Goal: Task Accomplishment & Management: Use online tool/utility

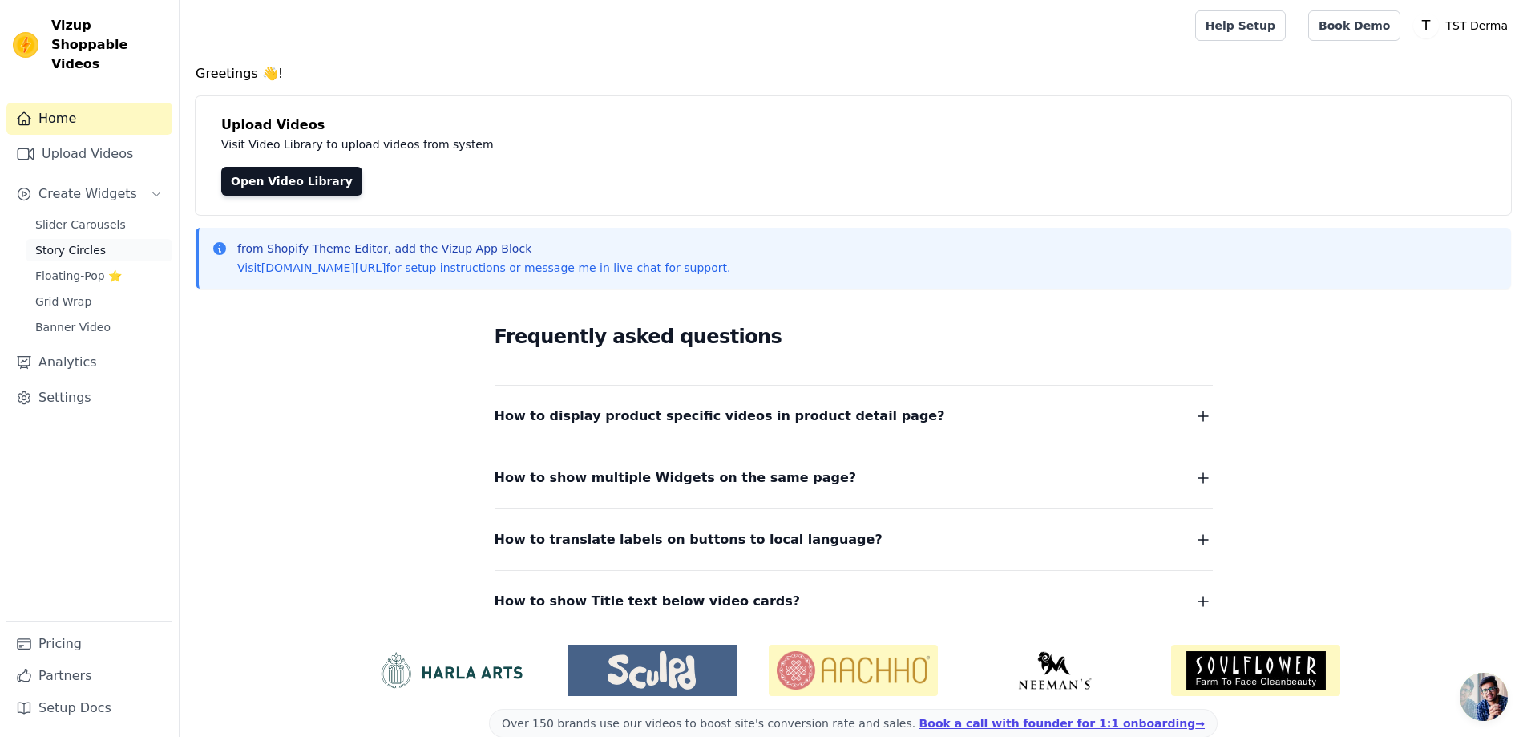
click at [93, 242] on span "Story Circles" at bounding box center [70, 250] width 71 height 16
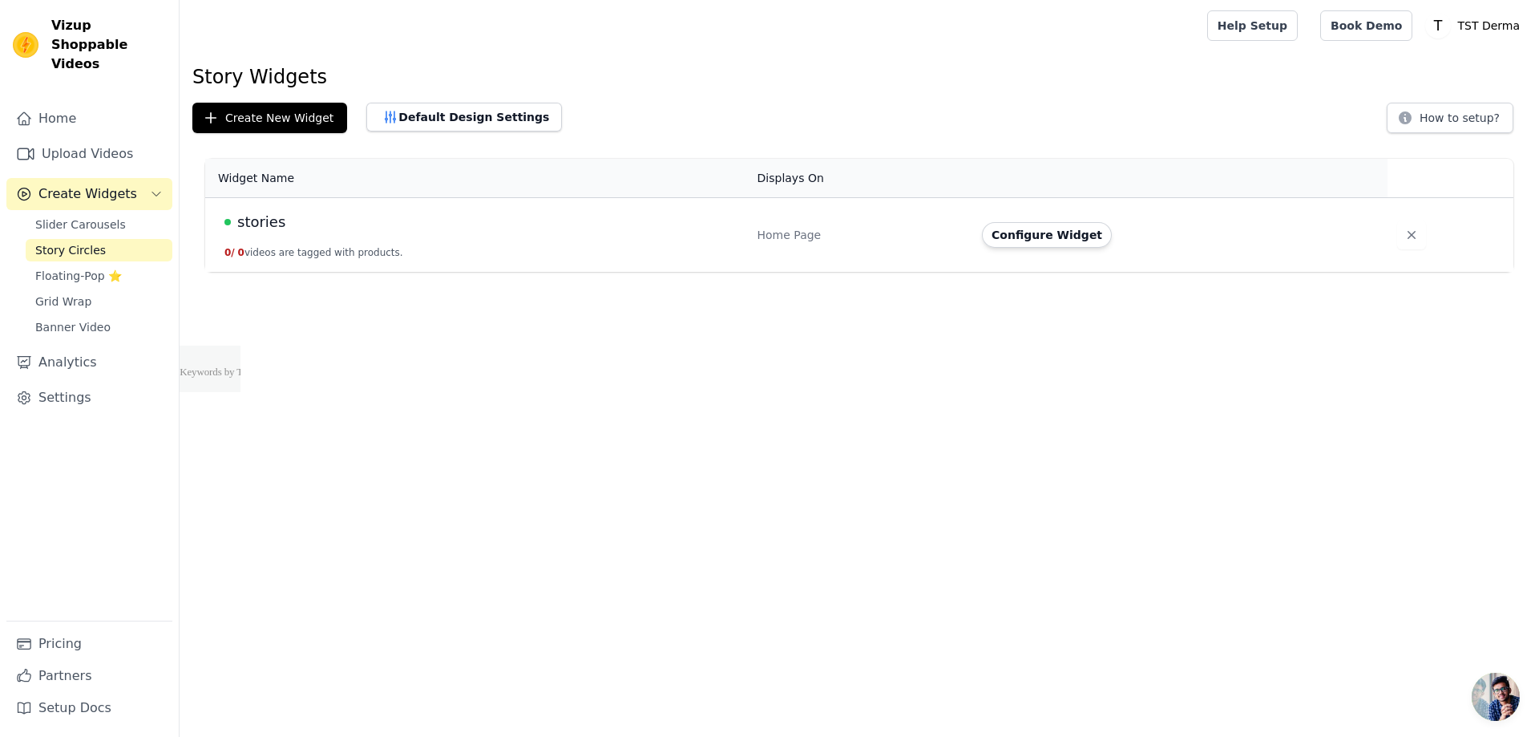
click at [778, 247] on td "Home Page" at bounding box center [860, 235] width 225 height 75
click at [374, 247] on button "0 / 0 videos are tagged with products." at bounding box center [313, 252] width 179 height 13
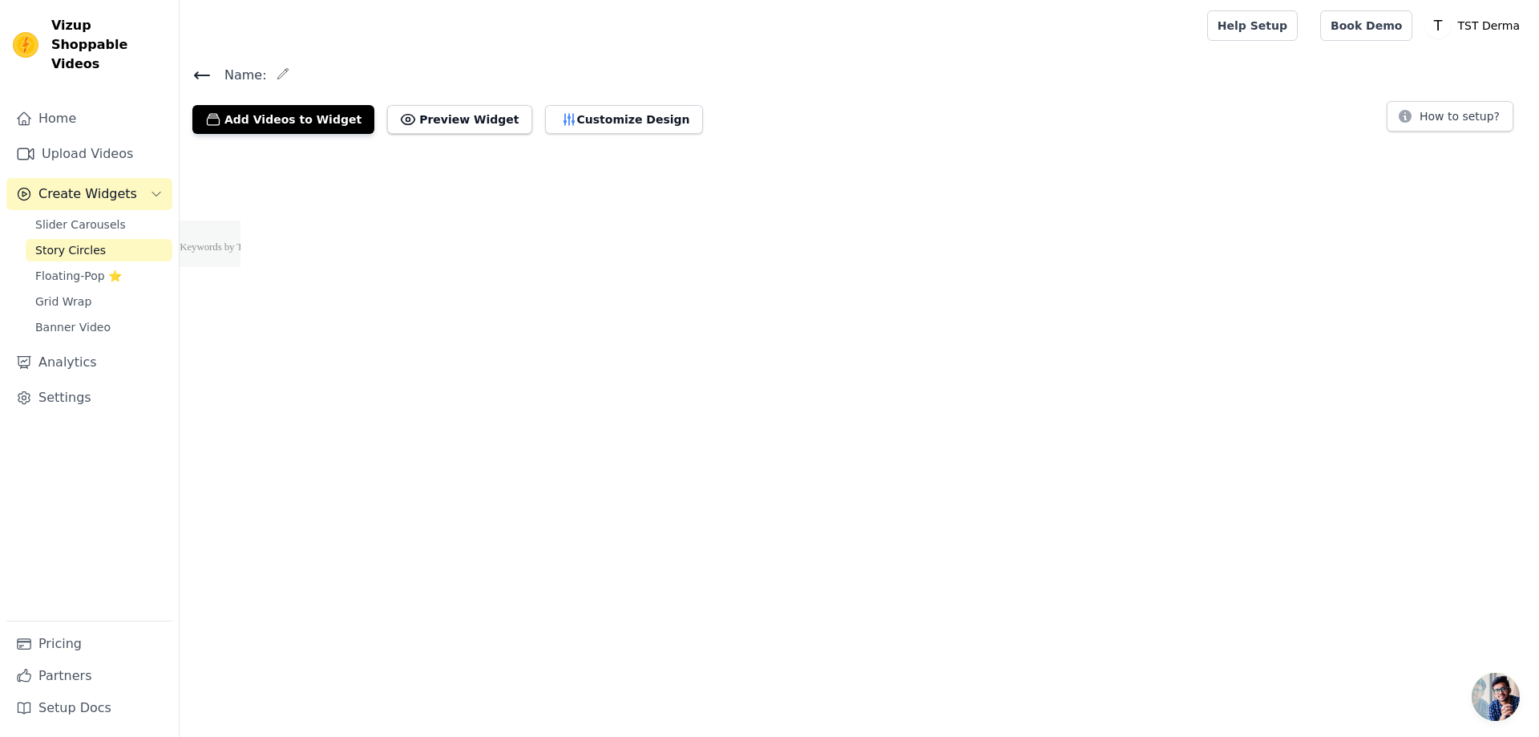
click at [237, 213] on html "Vizup Shoppable Videos Home Upload Videos Create Widgets Slider Carousels Story…" at bounding box center [769, 133] width 1539 height 267
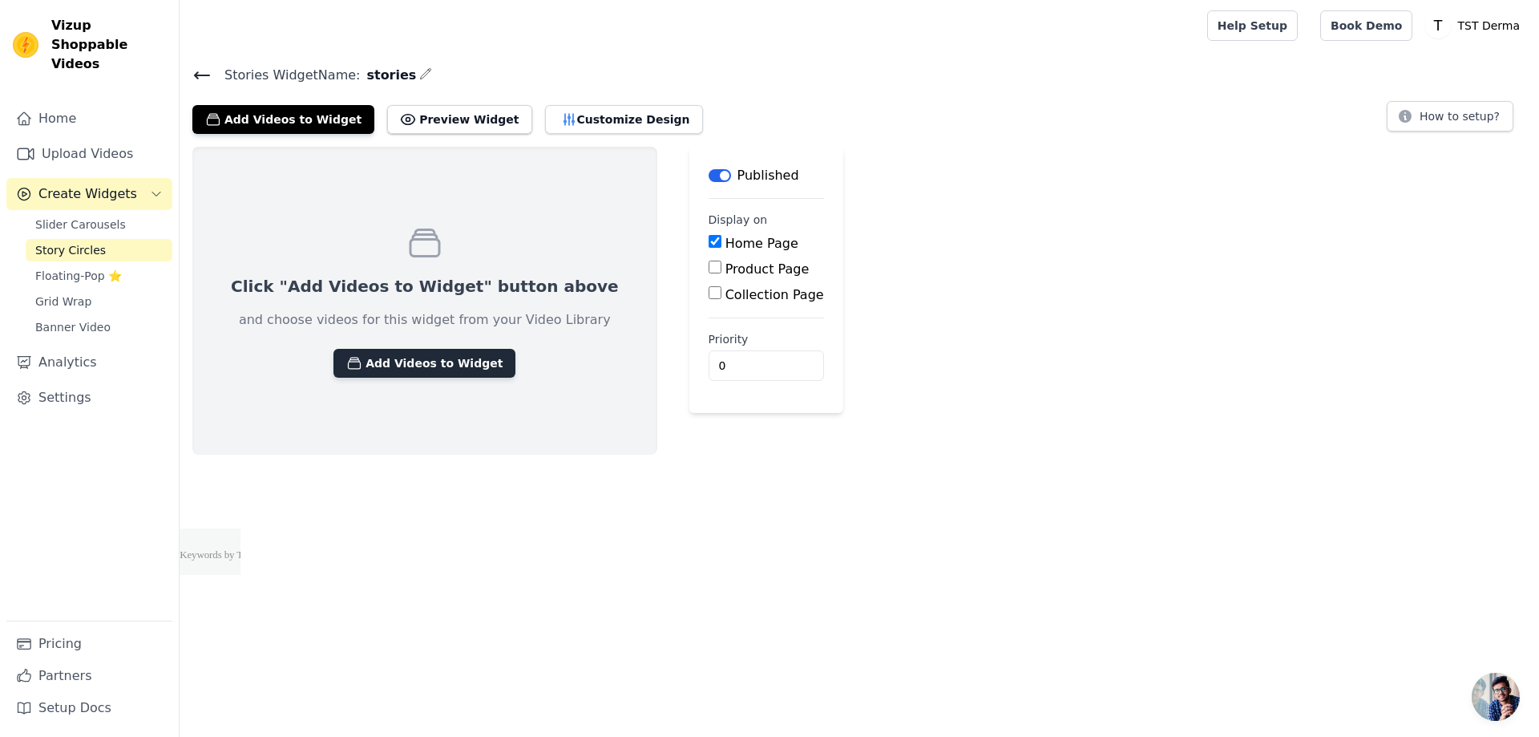
click at [390, 360] on button "Add Videos to Widget" at bounding box center [425, 363] width 182 height 29
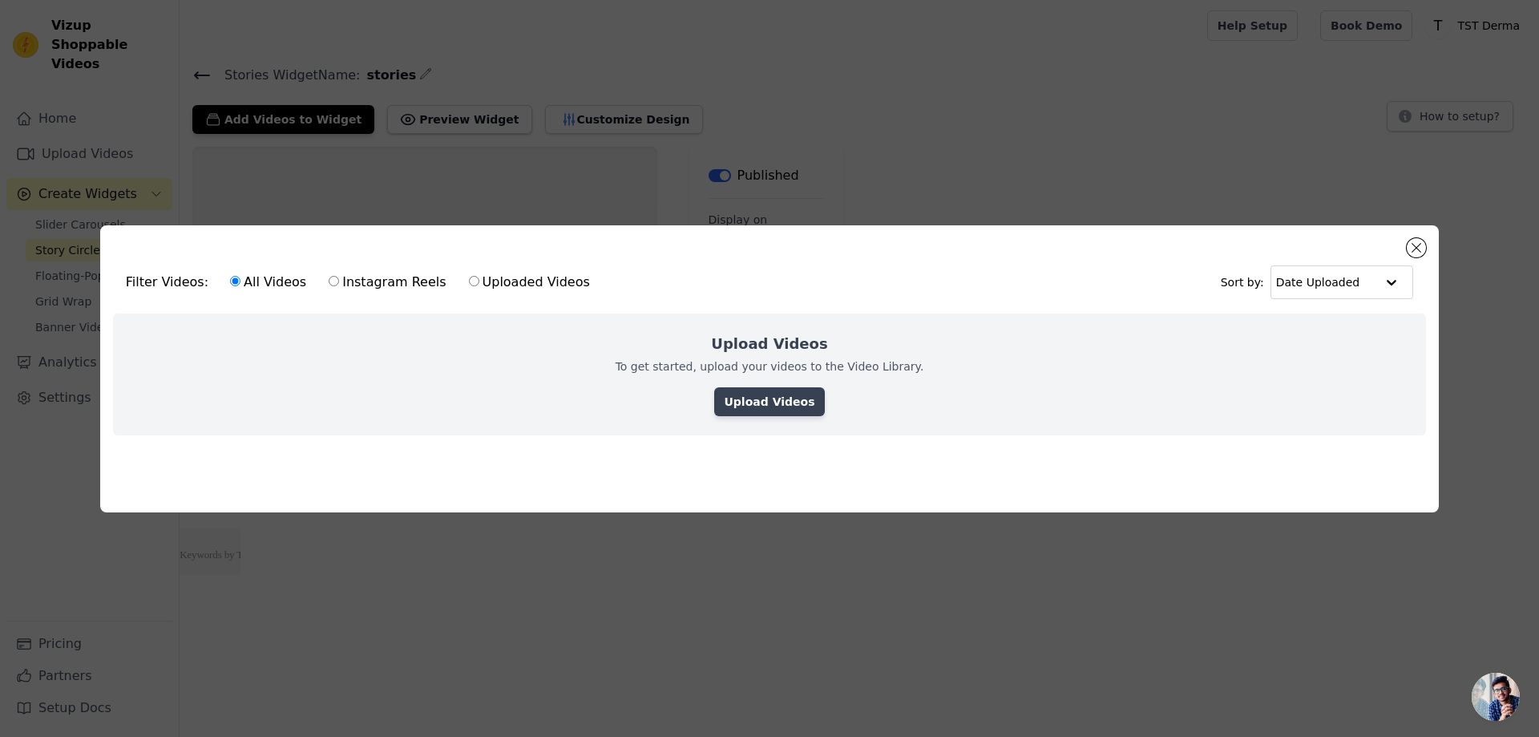
click at [784, 388] on link "Upload Videos" at bounding box center [769, 401] width 110 height 29
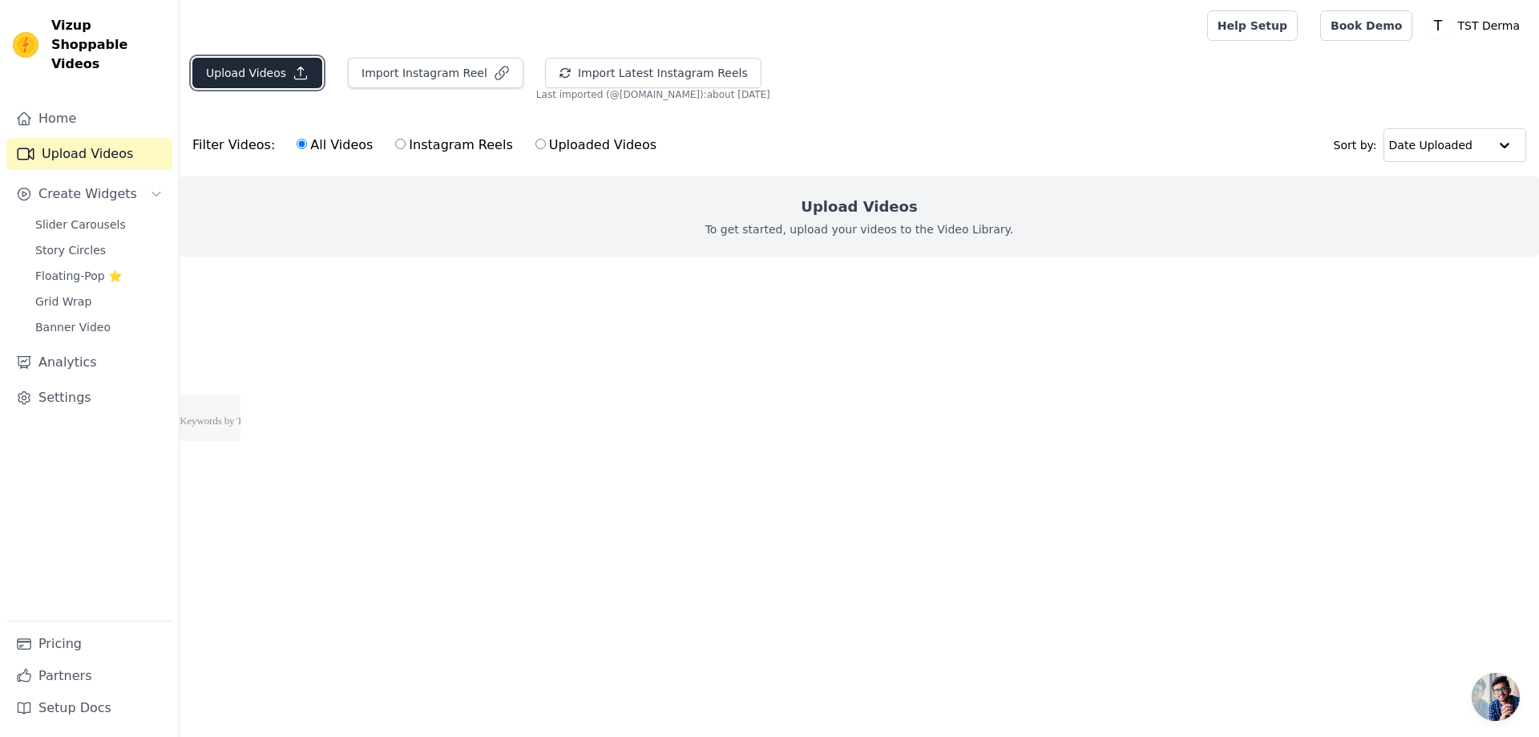
click at [273, 73] on button "Upload Videos" at bounding box center [257, 73] width 130 height 30
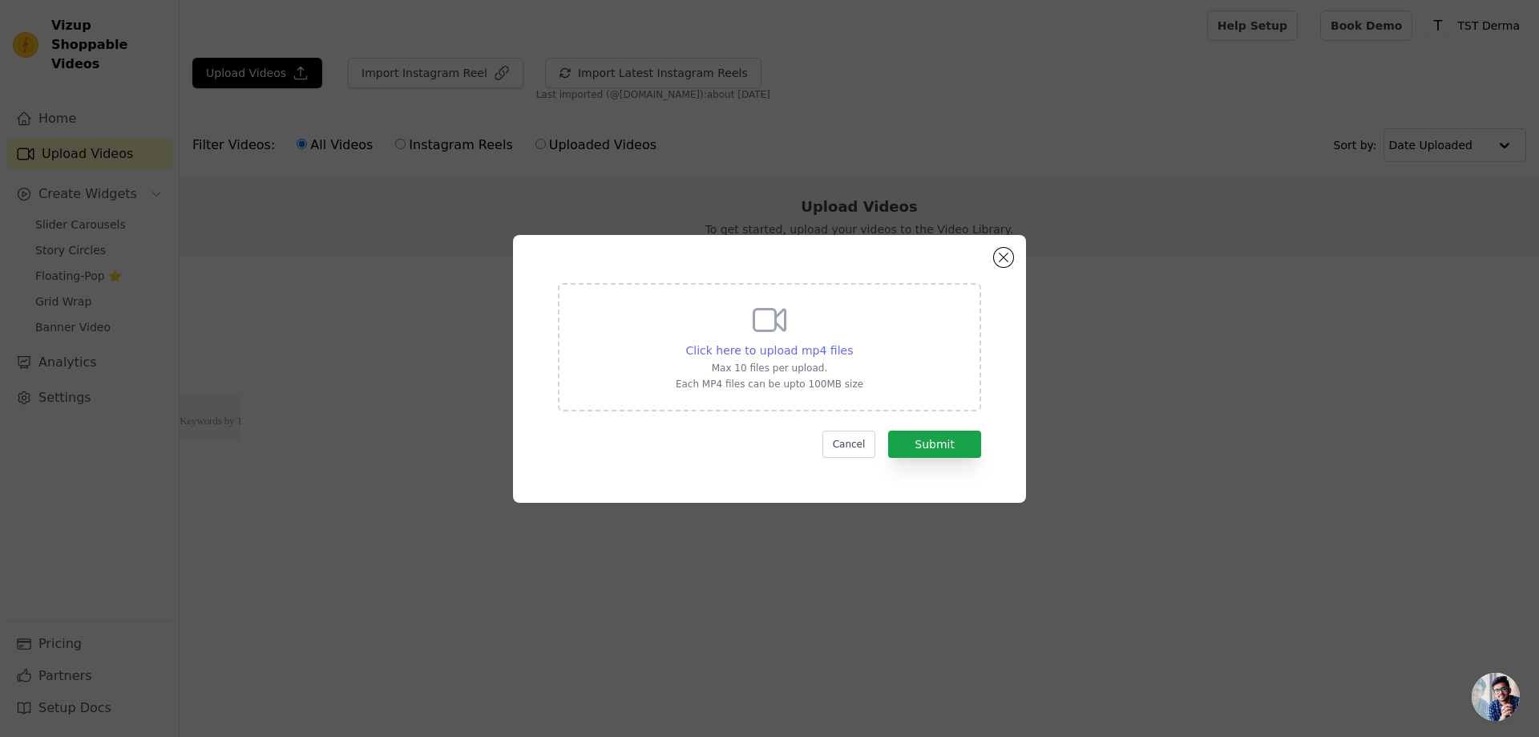
click at [766, 348] on span "Click here to upload mp4 files" at bounding box center [770, 350] width 168 height 13
click at [852, 342] on input "Click here to upload mp4 files Max 10 files per upload. Each MP4 files can be u…" at bounding box center [852, 342] width 1 height 1
click at [1004, 262] on button "Close modal" at bounding box center [1003, 257] width 19 height 19
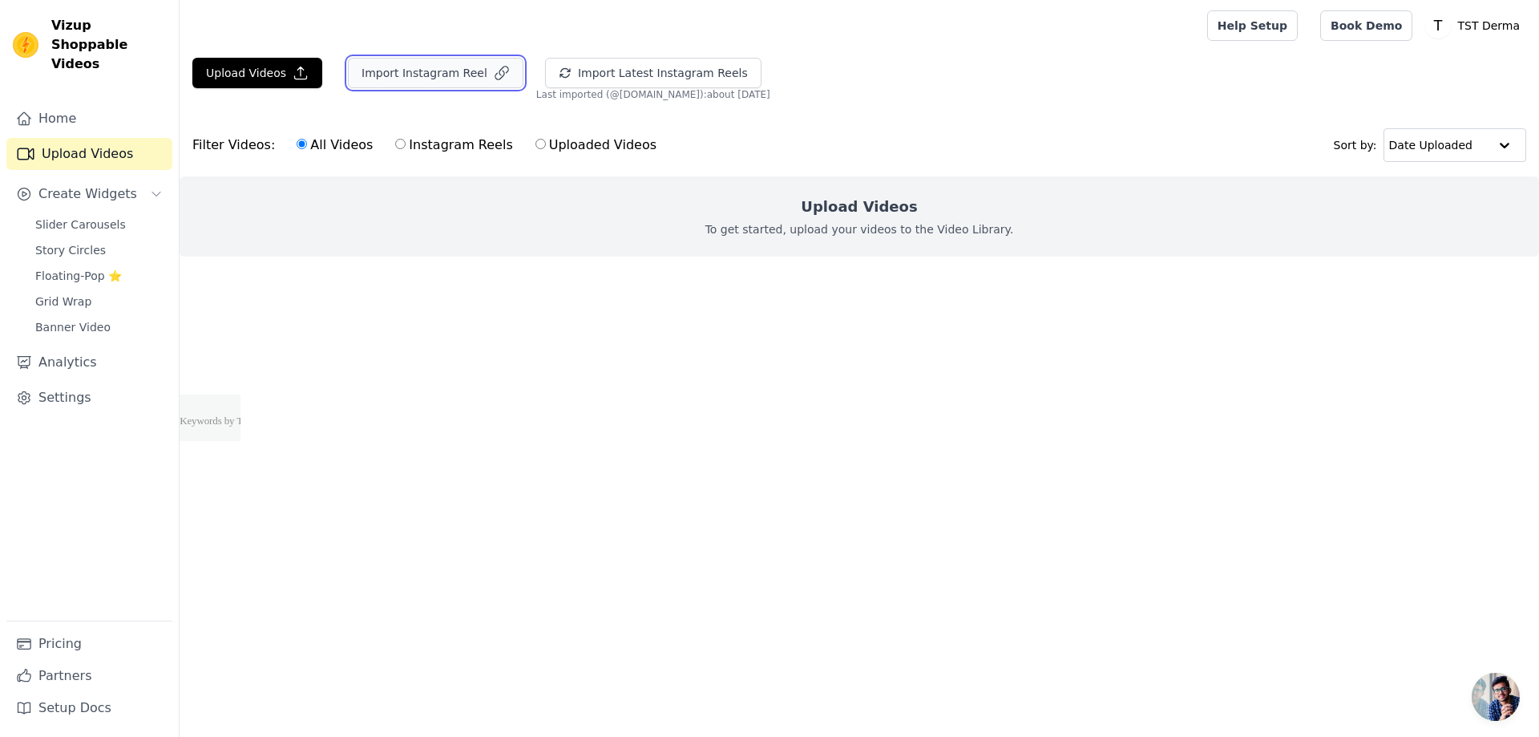
click at [439, 73] on button "Import Instagram Reel" at bounding box center [436, 73] width 176 height 30
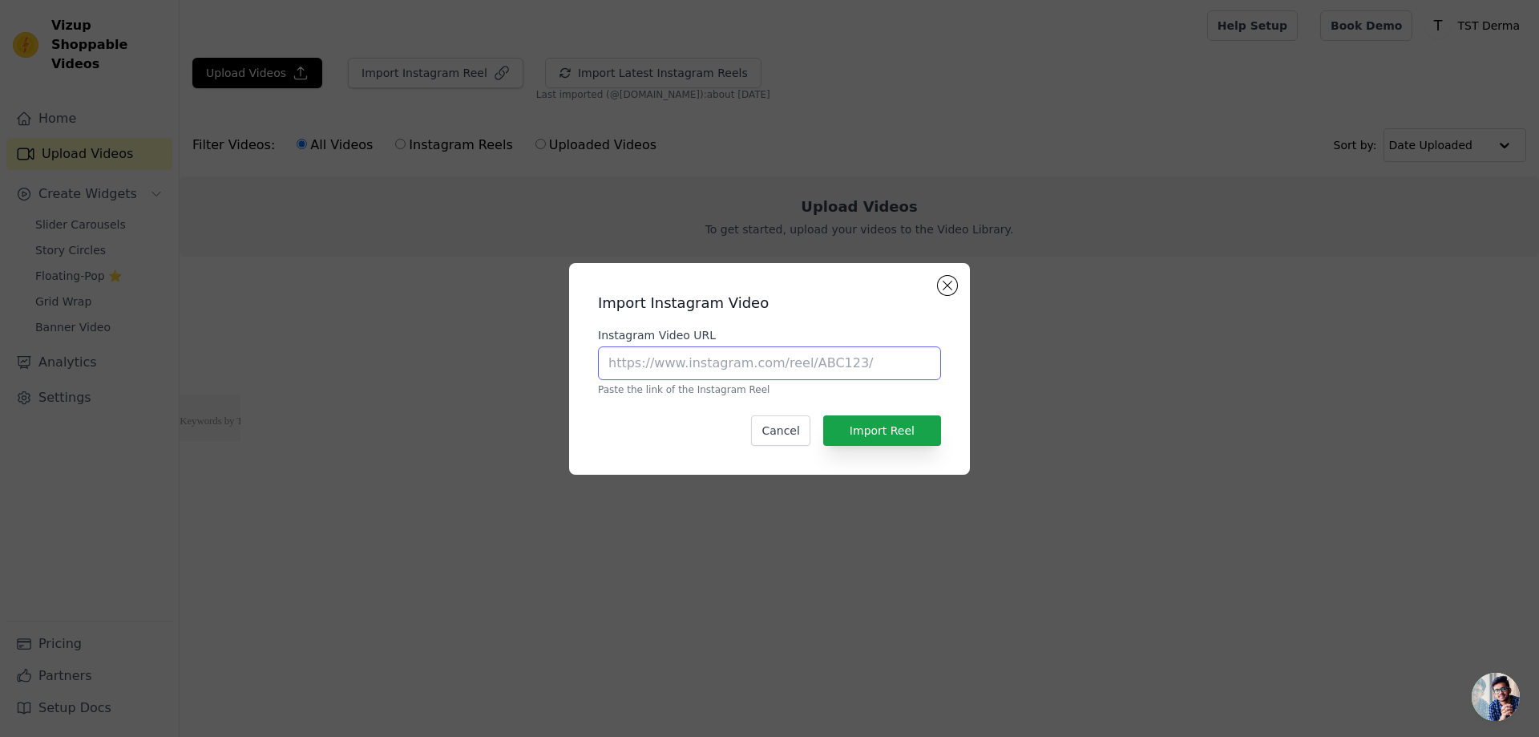
drag, startPoint x: 763, startPoint y: 349, endPoint x: 774, endPoint y: 365, distance: 19.1
click at [764, 350] on input "Instagram Video URL" at bounding box center [769, 363] width 343 height 34
click at [802, 438] on button "Cancel" at bounding box center [780, 430] width 59 height 30
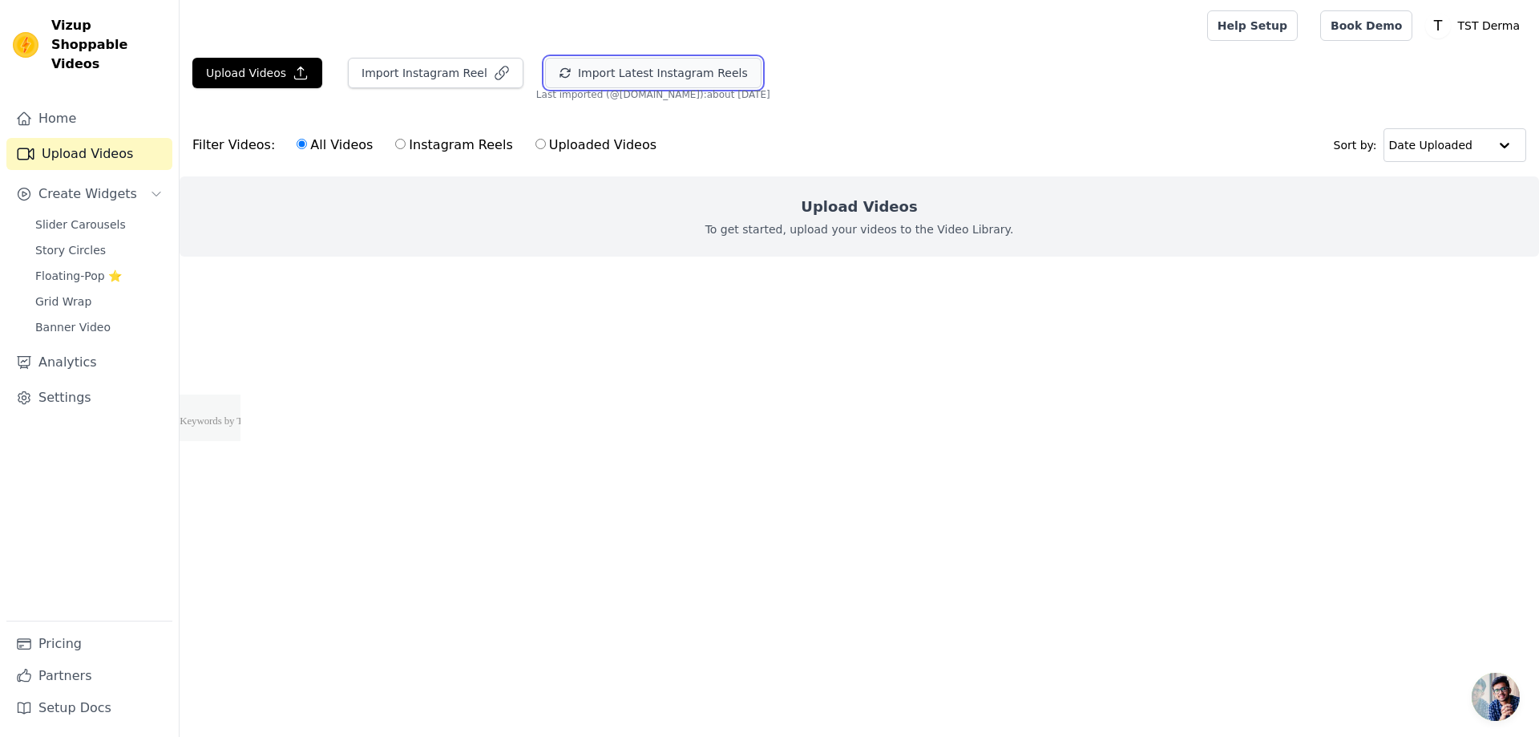
click at [631, 64] on button "Import Latest Instagram Reels" at bounding box center [653, 73] width 216 height 30
click at [588, 91] on span "Last imported (@ tstderma.pk ): about 1 month ago" at bounding box center [653, 94] width 234 height 13
click at [431, 136] on label "Instagram Reels" at bounding box center [453, 145] width 119 height 21
click at [406, 139] on input "Instagram Reels" at bounding box center [400, 144] width 10 height 10
radio input "true"
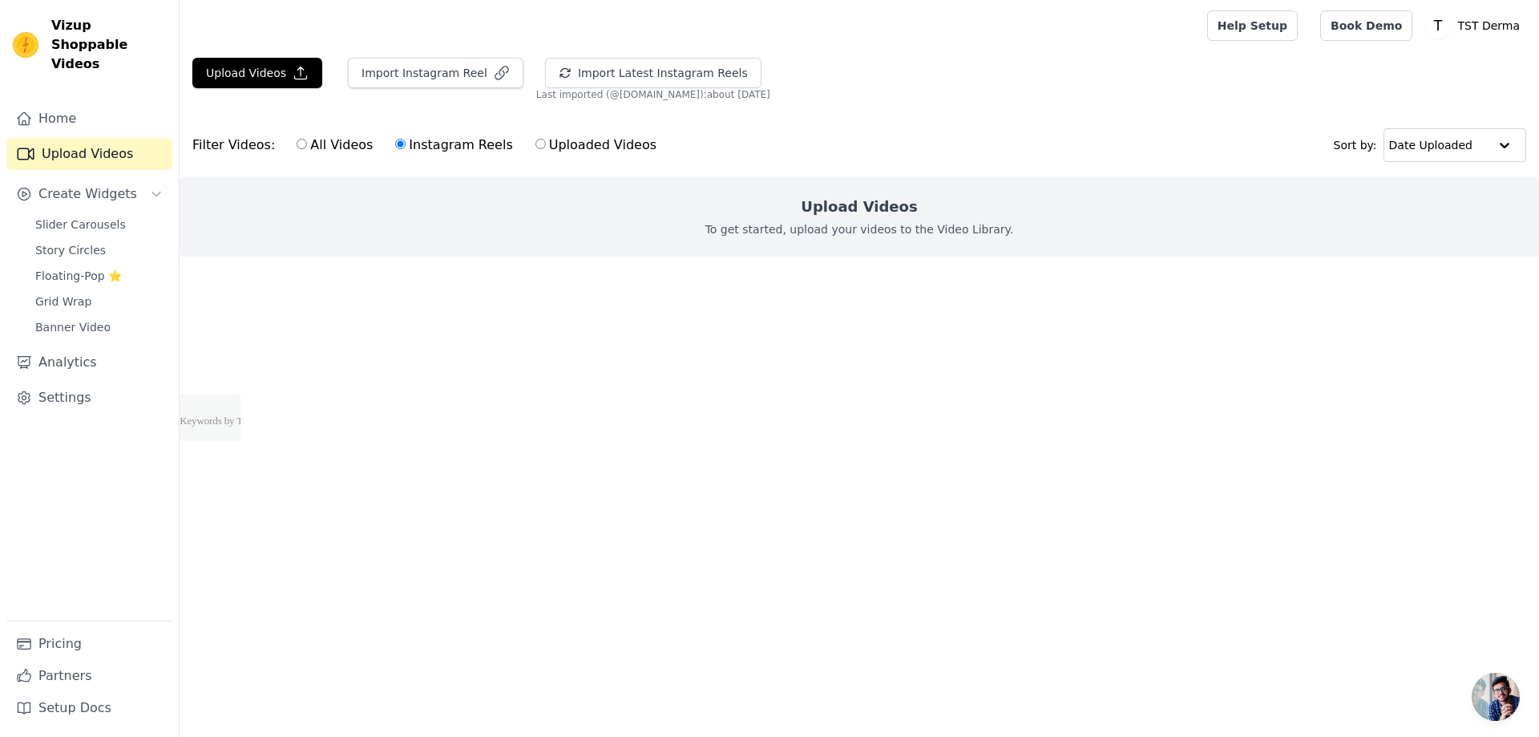
click at [443, 149] on label "Instagram Reels" at bounding box center [453, 145] width 119 height 21
click at [406, 149] on input "Instagram Reels" at bounding box center [400, 144] width 10 height 10
click at [556, 78] on button "Import Latest Instagram Reels" at bounding box center [653, 73] width 216 height 30
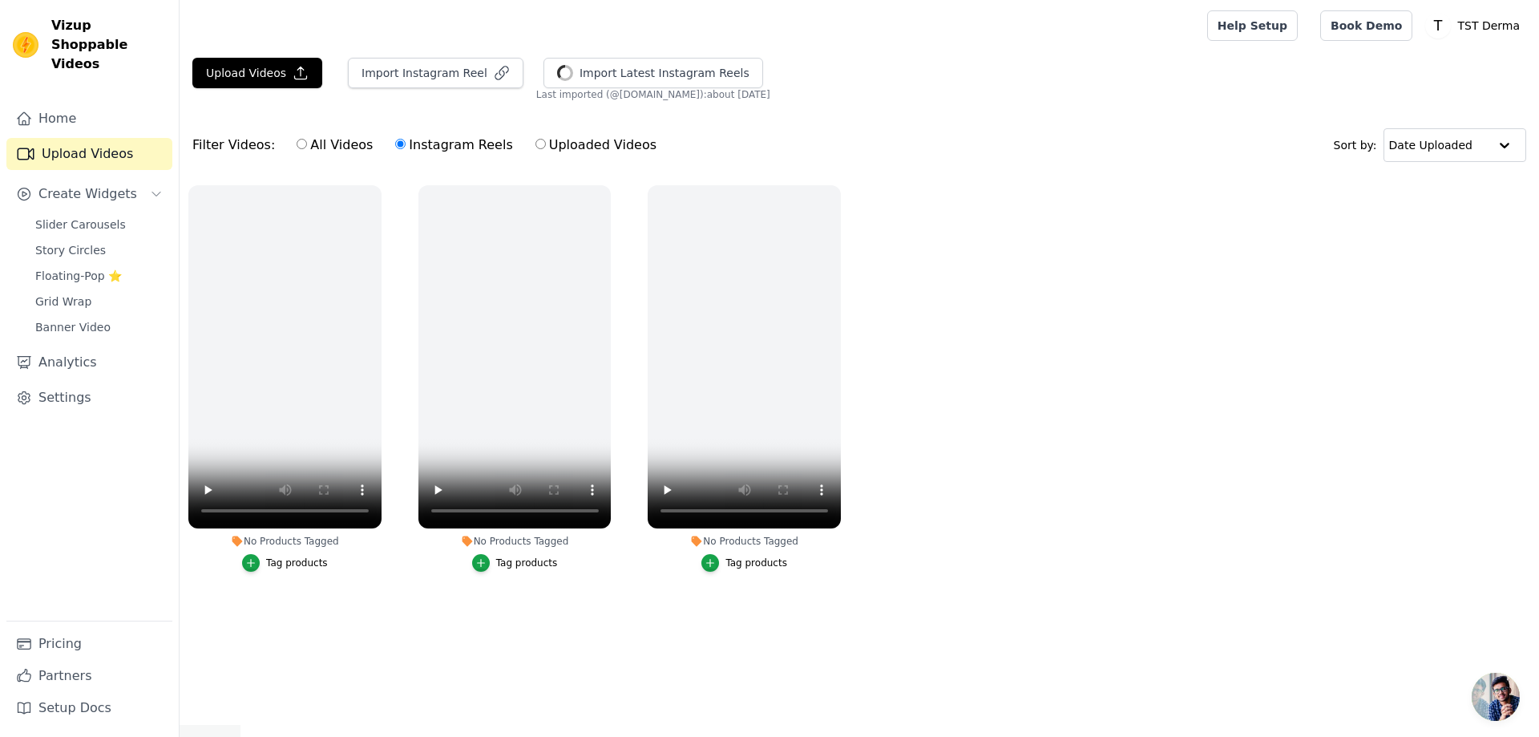
click at [509, 144] on div "All Videos Instagram Reels Uploaded Videos" at bounding box center [477, 145] width 378 height 37
click at [536, 142] on input "Uploaded Videos" at bounding box center [541, 144] width 10 height 10
radio input "true"
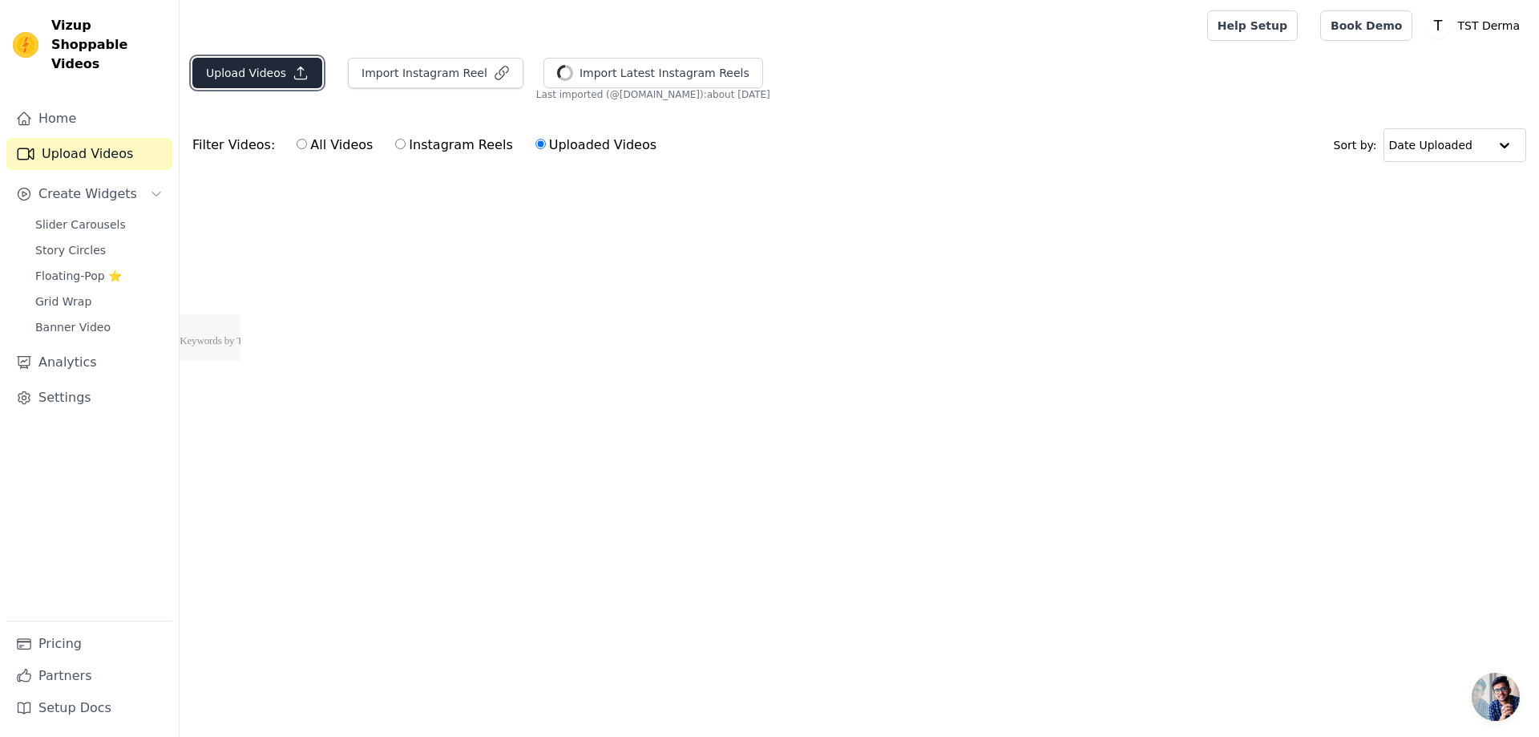
click at [300, 72] on icon "button" at bounding box center [301, 73] width 16 height 16
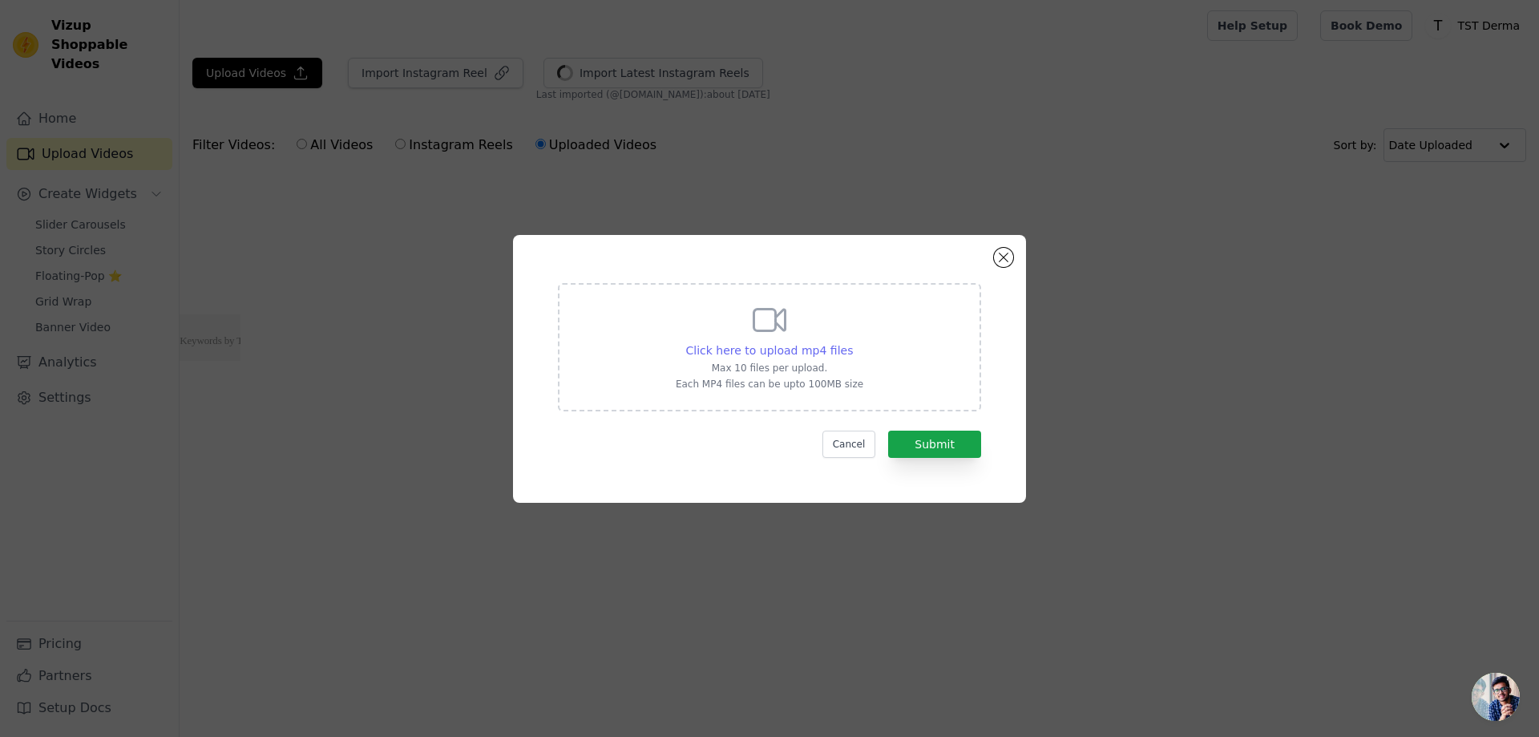
click at [777, 346] on span "Click here to upload mp4 files" at bounding box center [770, 350] width 168 height 13
click at [852, 342] on input "Click here to upload mp4 files Max 10 files per upload. Each MP4 files can be u…" at bounding box center [852, 342] width 1 height 1
type input "C:\fakepath\IMG_0771.MP4"
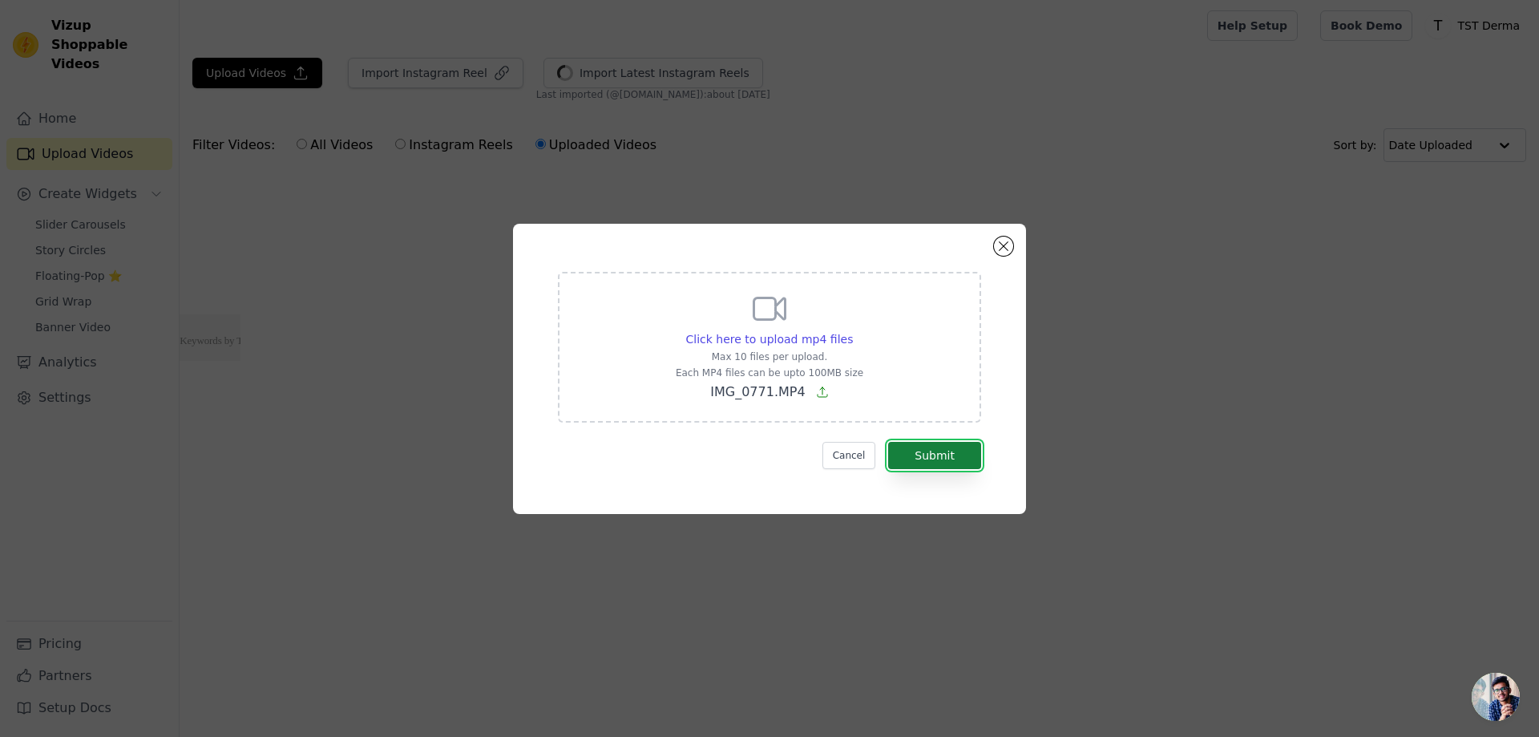
click at [951, 462] on button "Submit" at bounding box center [934, 455] width 93 height 27
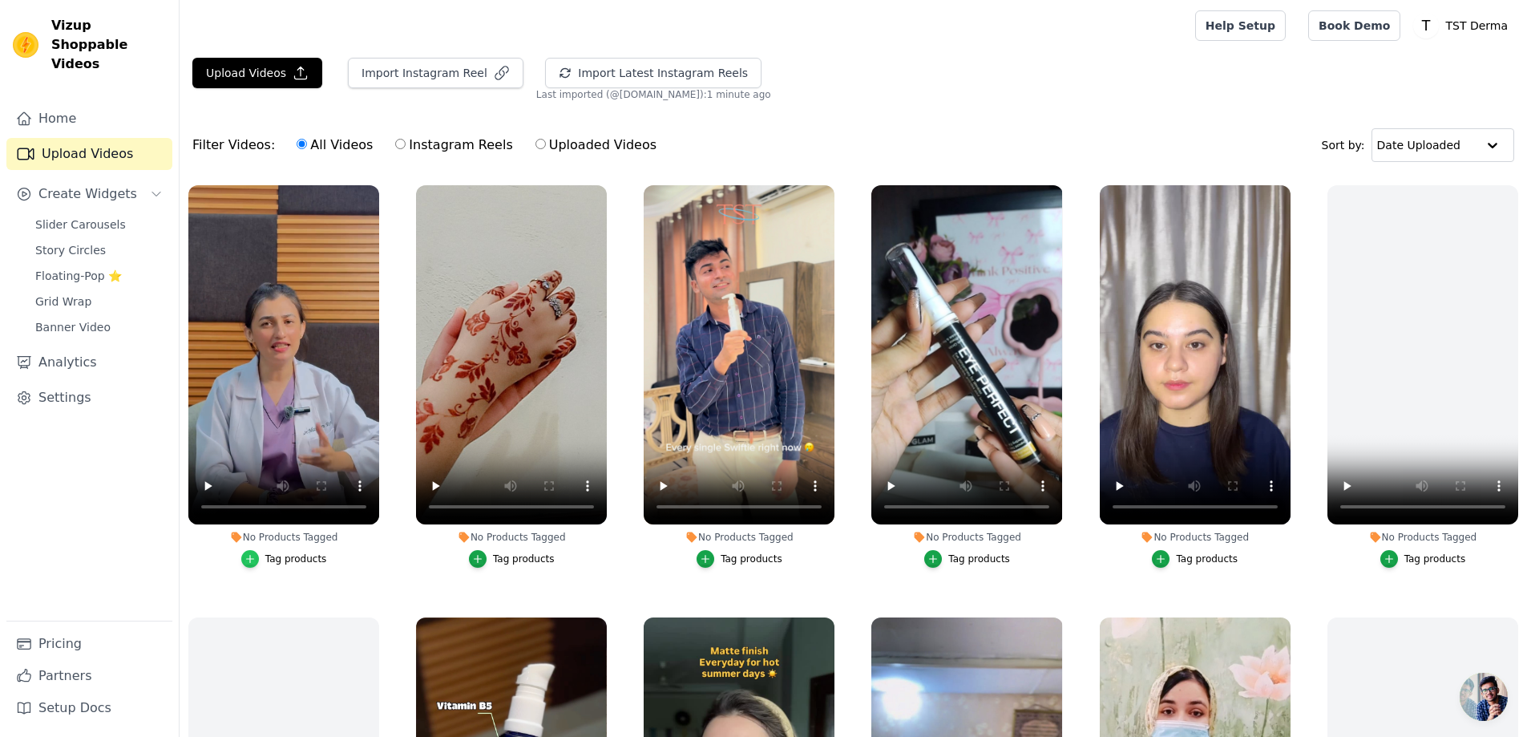
click at [255, 554] on icon "button" at bounding box center [250, 558] width 11 height 11
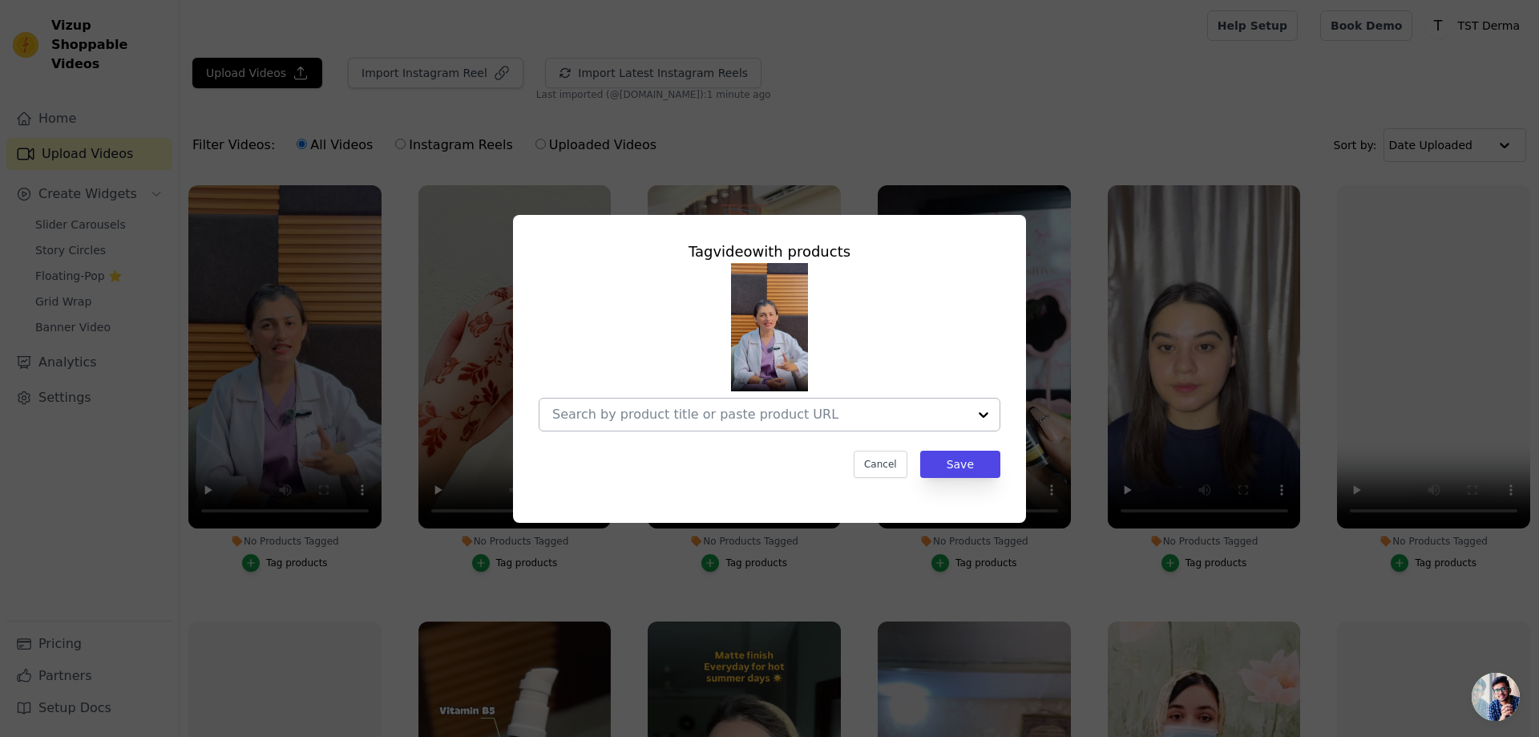
click at [643, 418] on input "No Products Tagged Tag video with products Cancel Save Tag products" at bounding box center [759, 413] width 415 height 15
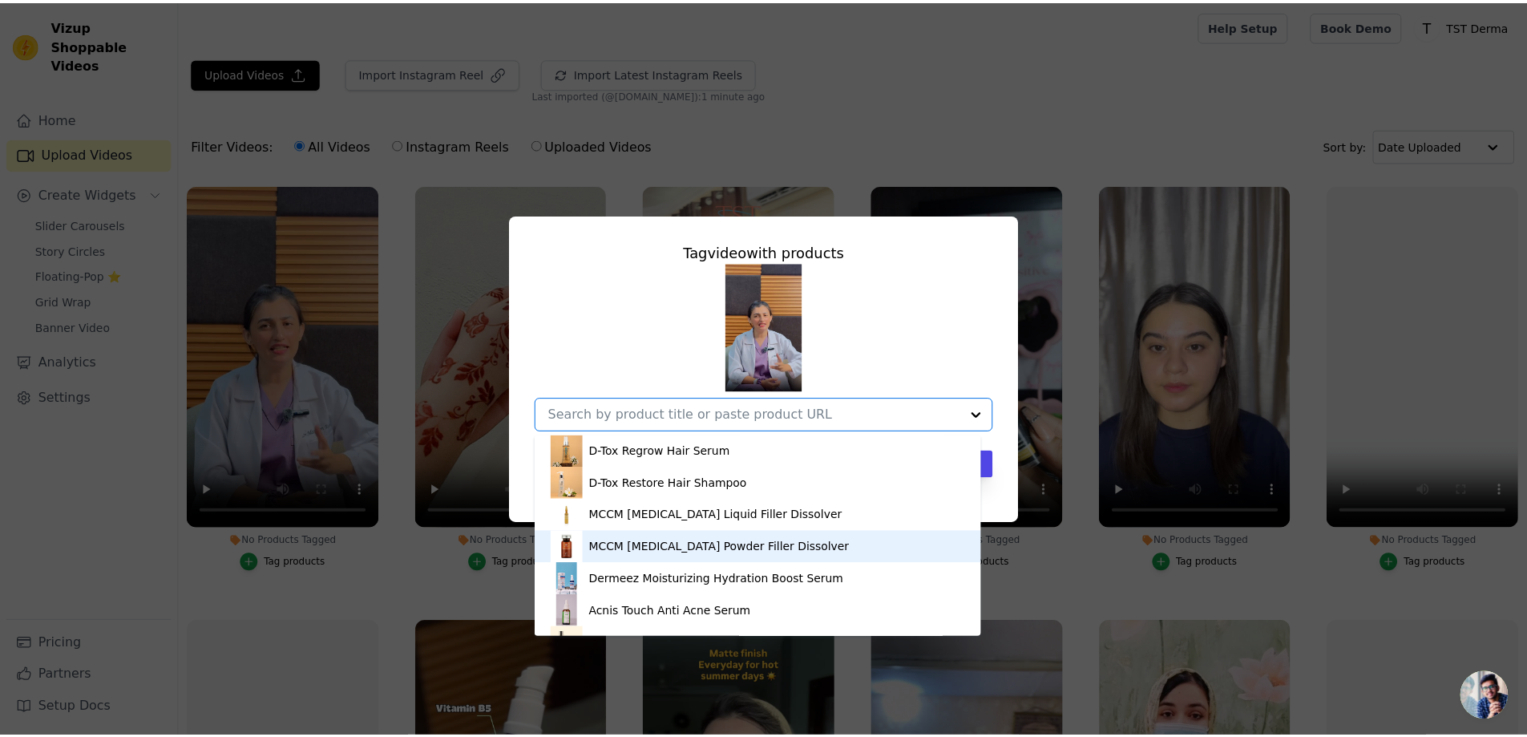
scroll to position [561, 0]
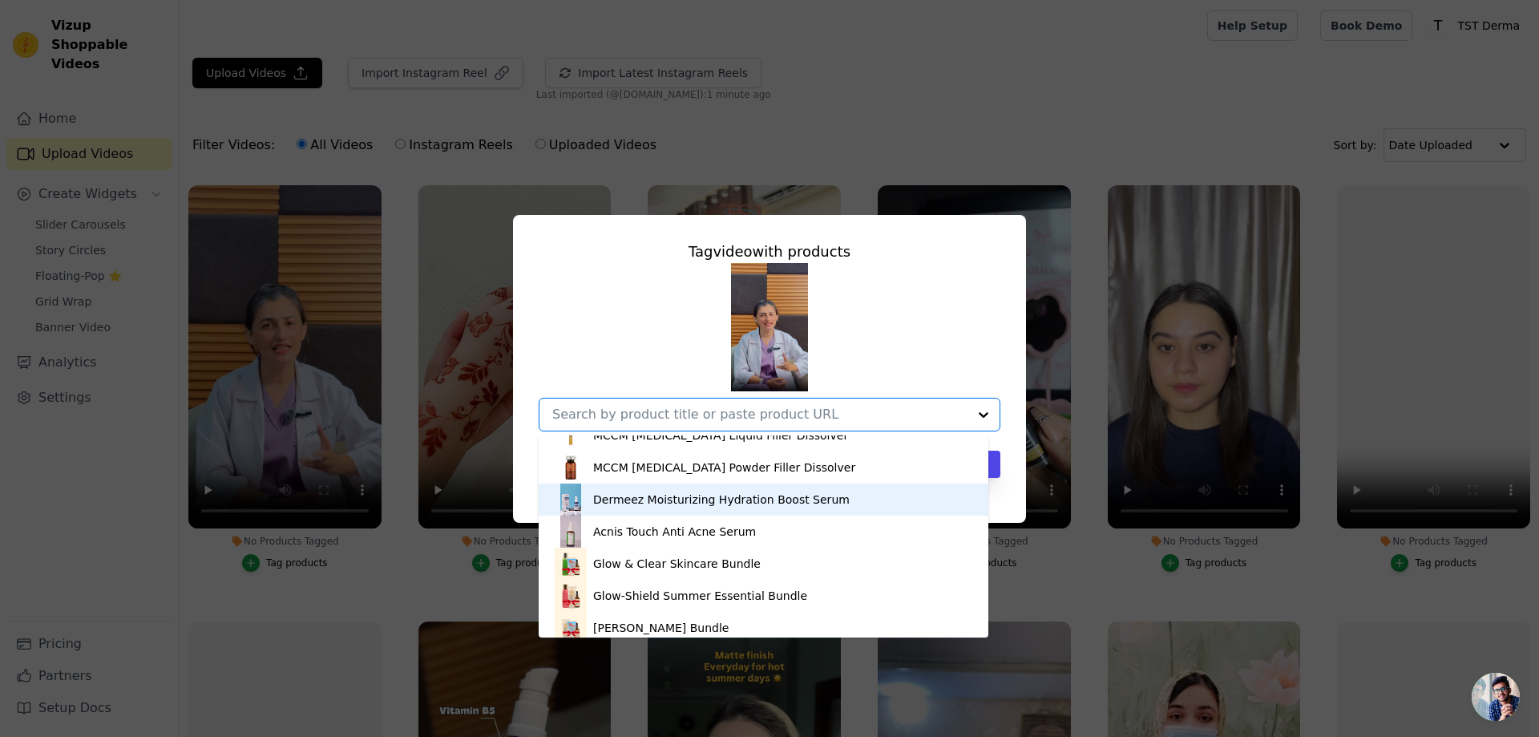
click at [655, 504] on div "Dermeez Moisturizing Hydration Boost Serum" at bounding box center [721, 499] width 257 height 16
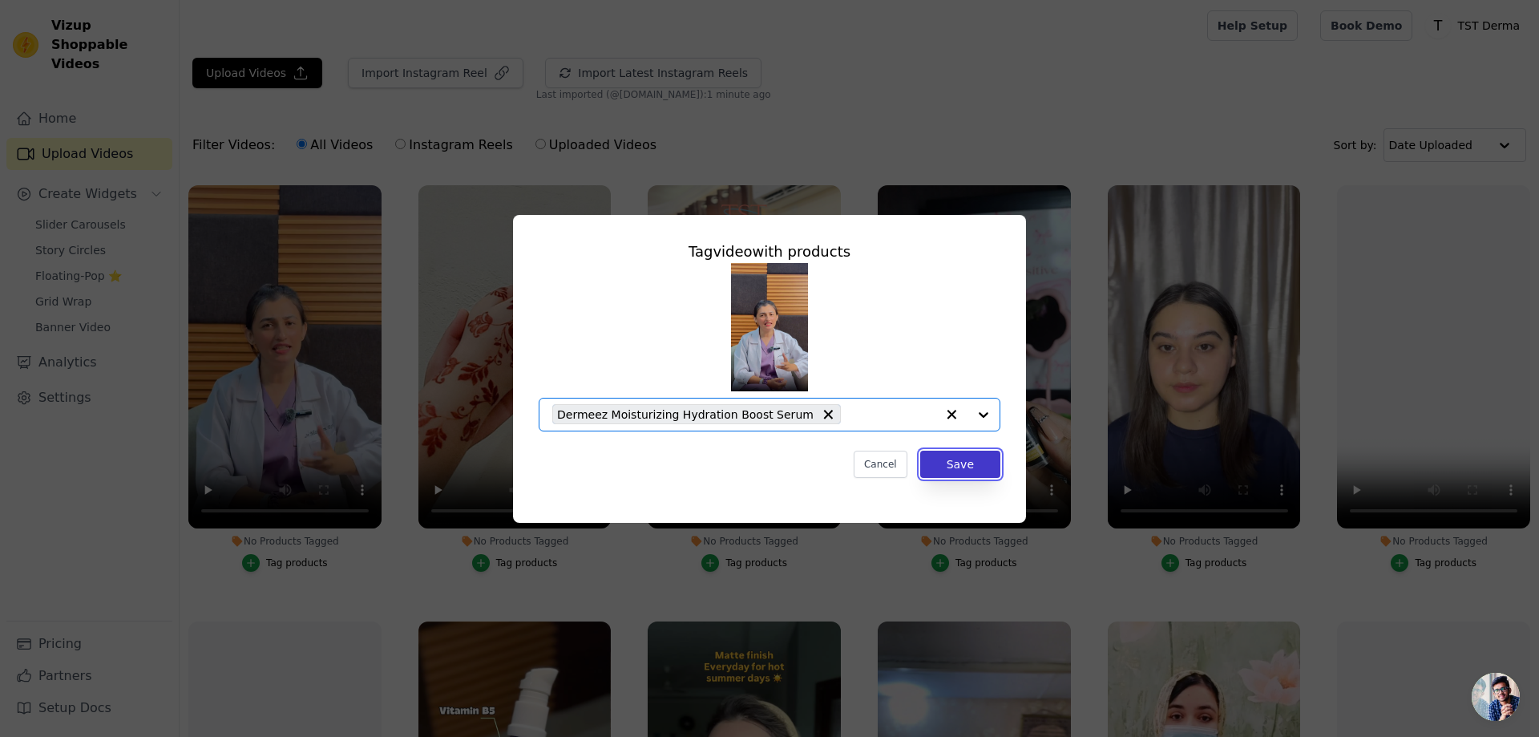
click at [948, 470] on button "Save" at bounding box center [960, 464] width 80 height 27
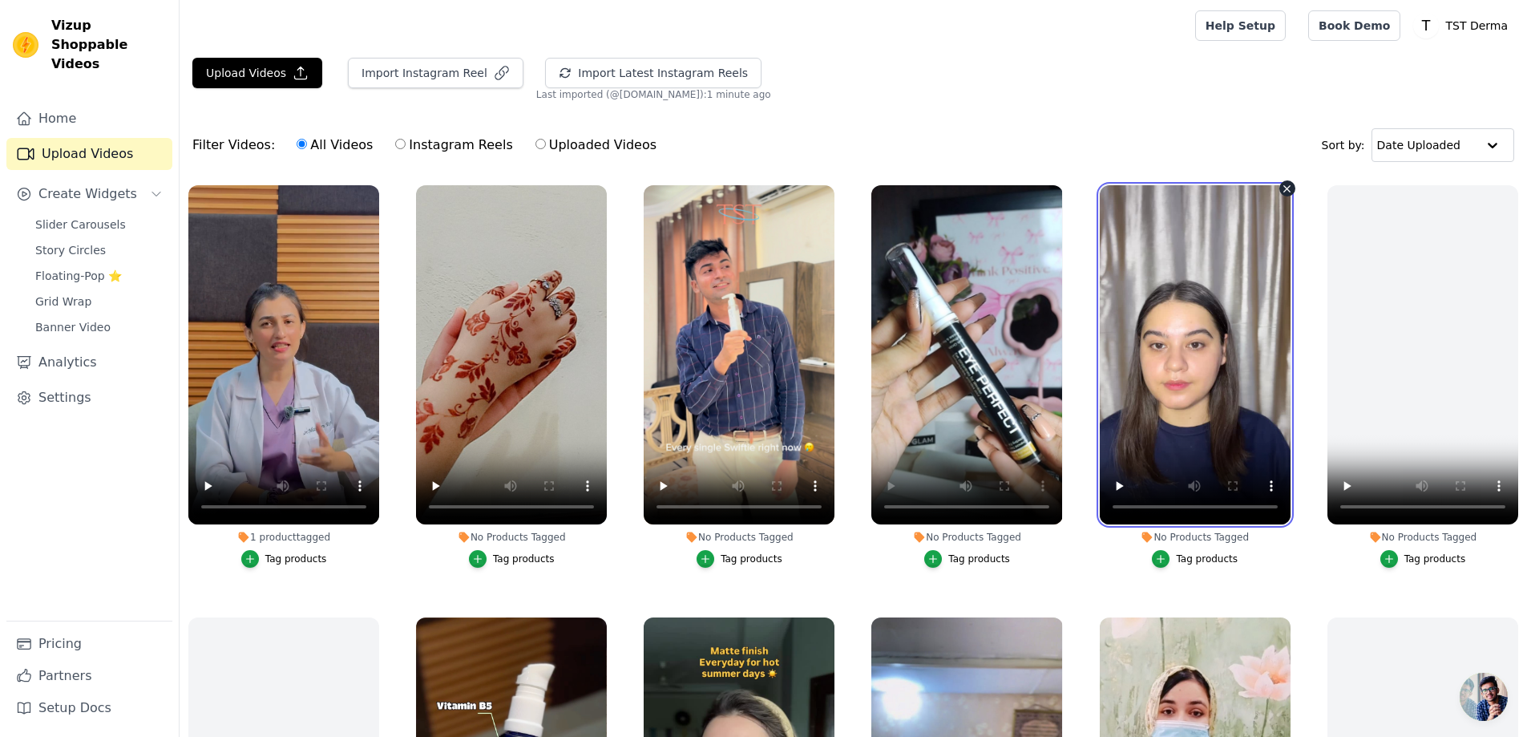
click at [1178, 356] on video at bounding box center [1195, 354] width 191 height 339
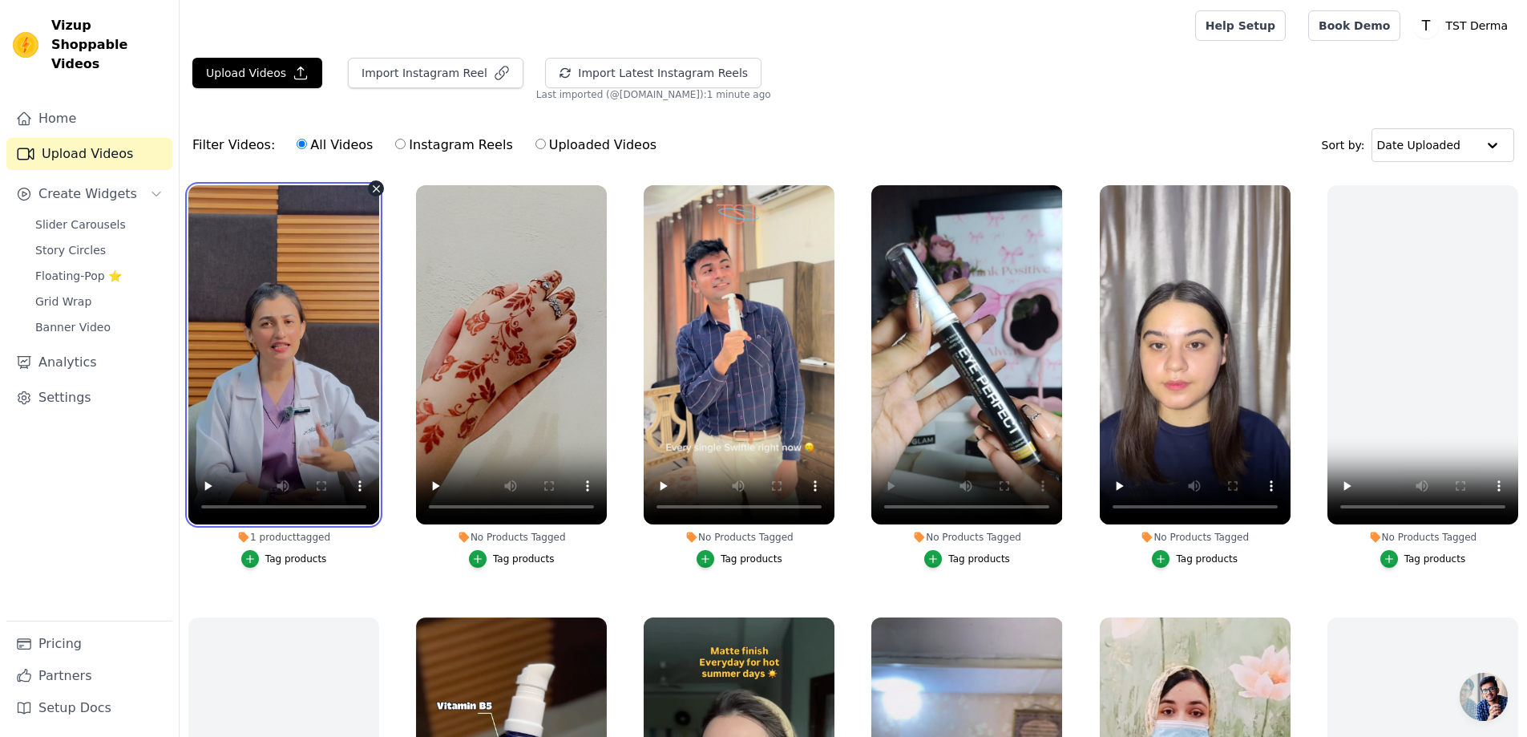
click at [323, 295] on video at bounding box center [283, 354] width 191 height 339
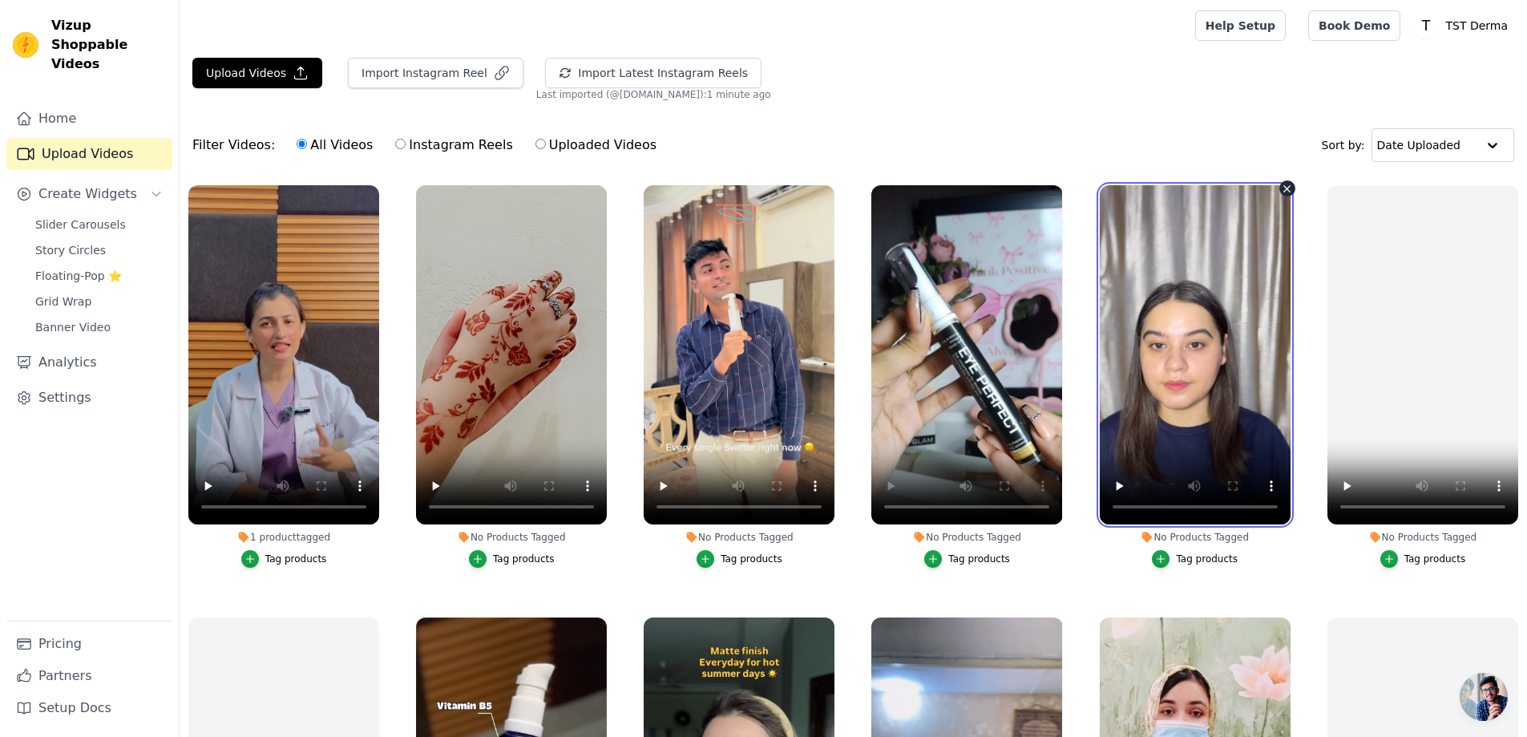
click at [1203, 314] on video at bounding box center [1195, 354] width 191 height 339
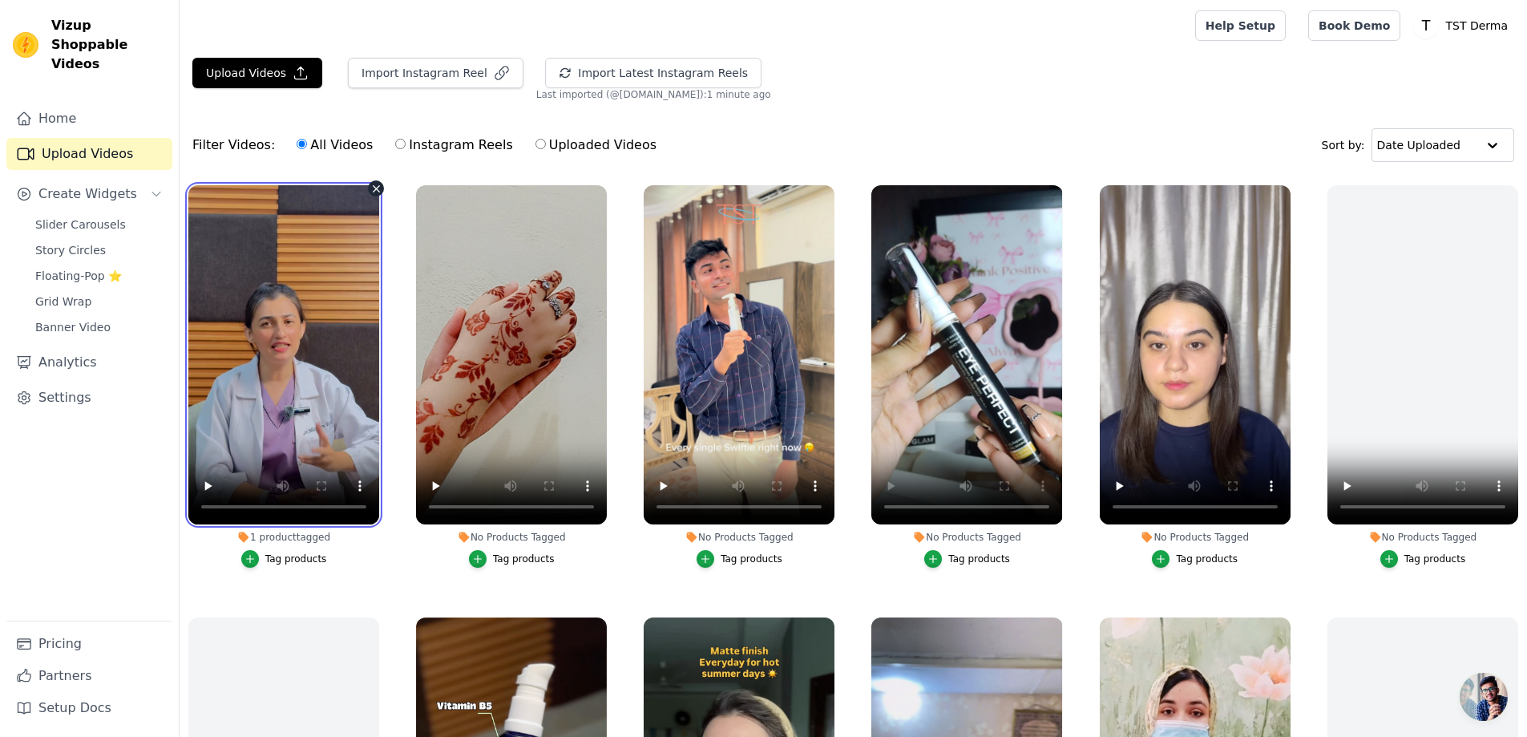
click at [320, 260] on video at bounding box center [283, 354] width 191 height 339
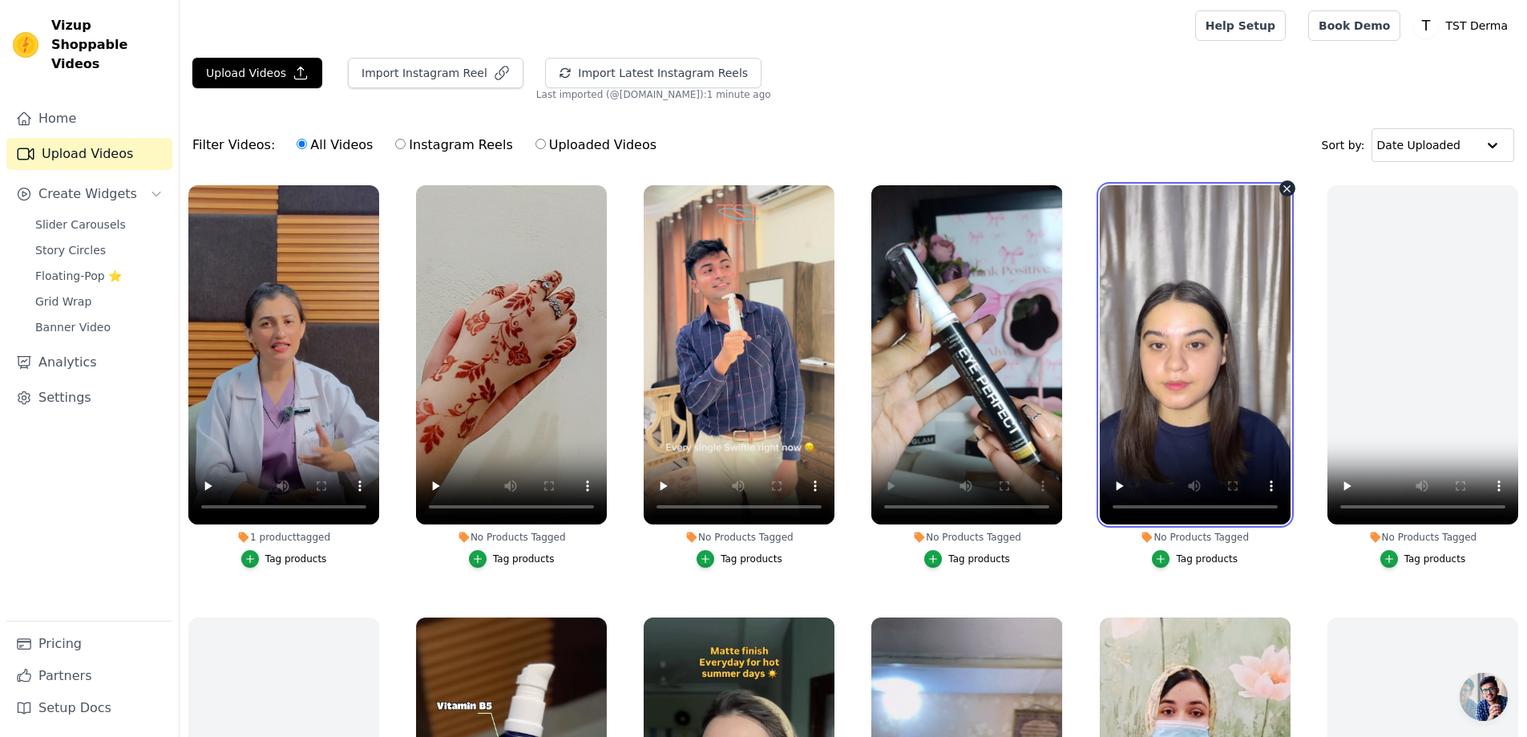
click at [1178, 366] on video at bounding box center [1195, 354] width 191 height 339
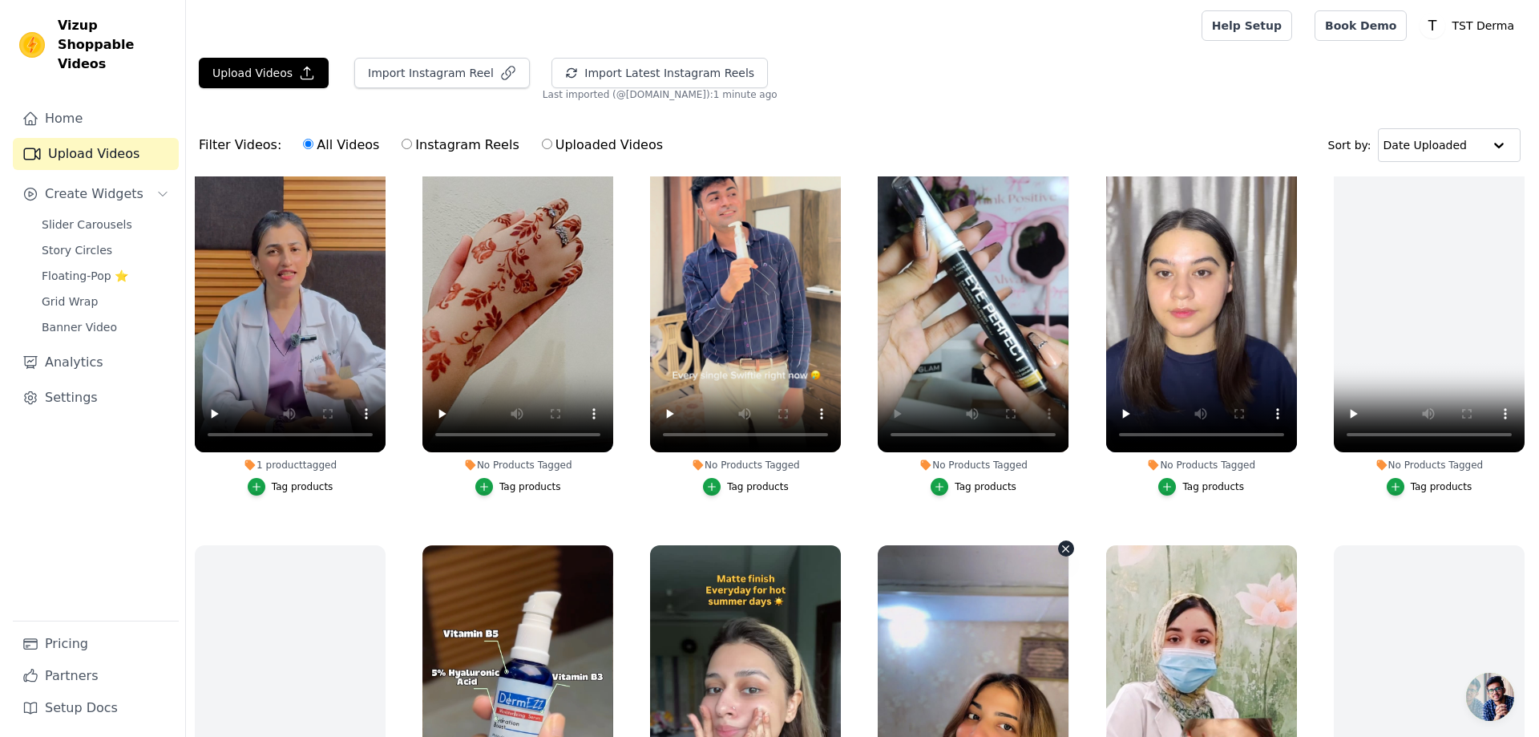
scroll to position [0, 0]
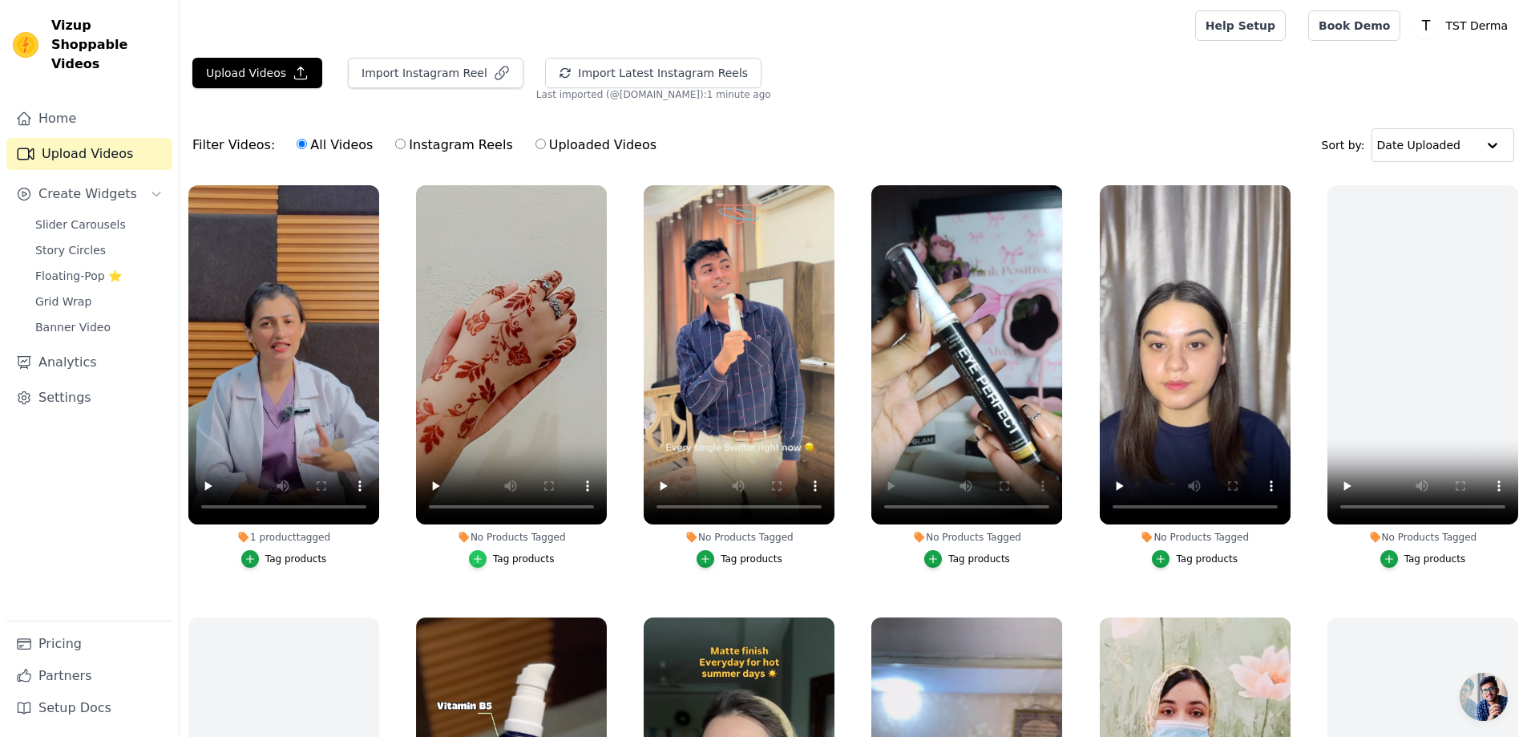
click at [480, 553] on icon "button" at bounding box center [477, 558] width 11 height 11
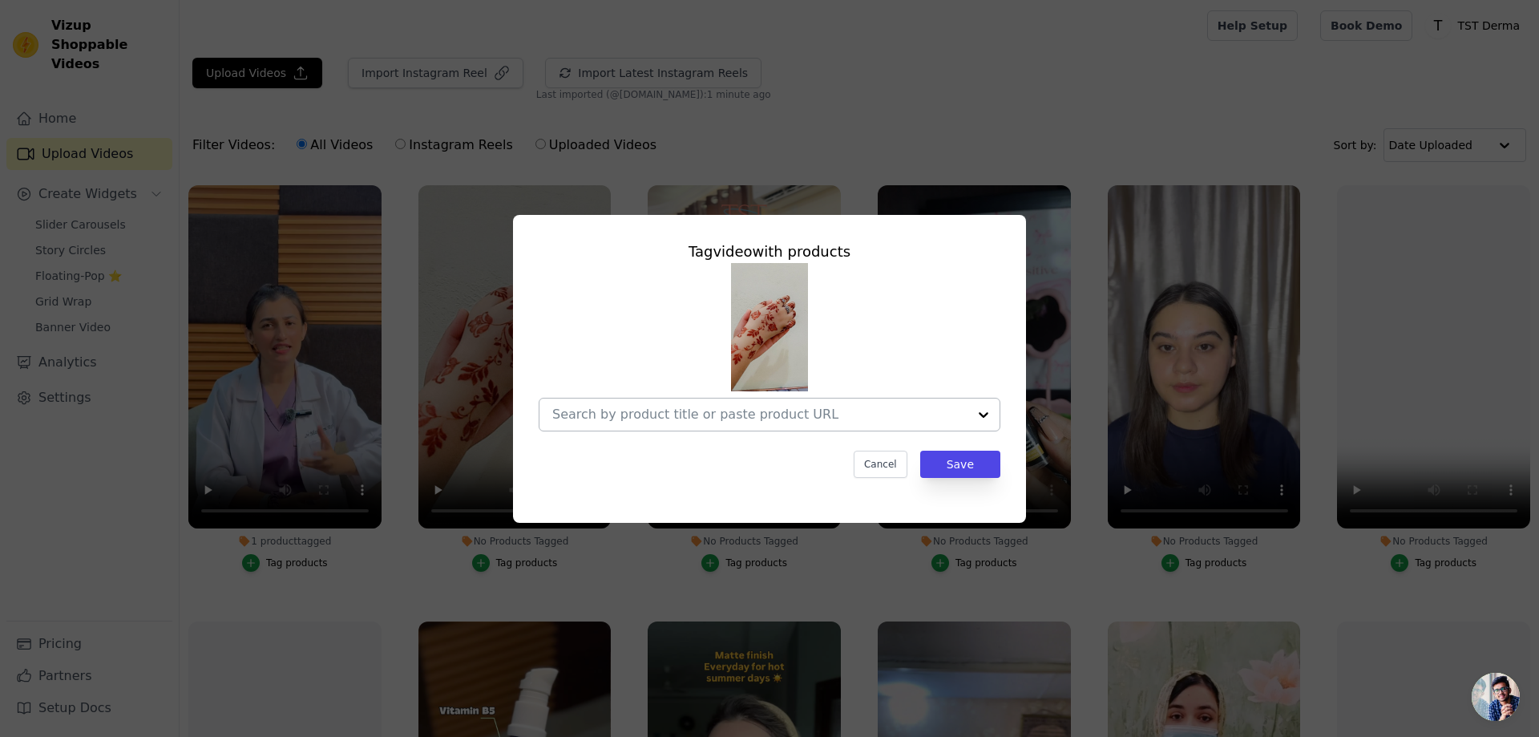
click at [660, 419] on input "No Products Tagged Tag video with products Cancel Save Tag products" at bounding box center [759, 413] width 415 height 15
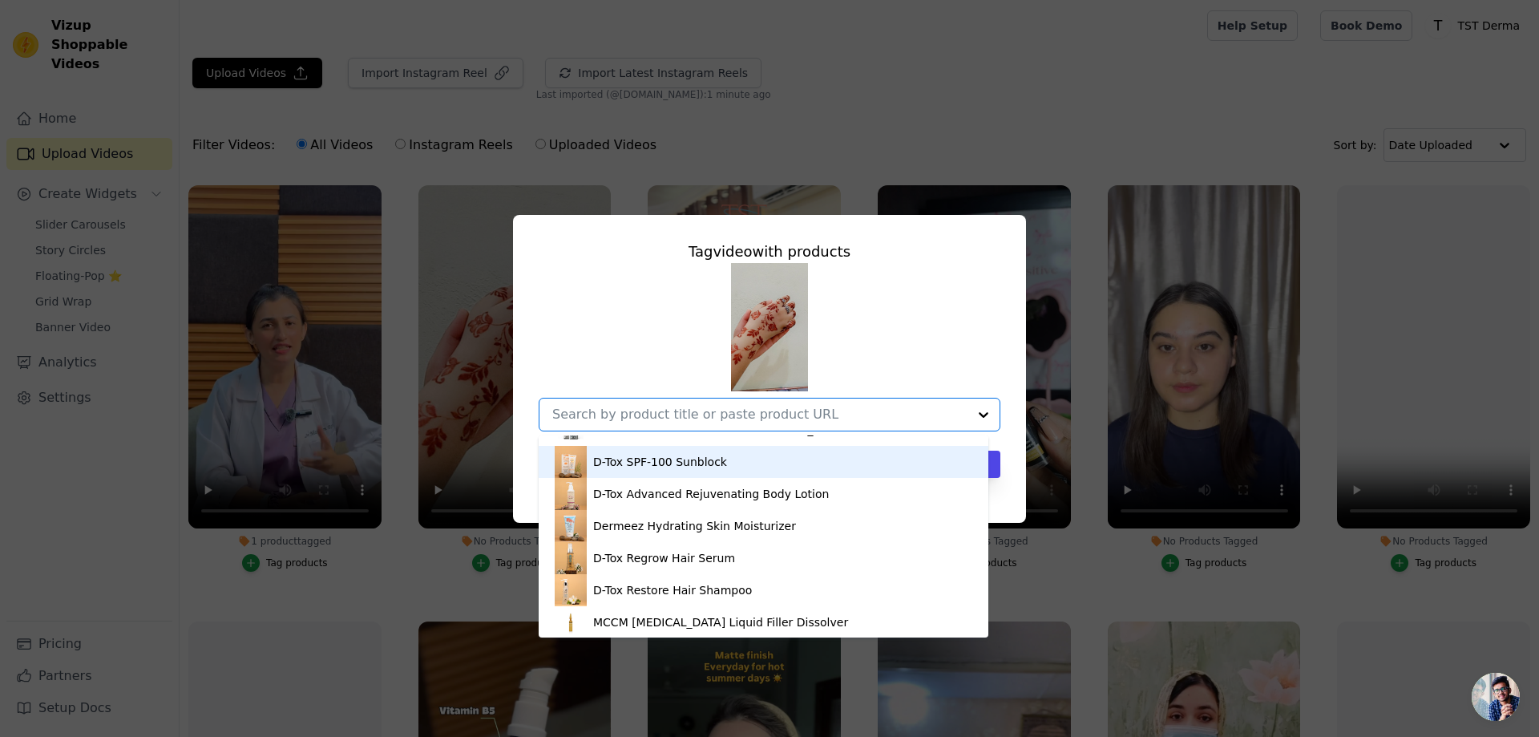
scroll to position [401, 0]
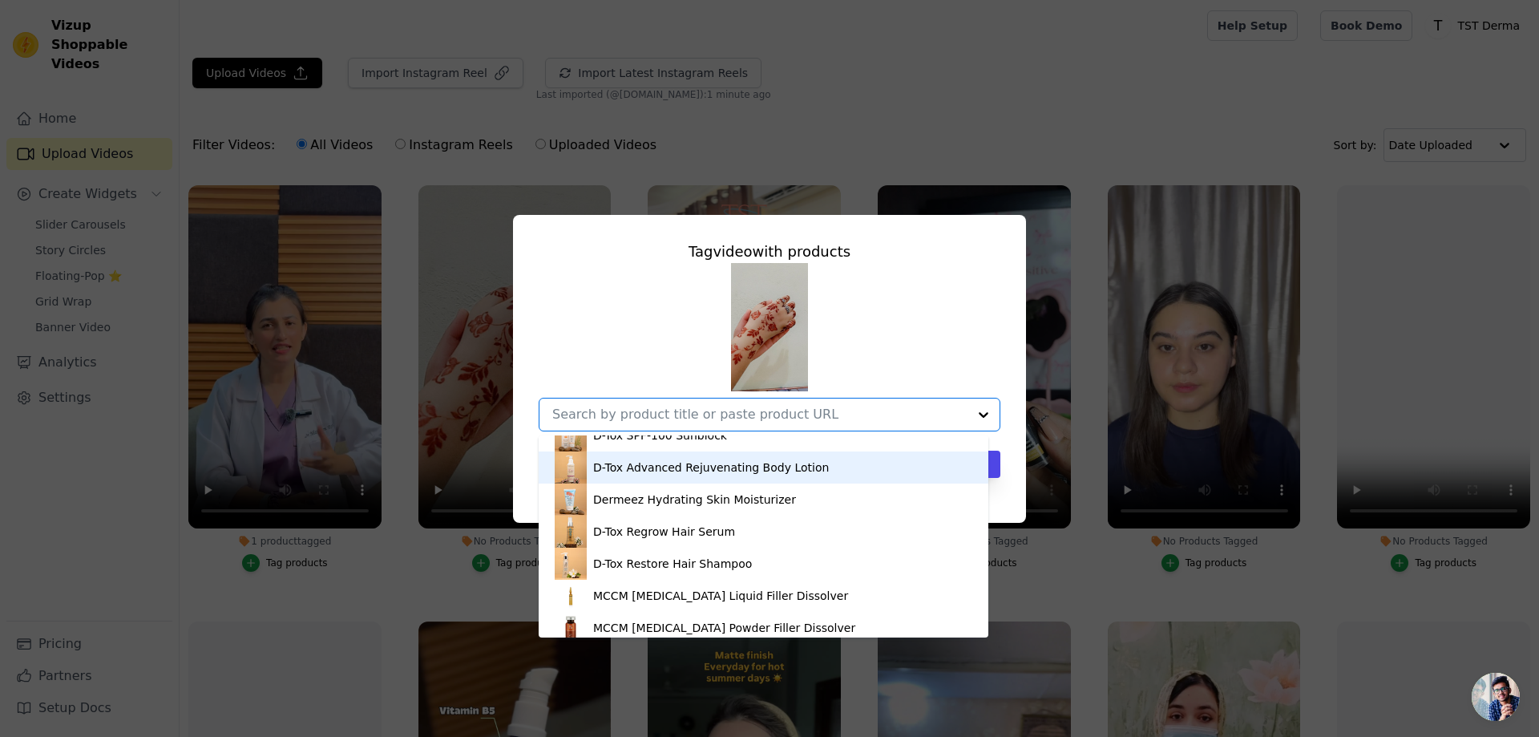
click at [687, 475] on div "D-Tox Advanced Rejuvenating Body Lotion" at bounding box center [711, 467] width 236 height 16
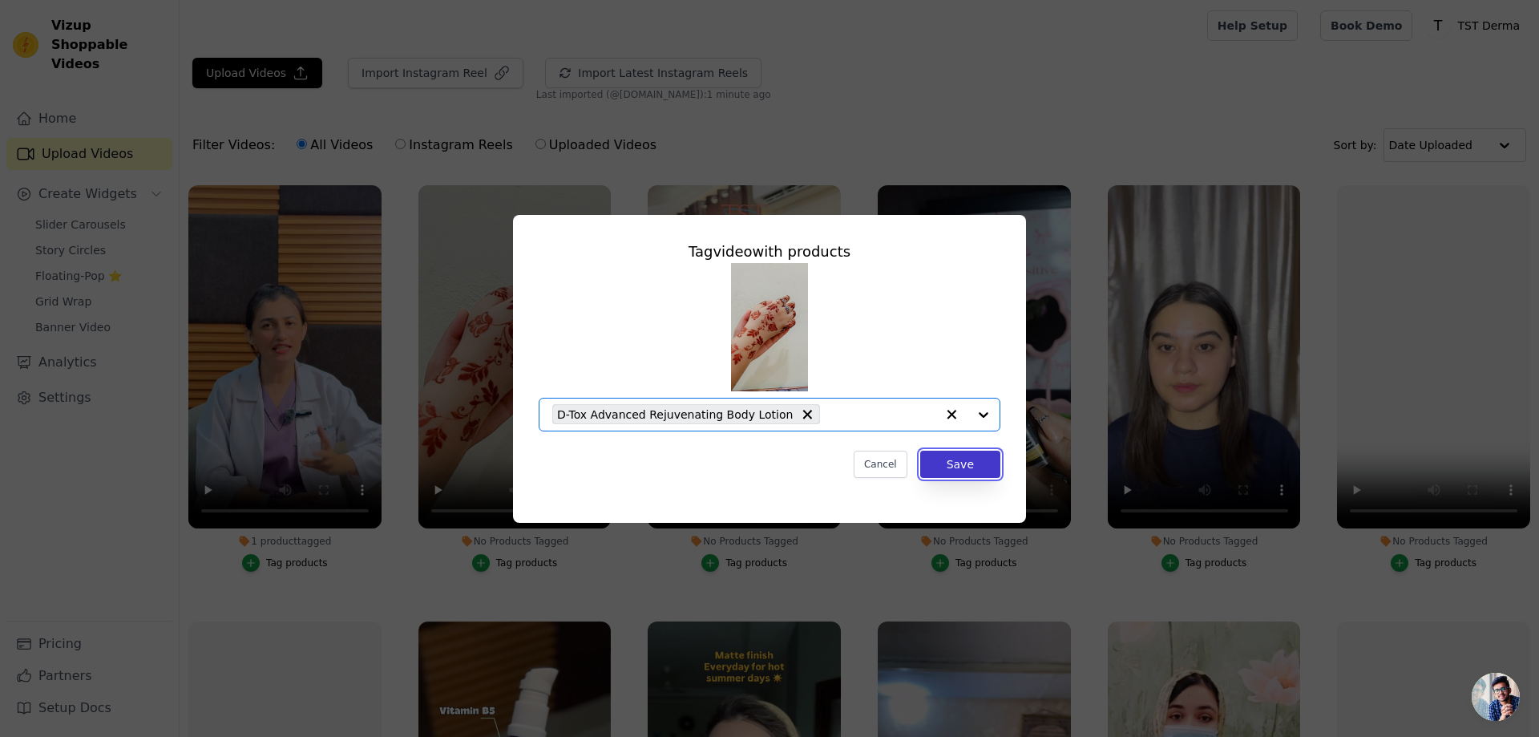
click at [966, 456] on button "Save" at bounding box center [960, 464] width 80 height 27
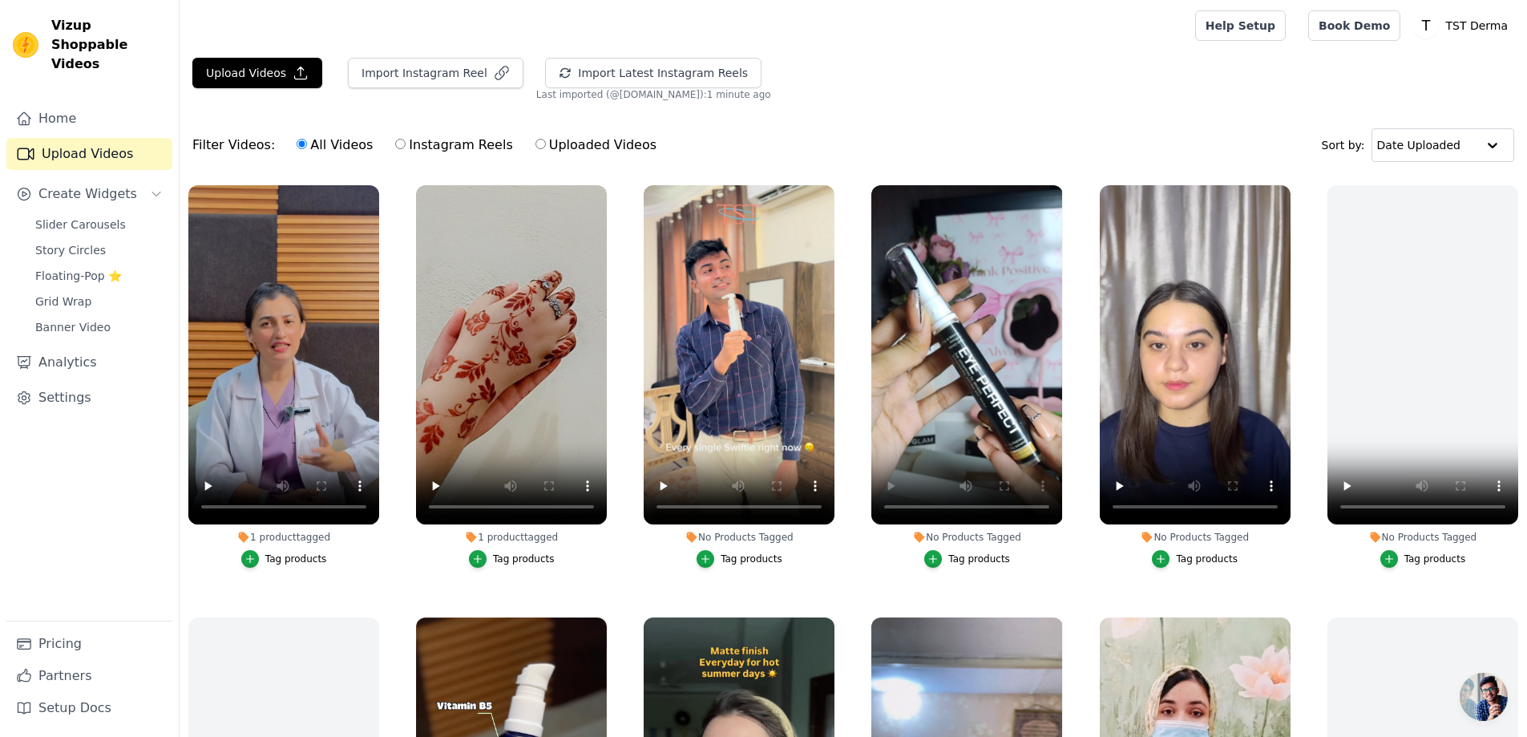
click at [728, 535] on div "No Products Tagged" at bounding box center [739, 537] width 191 height 13
click at [738, 561] on div "Tag products" at bounding box center [752, 558] width 62 height 13
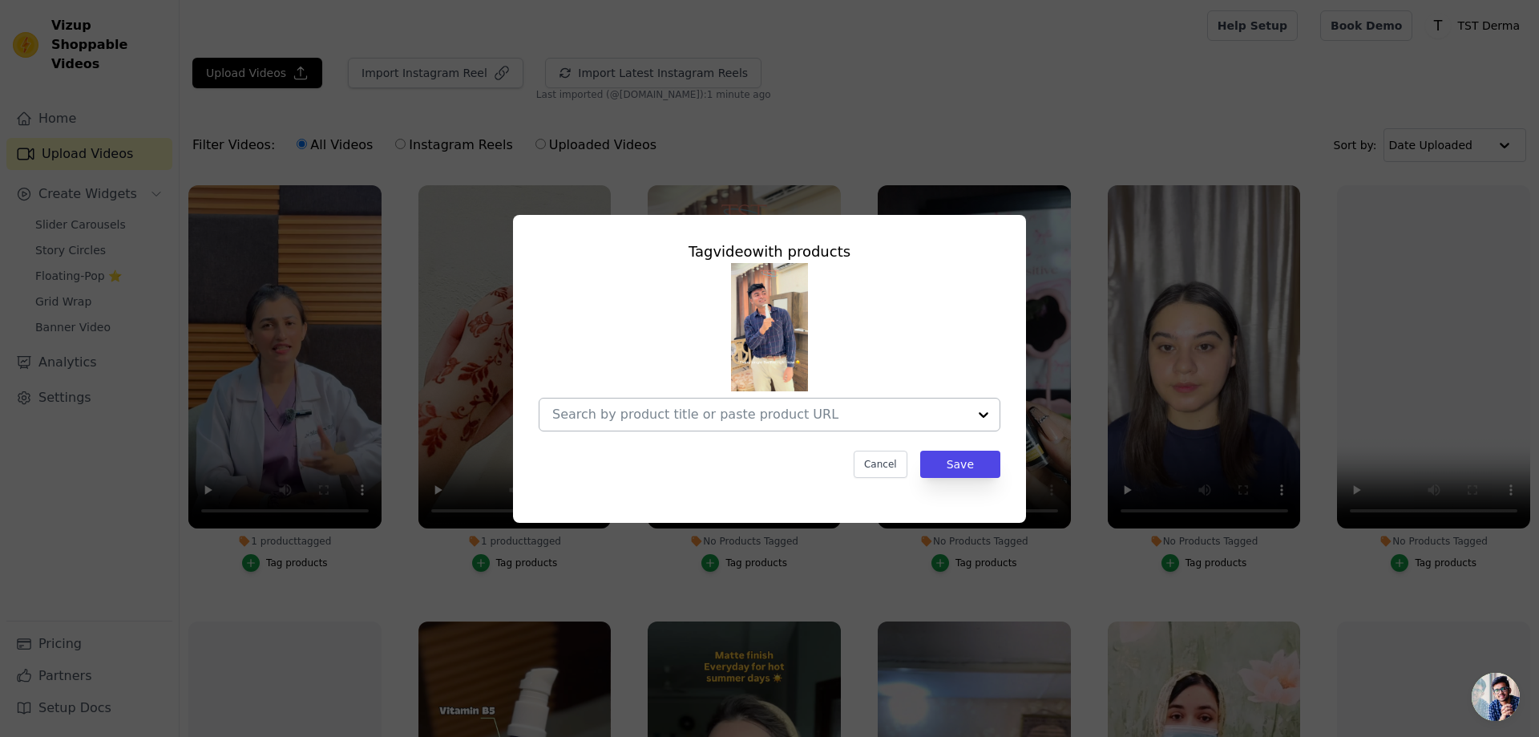
click at [988, 418] on div at bounding box center [984, 414] width 32 height 32
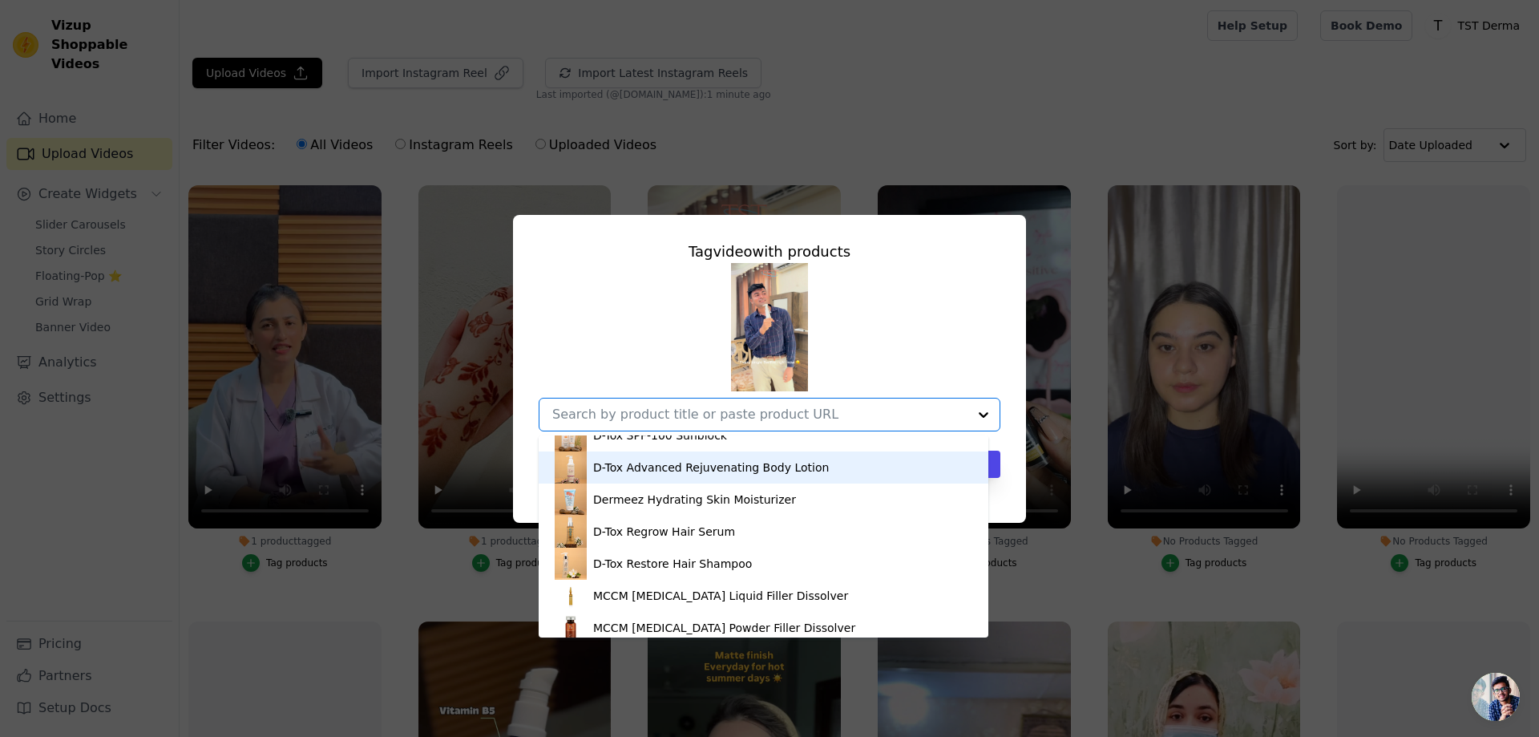
click at [665, 471] on div "D-Tox Advanced Rejuvenating Body Lotion" at bounding box center [711, 467] width 236 height 16
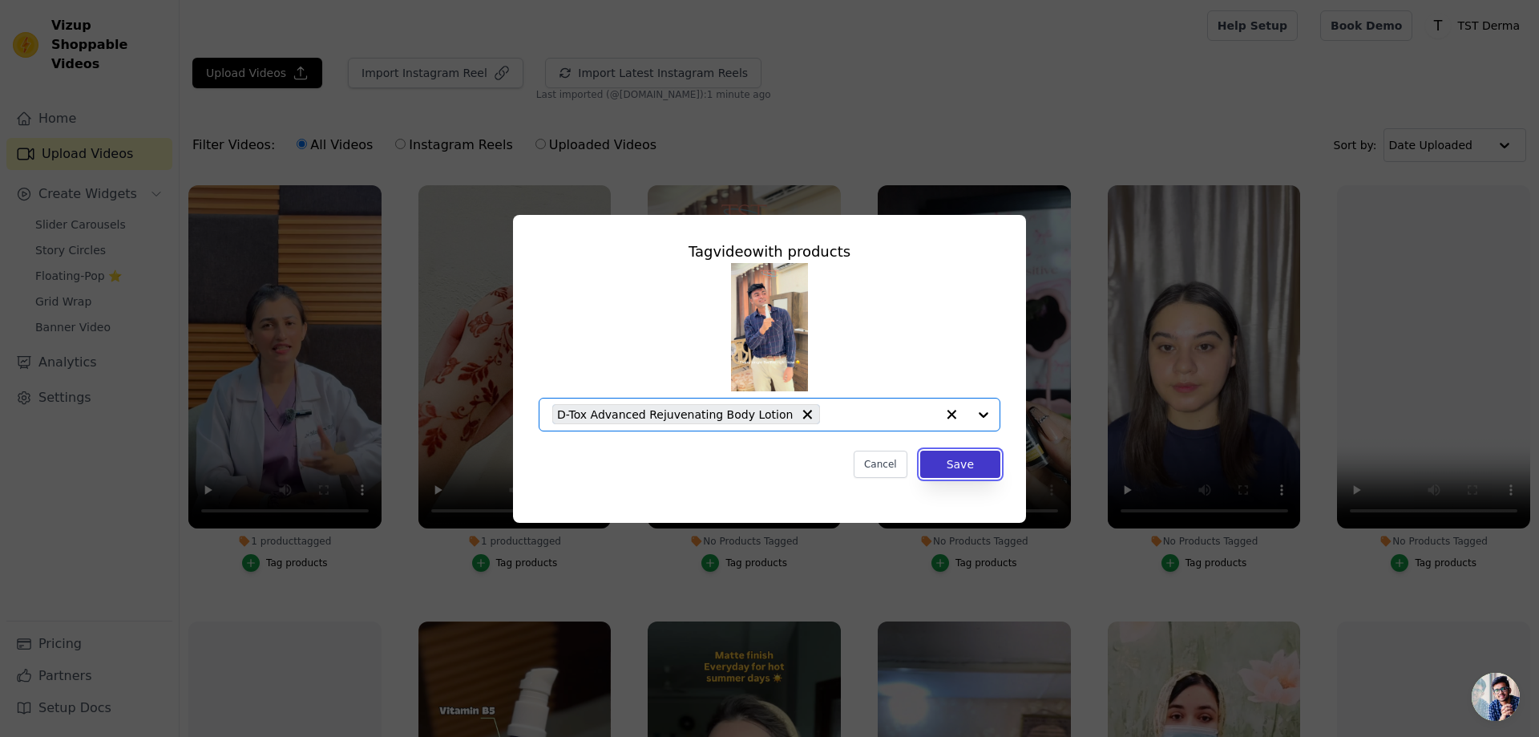
click at [946, 460] on button "Save" at bounding box center [960, 464] width 80 height 27
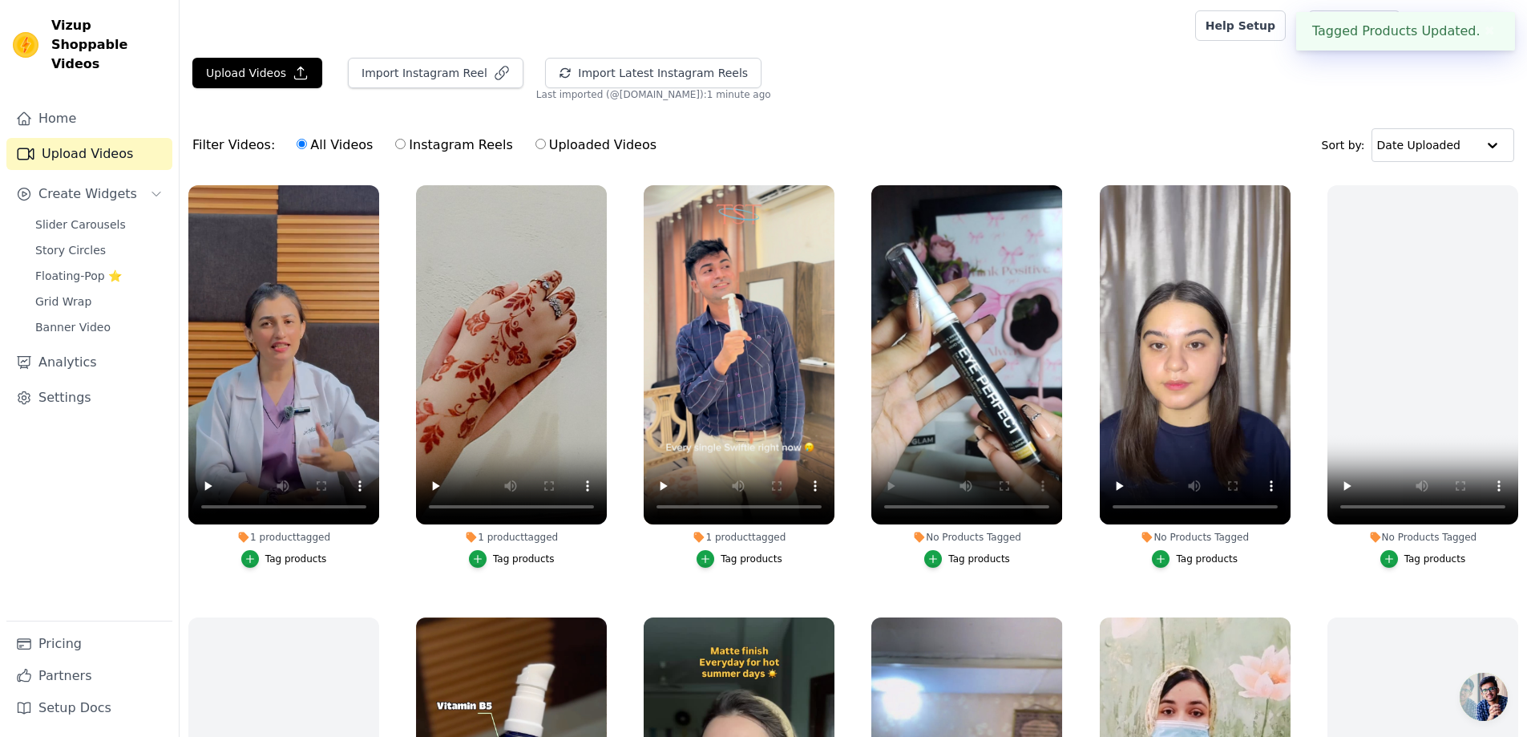
click at [966, 558] on div "Tag products" at bounding box center [979, 558] width 62 height 13
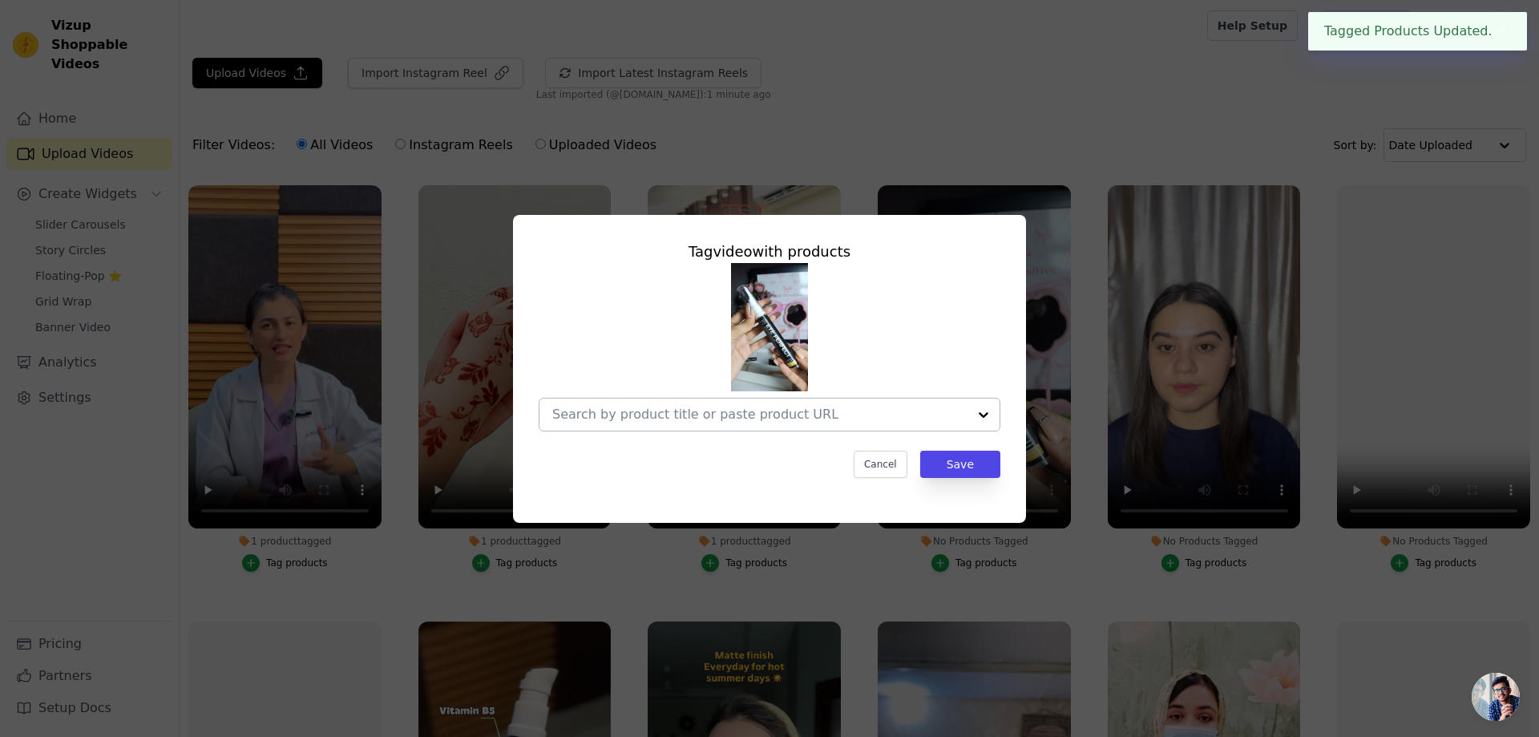
click at [869, 420] on input "No Products Tagged Tag video with products Cancel Save Tag products" at bounding box center [759, 413] width 415 height 15
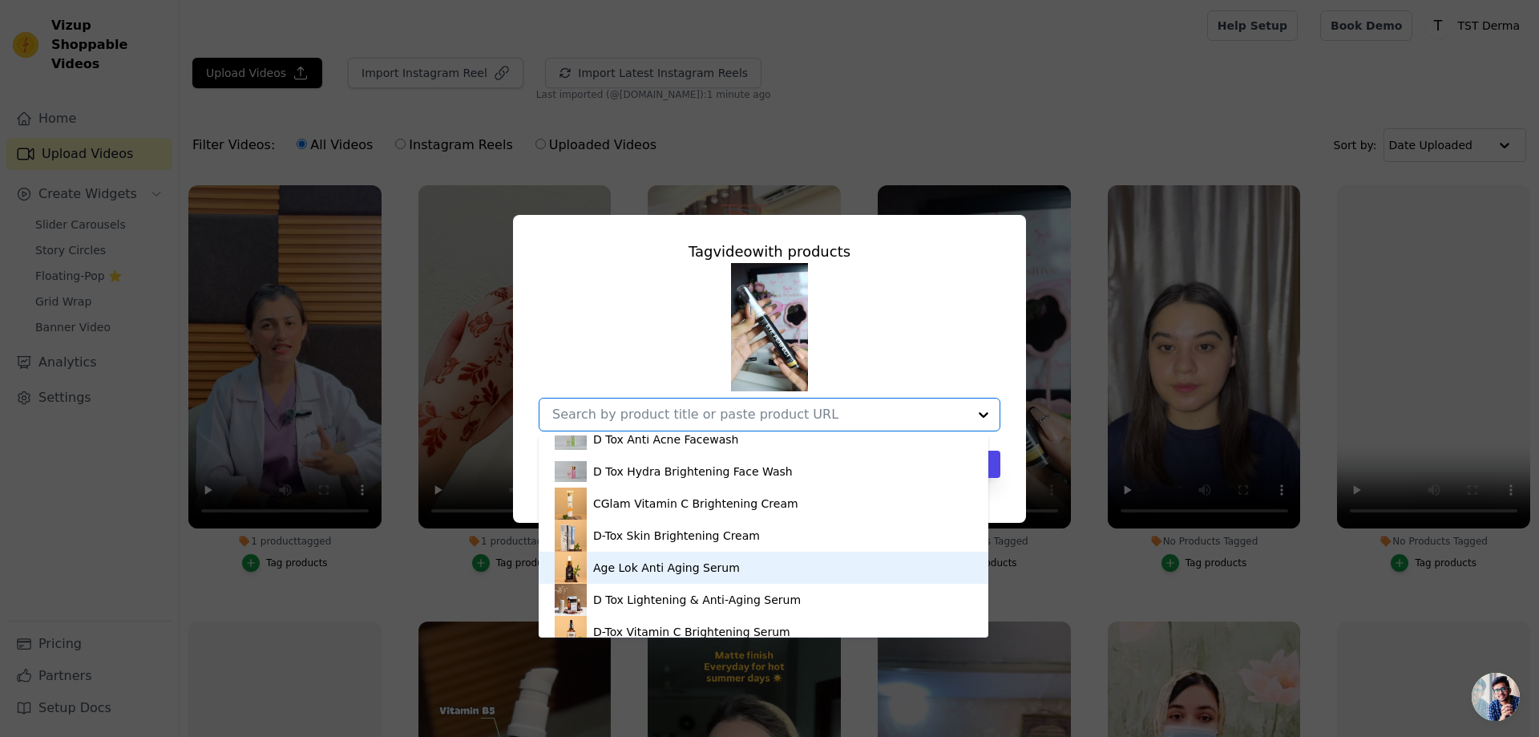
scroll to position [160, 0]
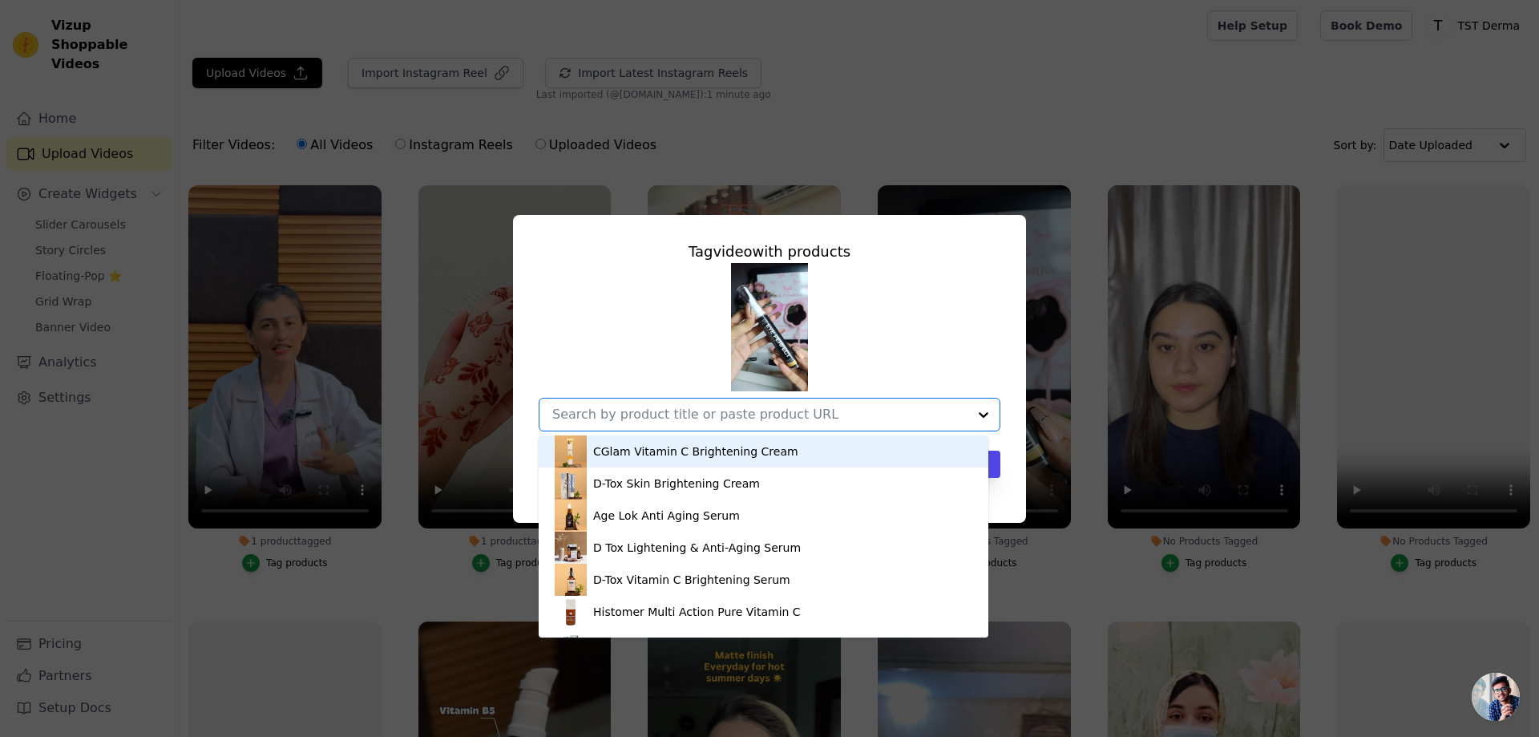
click at [721, 459] on div "CGlam Vitamin C Brightening Cream" at bounding box center [695, 451] width 205 height 16
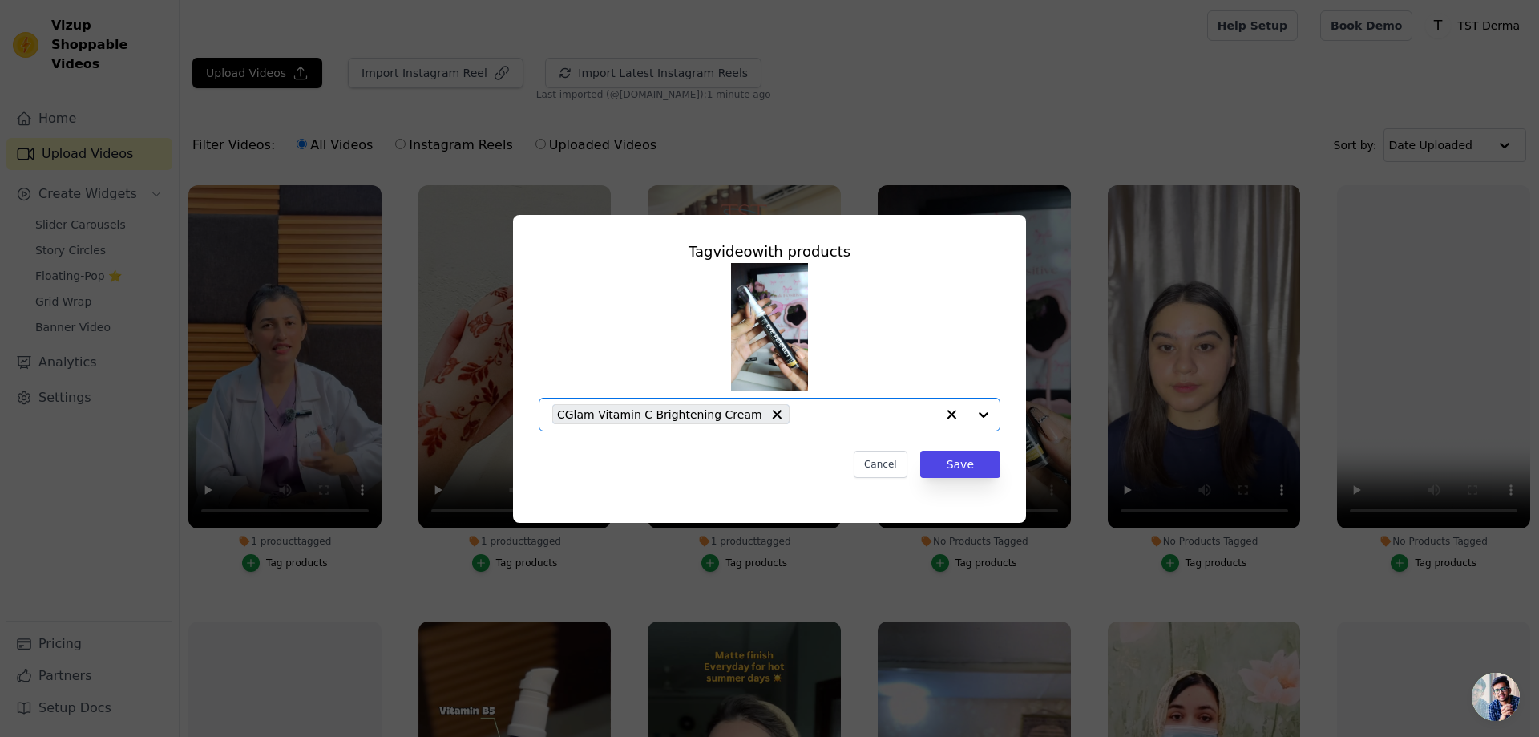
click at [894, 418] on input "No Products Tagged Tag video with products Option CGlam Vitamin C Brightening C…" at bounding box center [867, 413] width 138 height 15
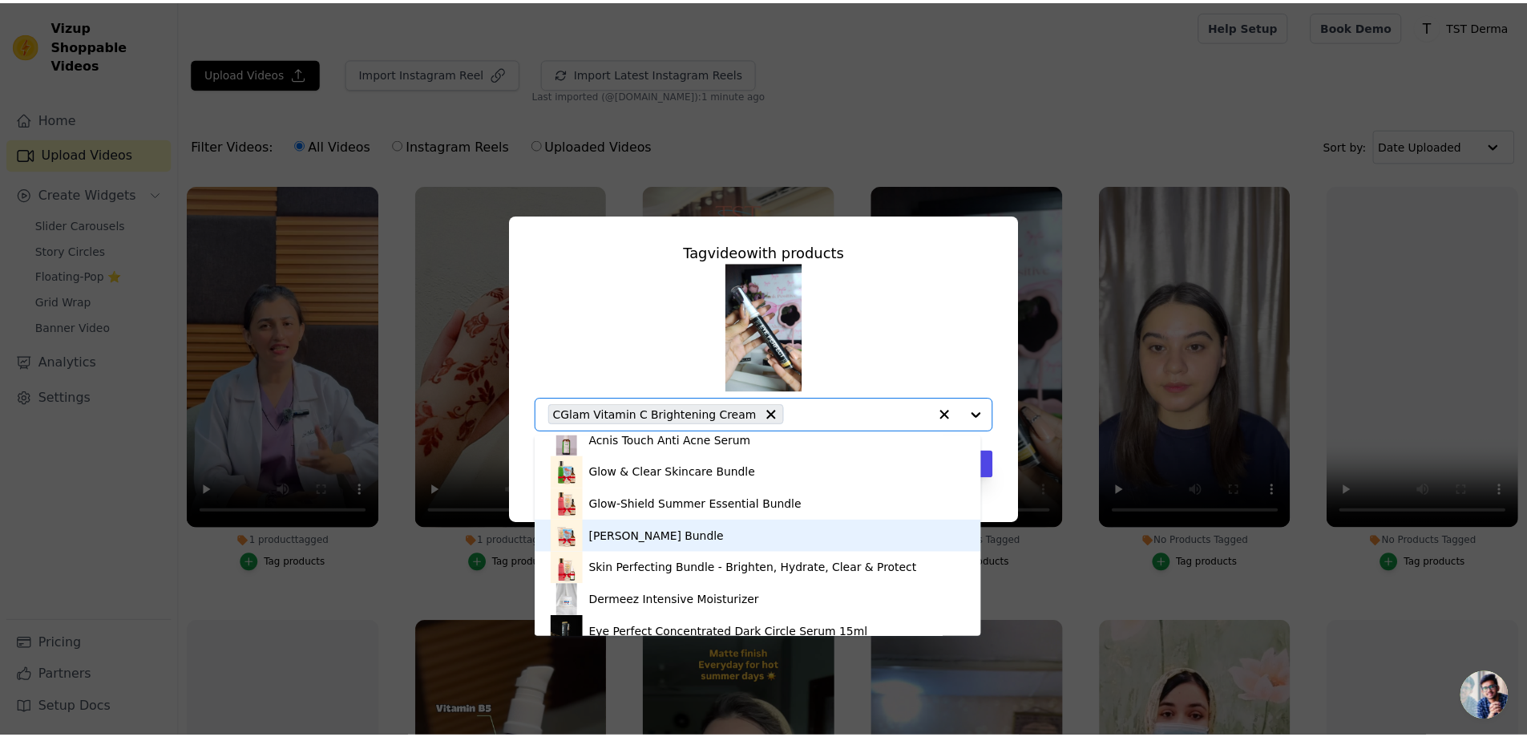
scroll to position [696, 0]
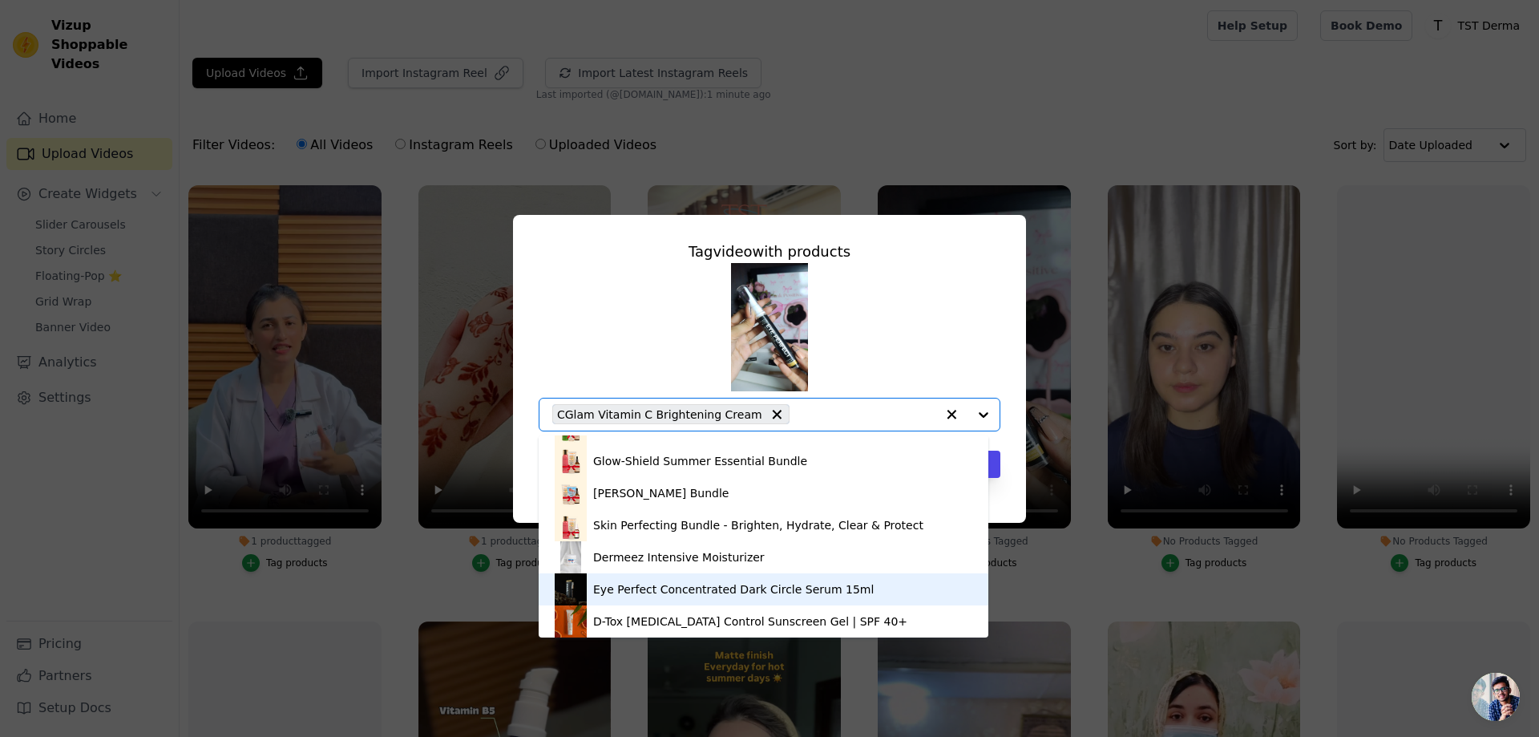
click at [736, 576] on div "Eye Perfect Concentrated Dark Circle Serum 15ml" at bounding box center [764, 589] width 418 height 32
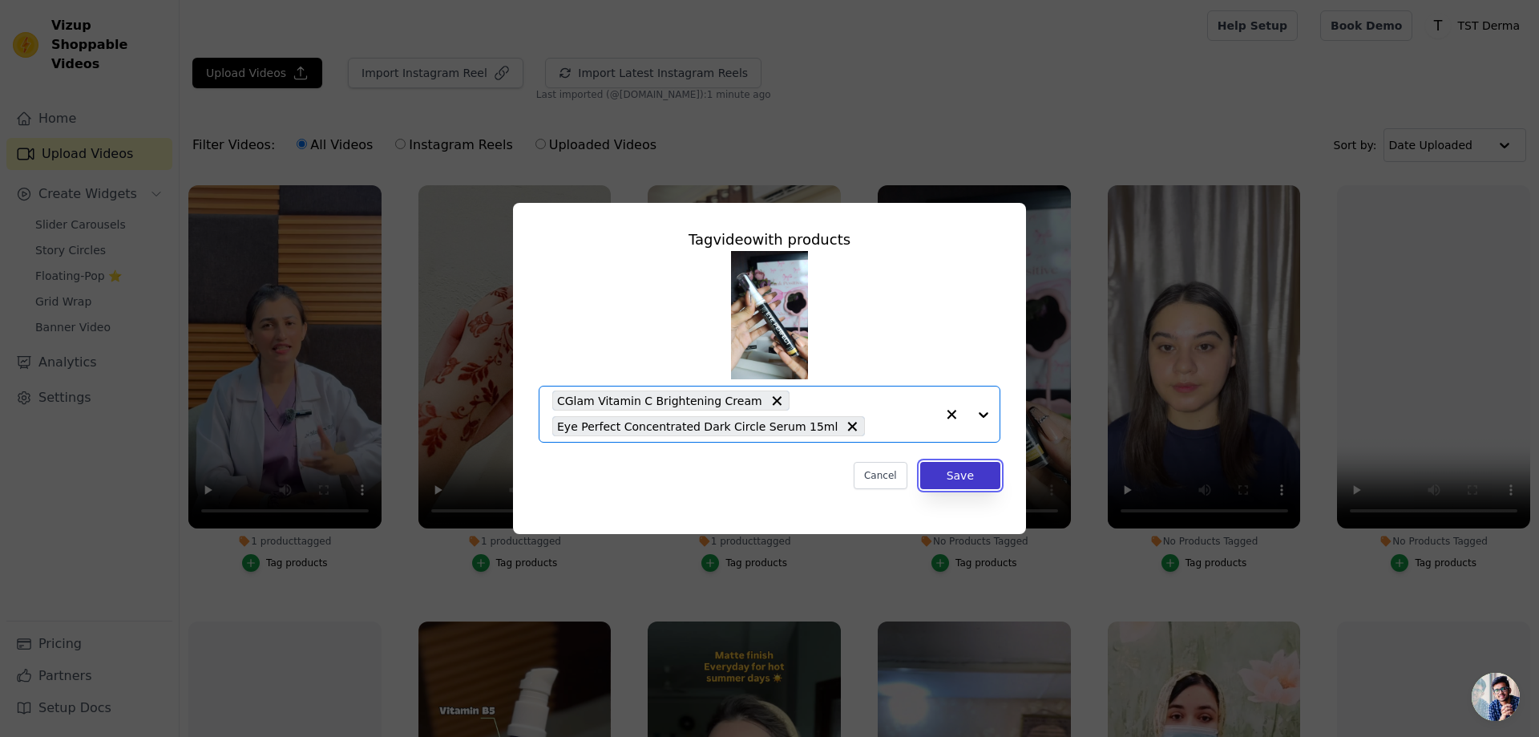
click at [948, 477] on button "Save" at bounding box center [960, 475] width 80 height 27
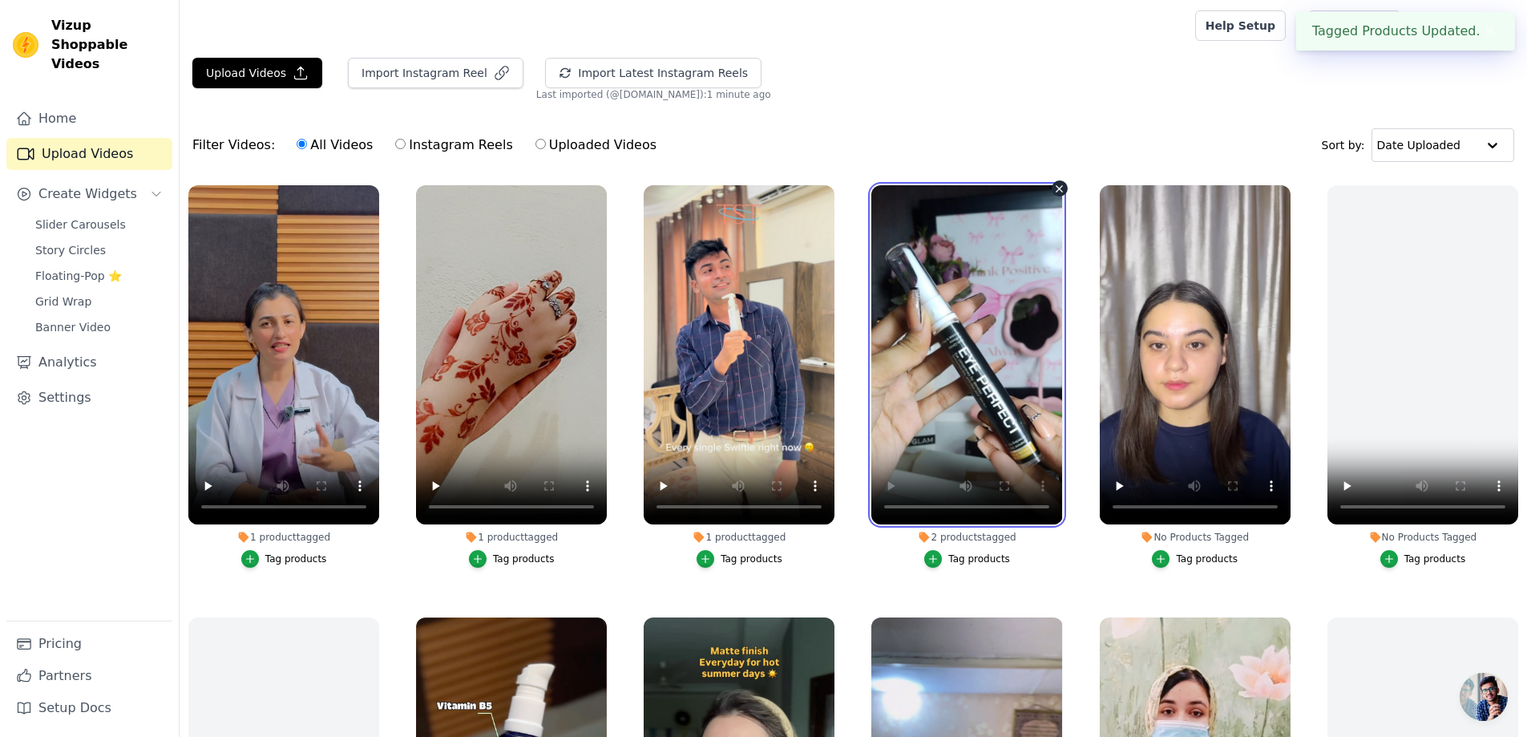
click at [934, 390] on video at bounding box center [966, 354] width 191 height 339
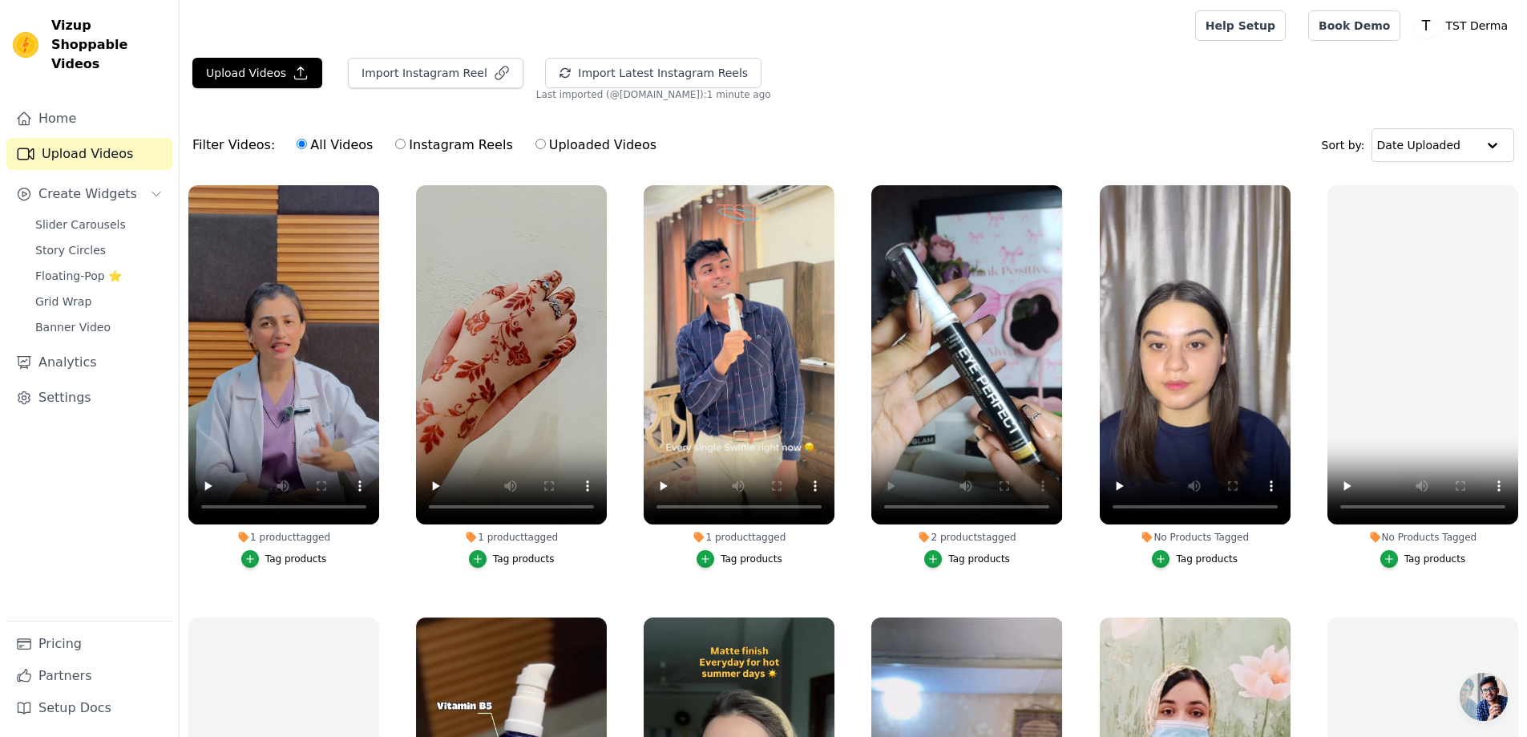
click at [1080, 484] on ul "1 product tagged Tag products 1 product tagged Tag products 1 product tagged Ta…" at bounding box center [854, 518] width 1348 height 685
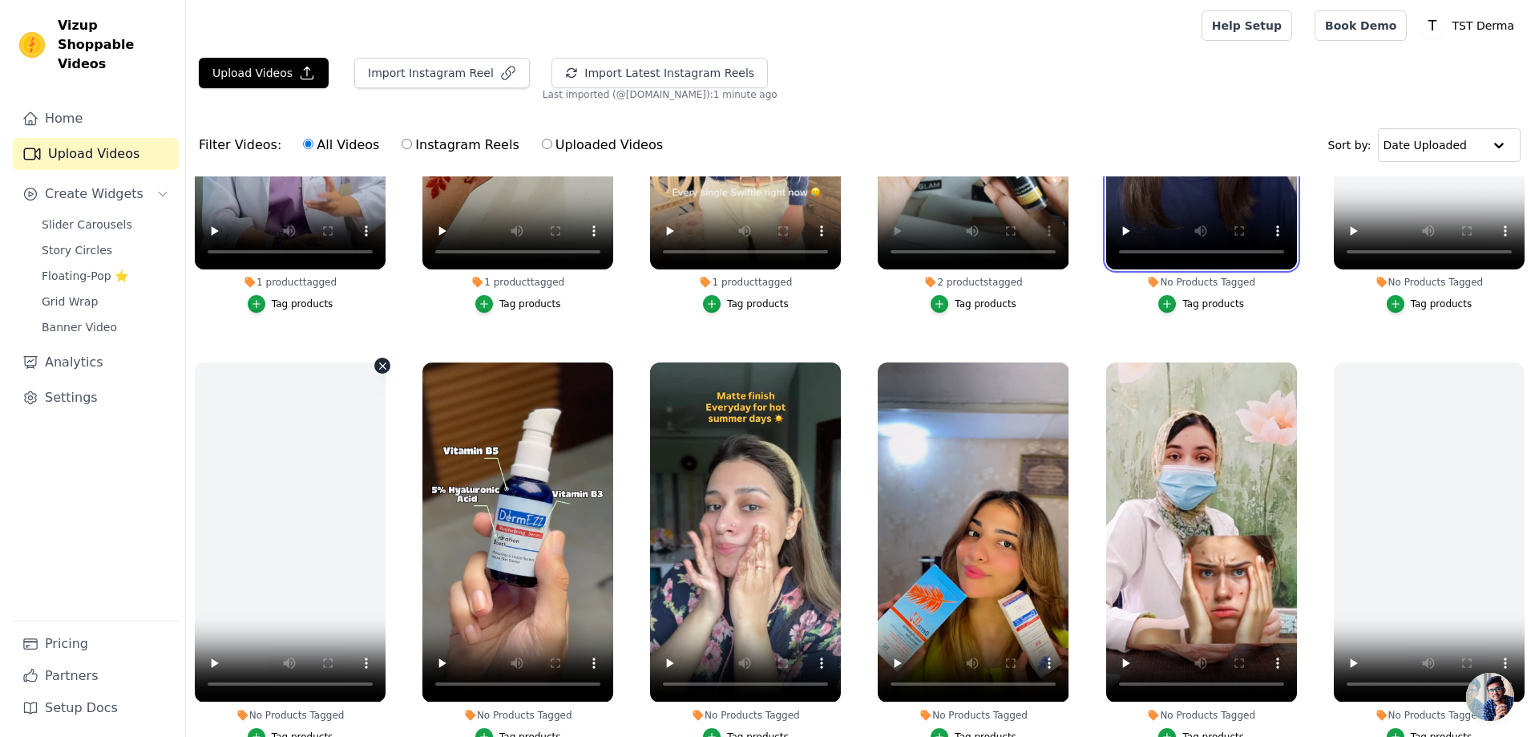
scroll to position [401, 0]
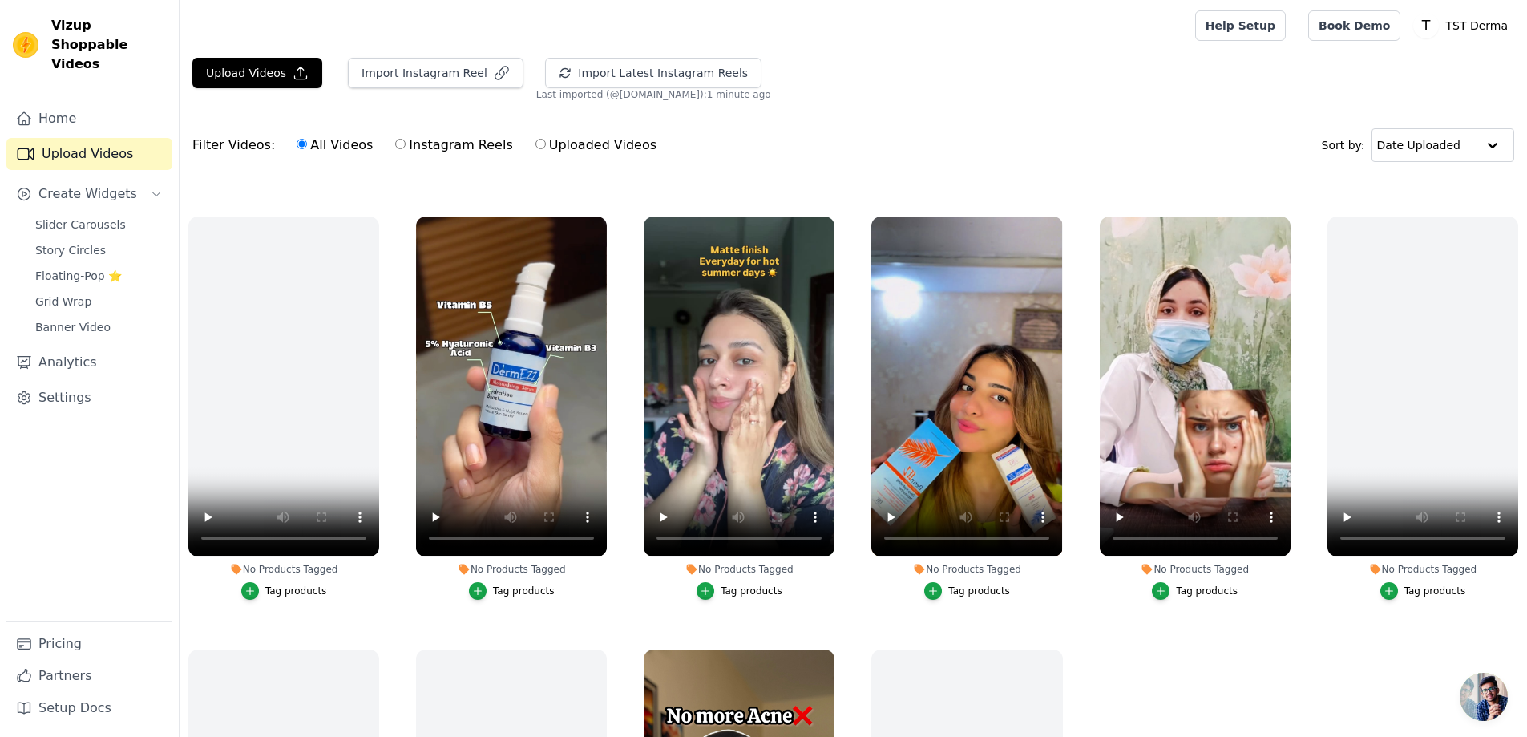
click at [488, 583] on button "Tag products" at bounding box center [512, 591] width 86 height 18
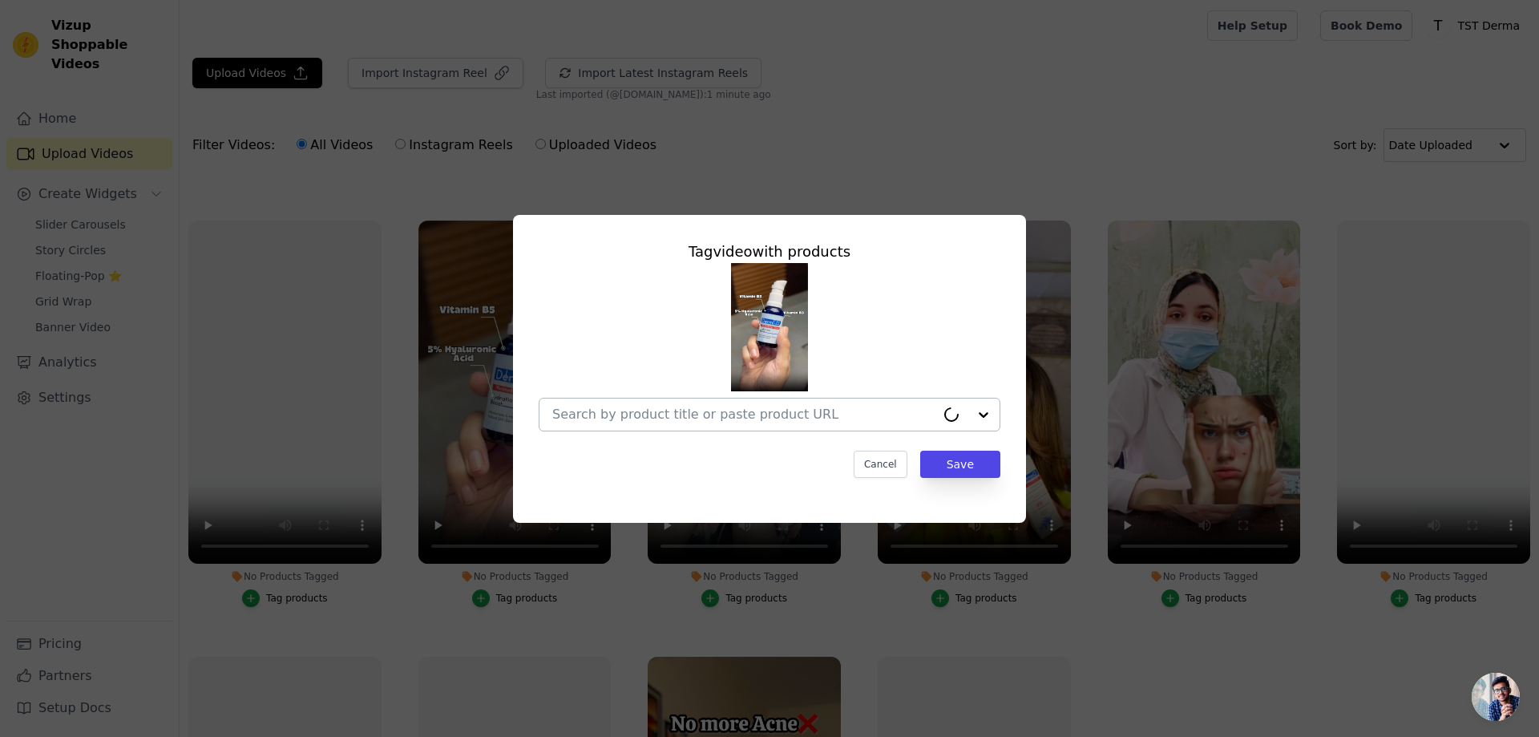
click at [721, 414] on input "No Products Tagged Tag video with products Cancel Save Tag products" at bounding box center [743, 413] width 383 height 15
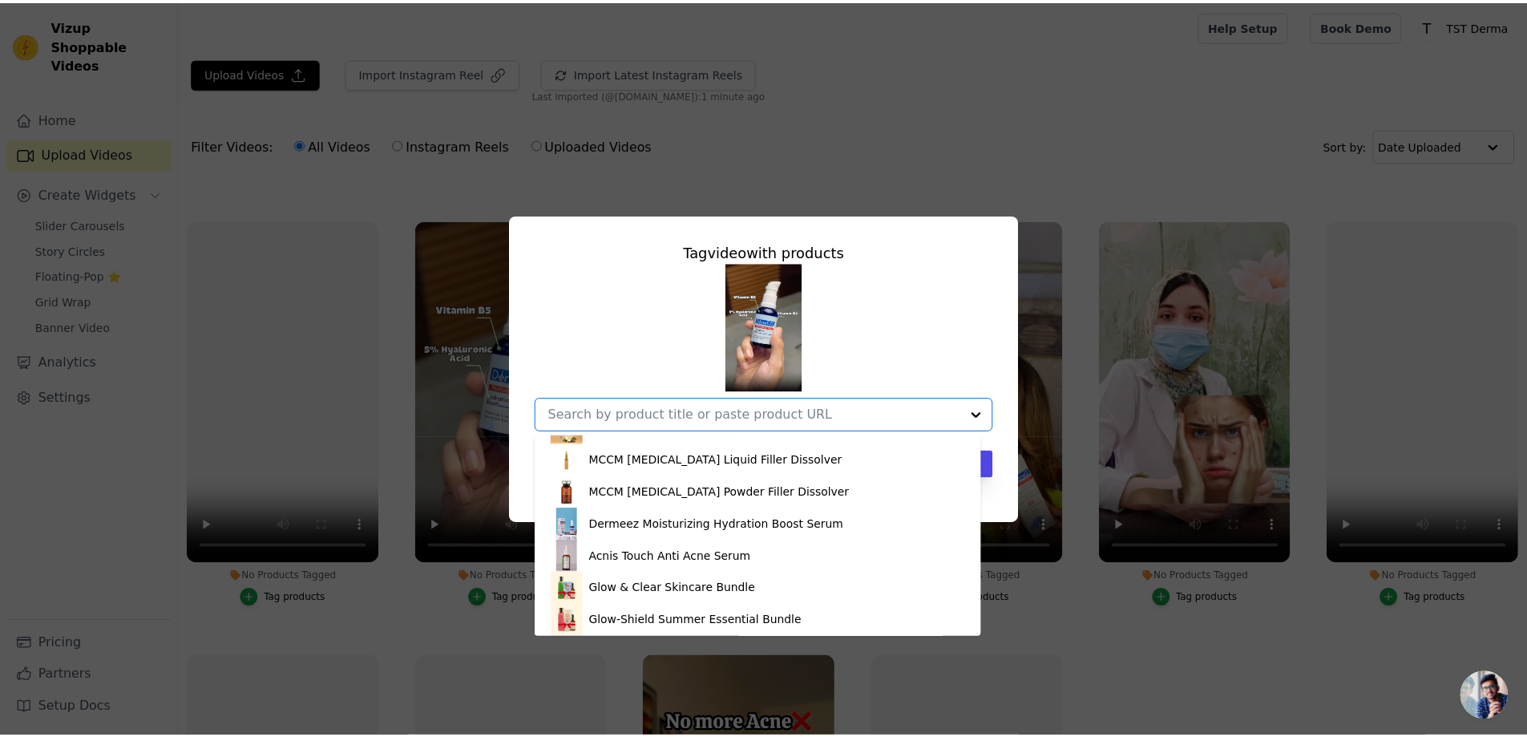
scroll to position [536, 0]
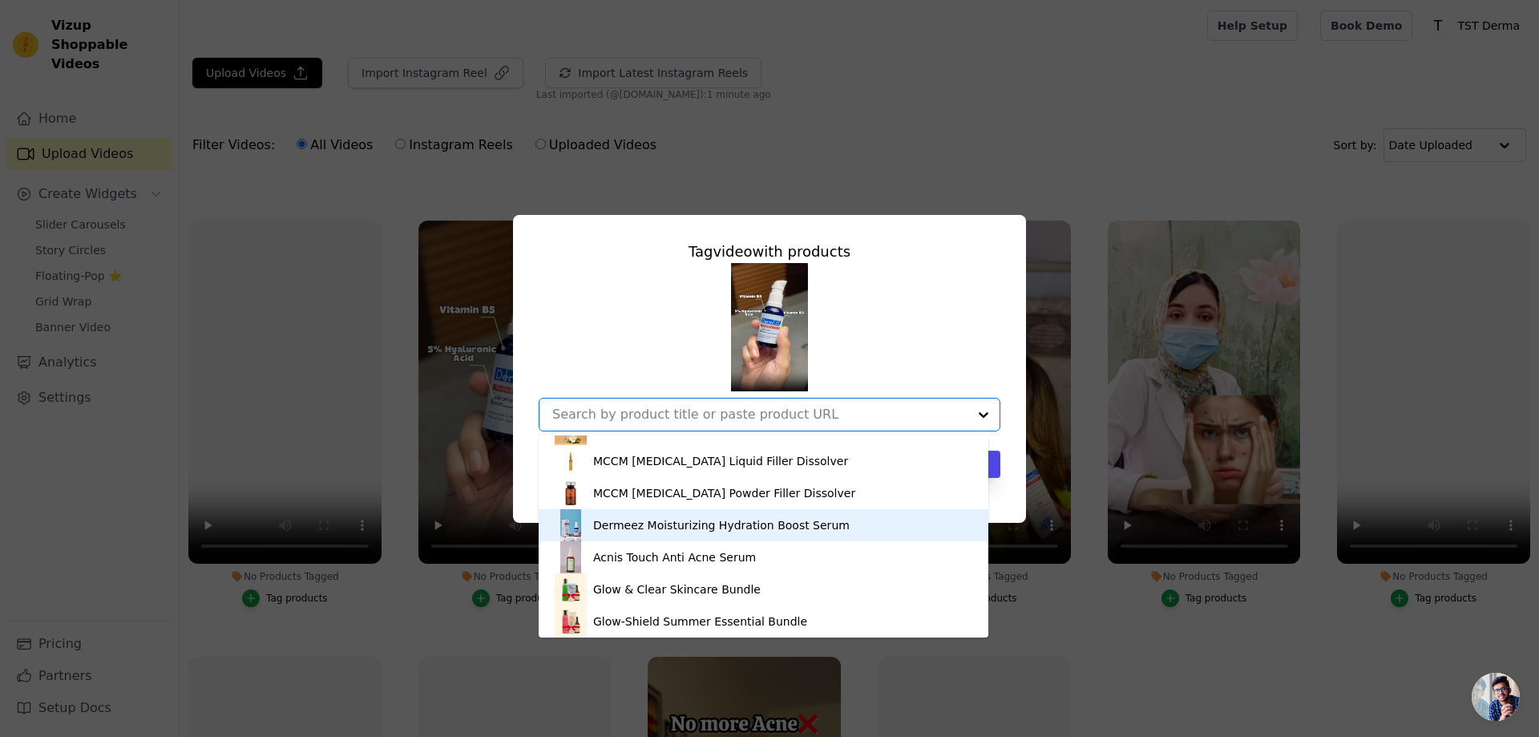
click at [644, 525] on div "Dermeez Moisturizing Hydration Boost Serum" at bounding box center [721, 525] width 257 height 16
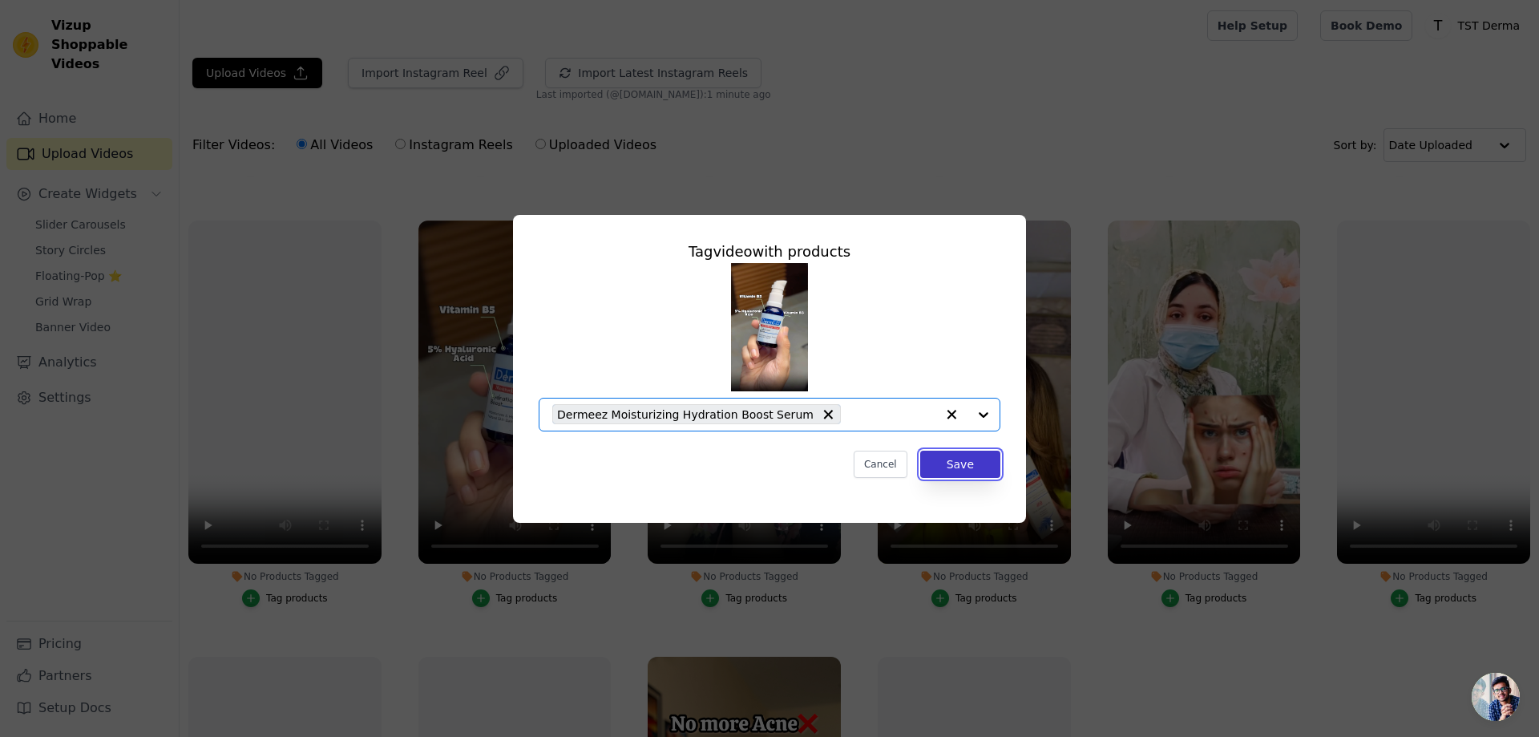
click at [964, 460] on button "Save" at bounding box center [960, 464] width 80 height 27
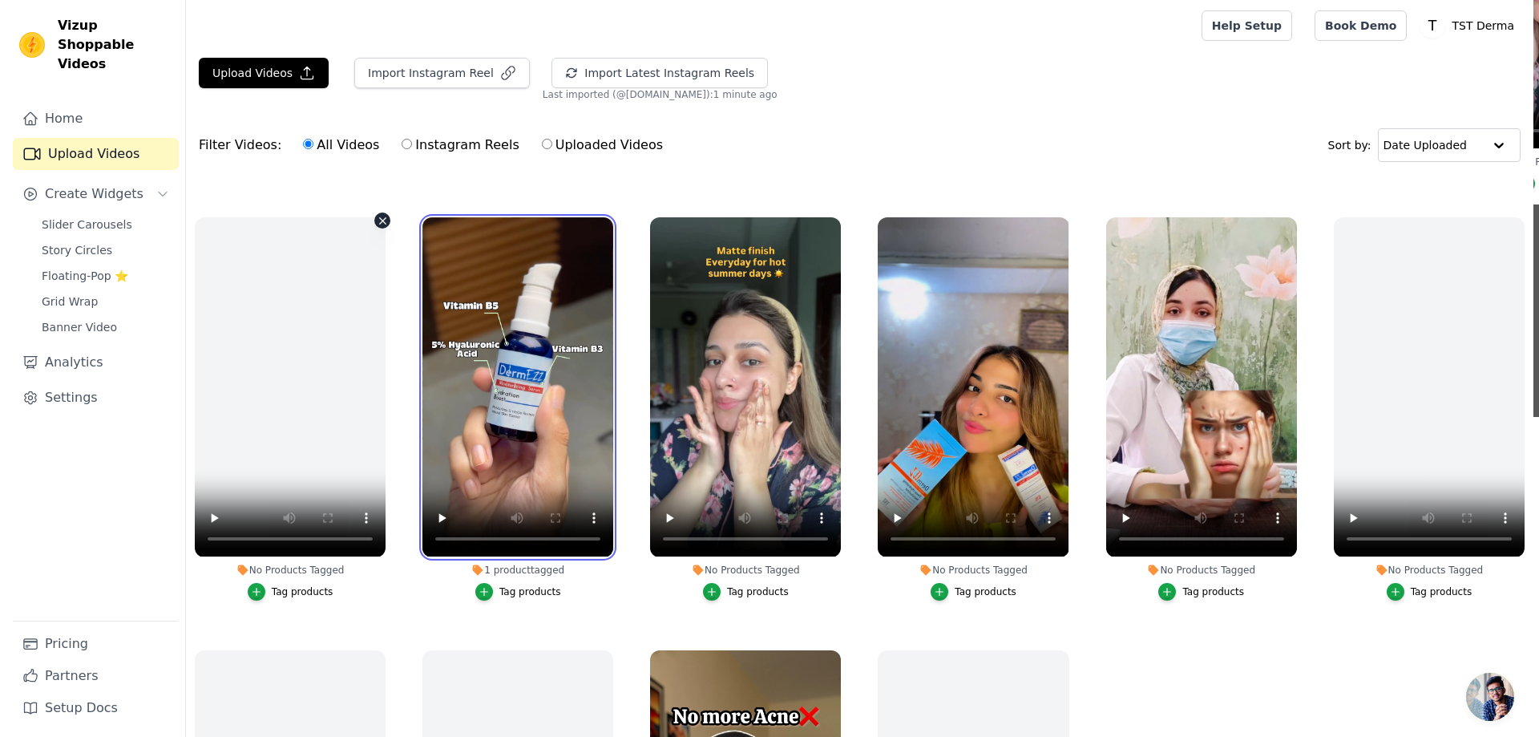
scroll to position [401, 0]
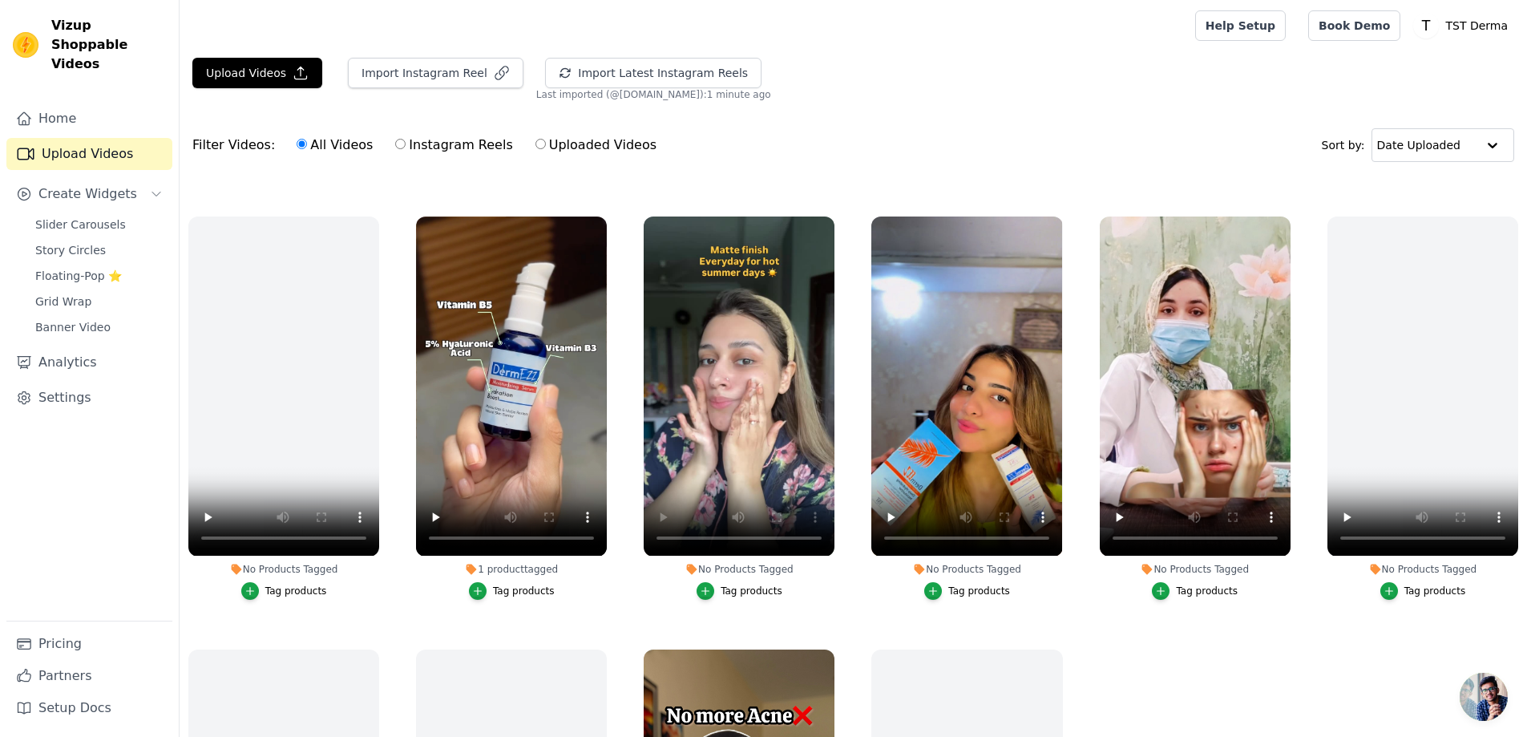
click at [734, 584] on div "Tag products" at bounding box center [752, 590] width 62 height 13
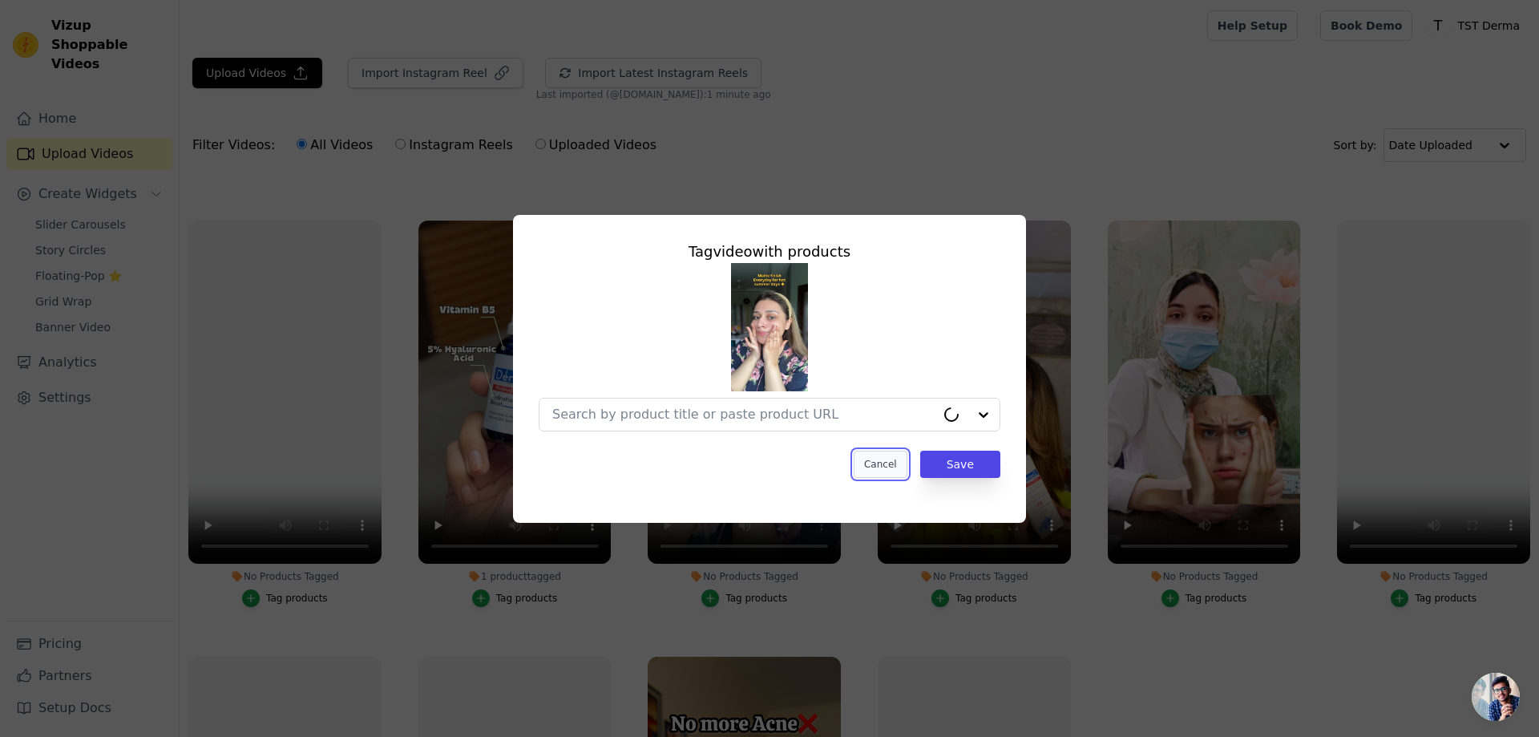
click at [874, 474] on button "Cancel" at bounding box center [881, 464] width 54 height 27
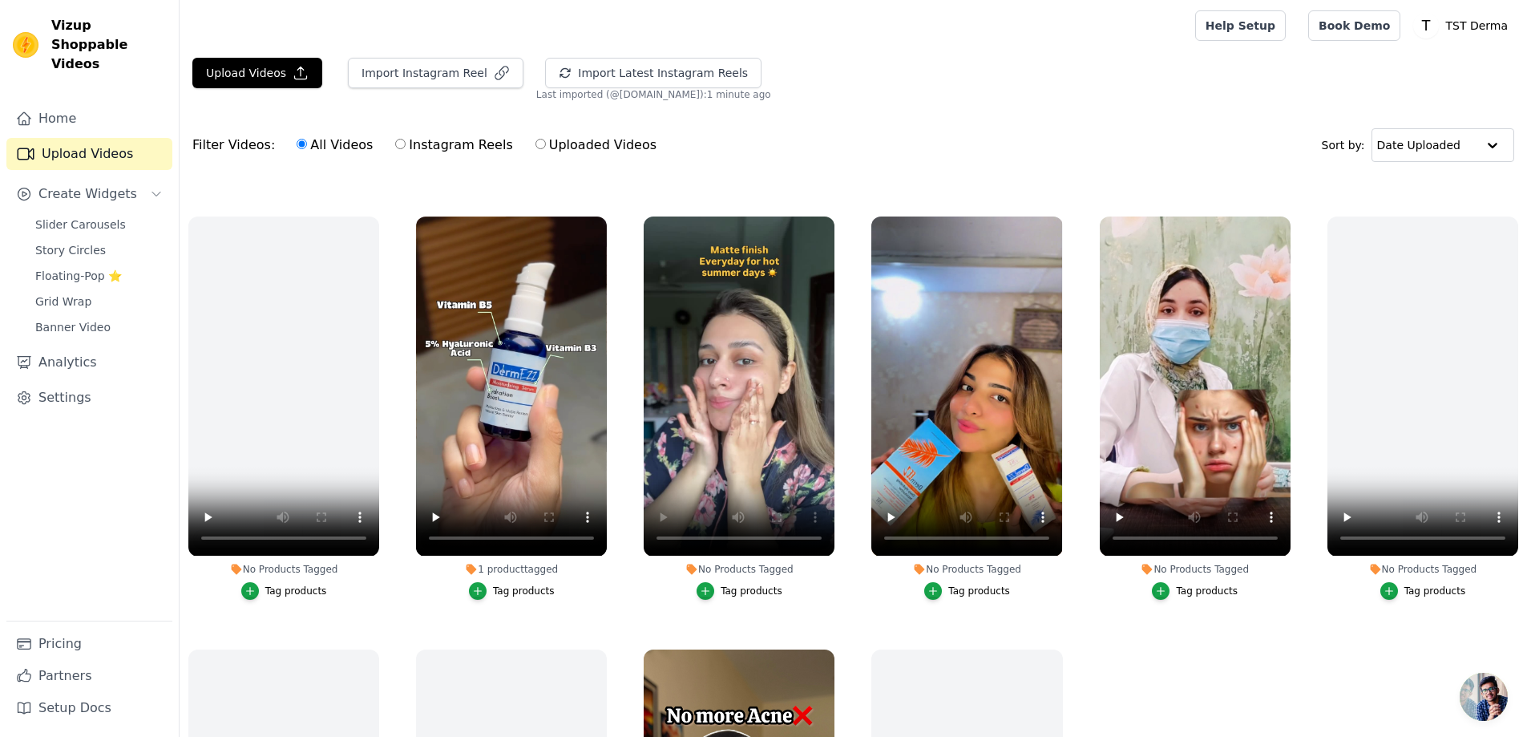
click at [746, 584] on div "Tag products" at bounding box center [752, 590] width 62 height 13
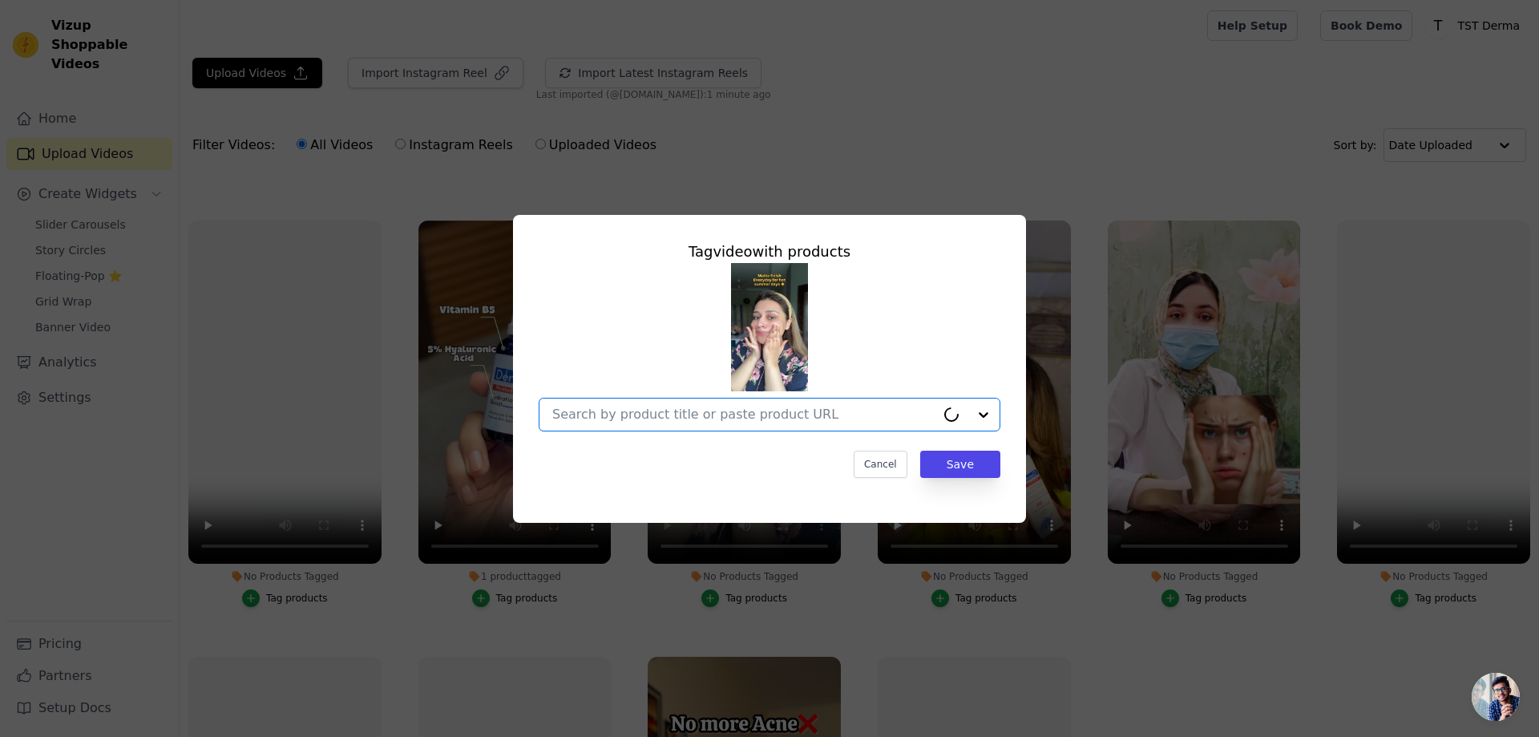
click at [904, 417] on input "No Products Tagged Tag video with products Option undefined, selected. Cancel S…" at bounding box center [743, 413] width 383 height 15
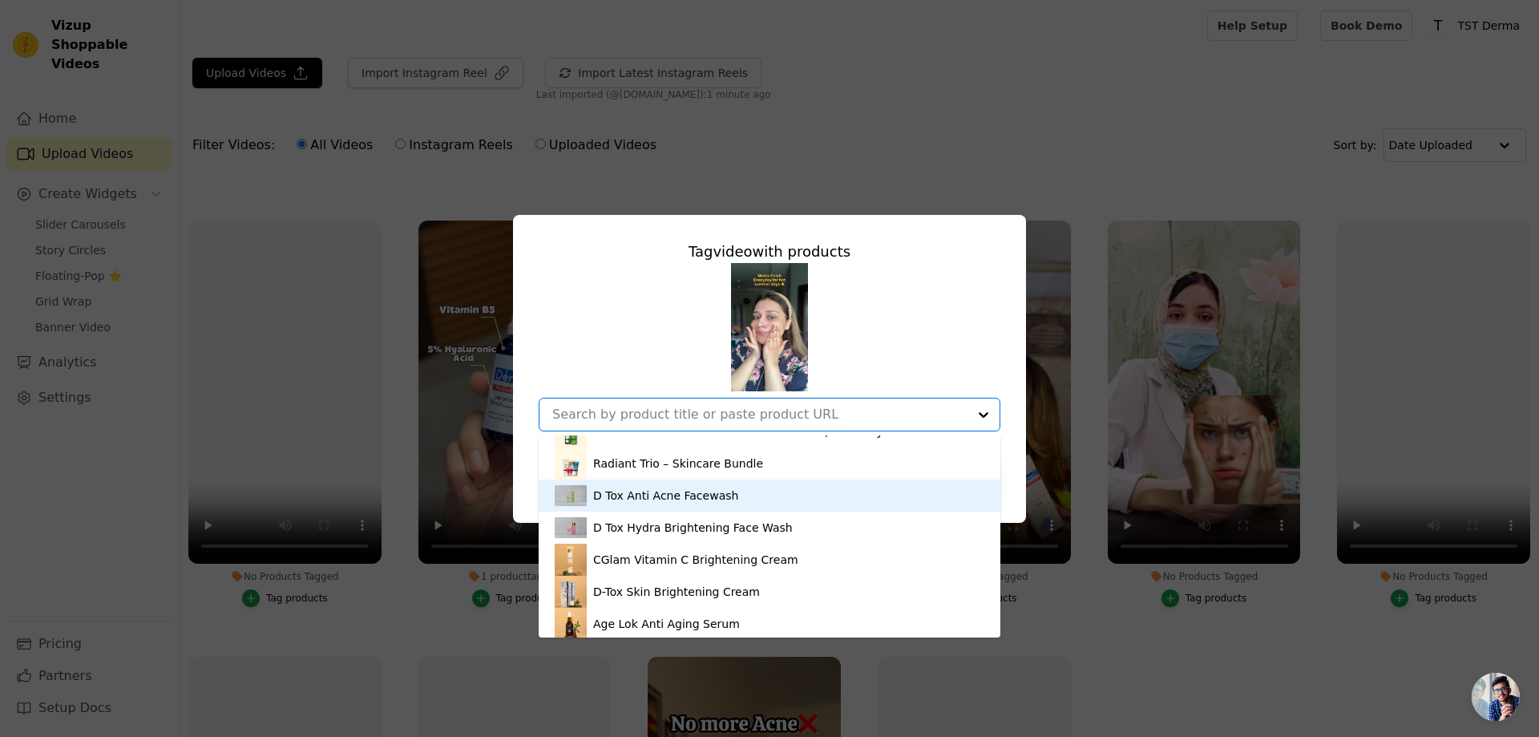
scroll to position [80, 0]
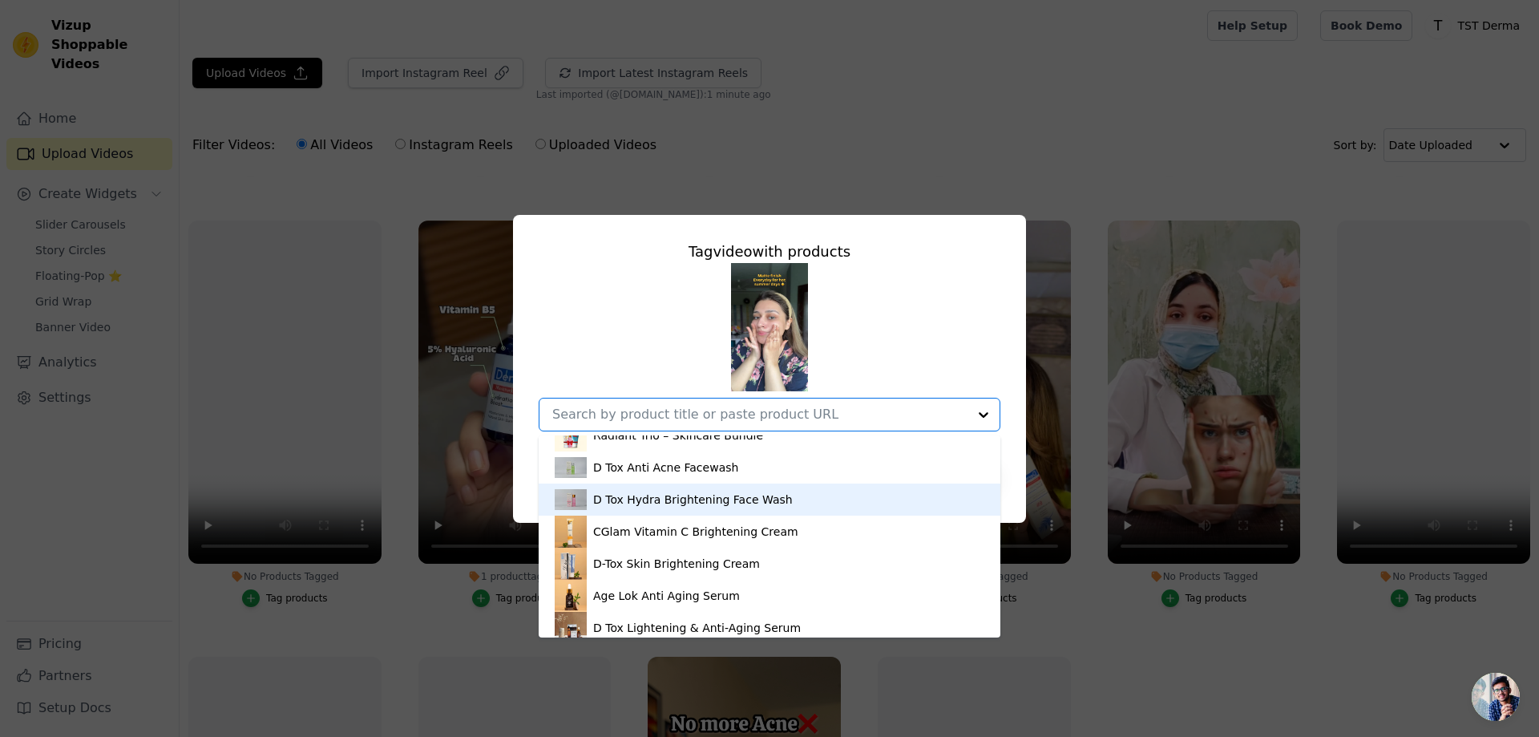
click at [683, 501] on div "D Tox Hydra Brightening Face Wash" at bounding box center [693, 499] width 200 height 16
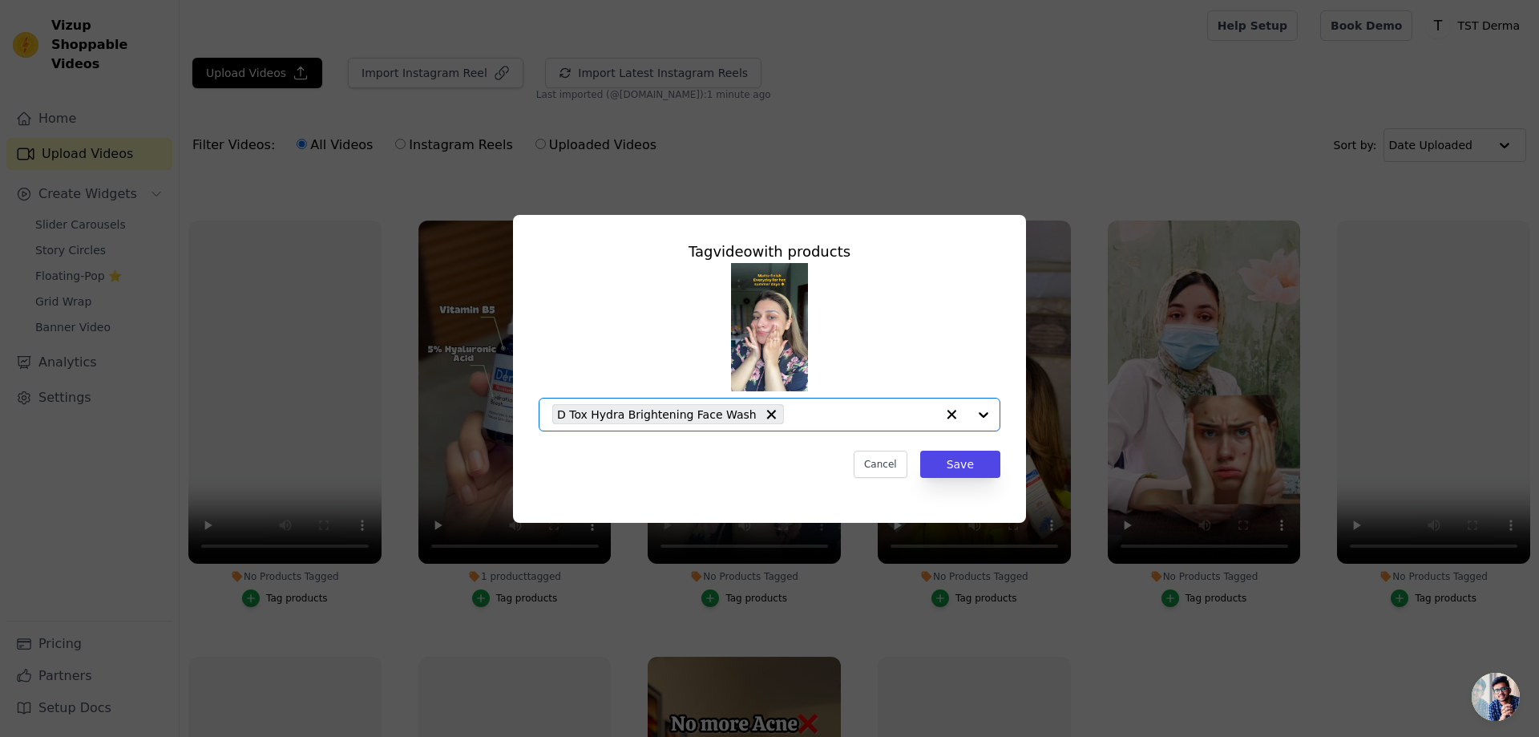
click at [883, 416] on input "No Products Tagged Tag video with products Option D Tox Hydra Brightening Face …" at bounding box center [864, 413] width 144 height 15
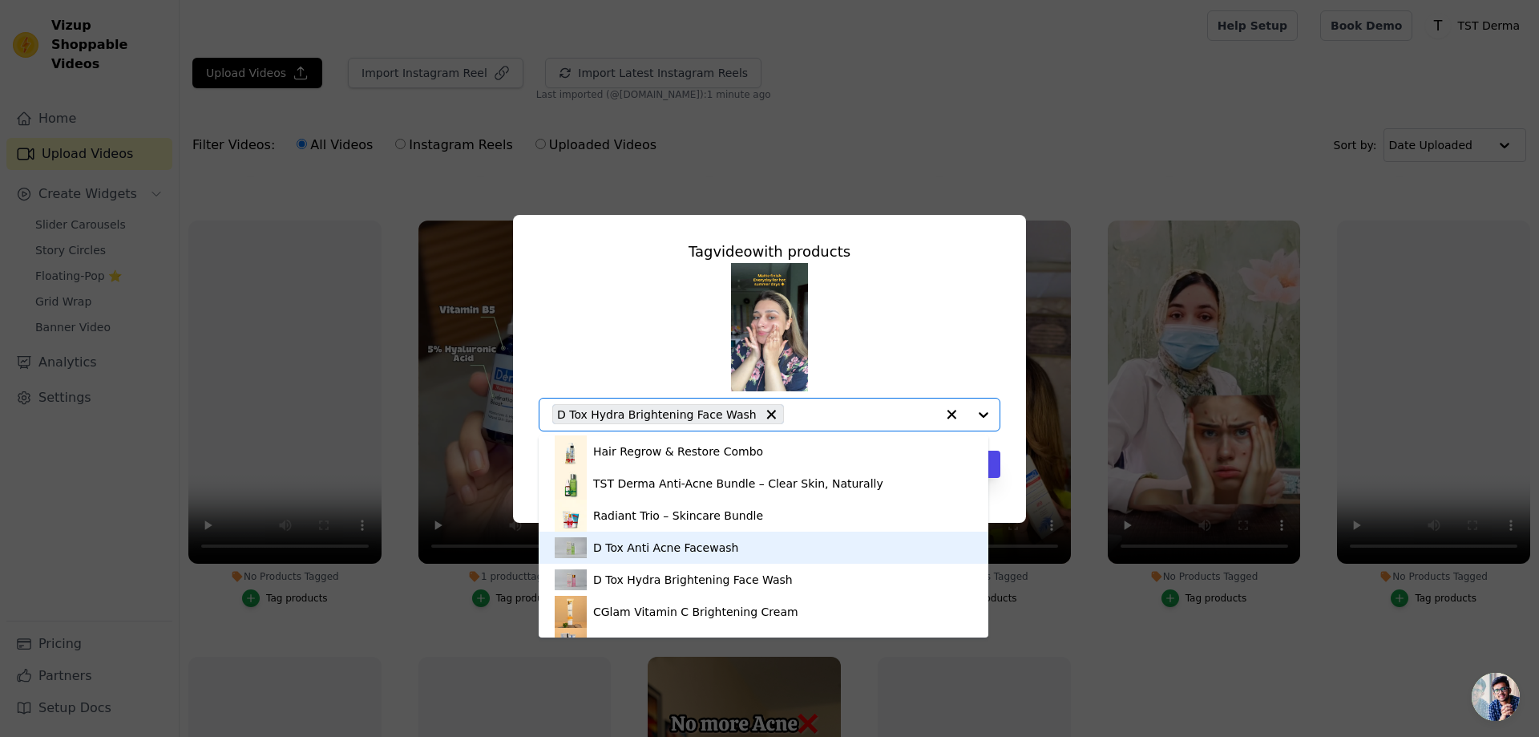
scroll to position [160, 0]
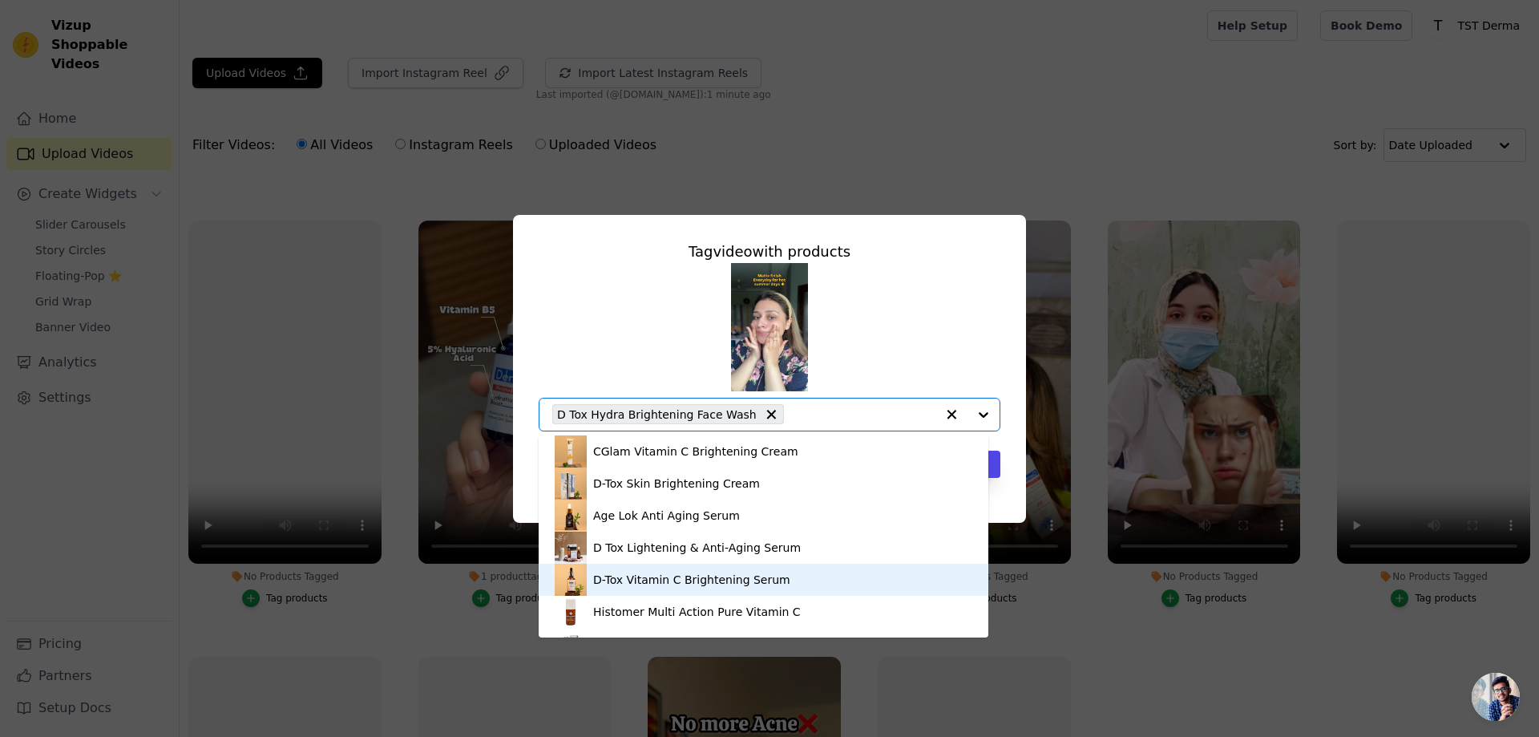
click at [657, 575] on div "D-Tox Vitamin C Brightening Serum" at bounding box center [691, 580] width 197 height 16
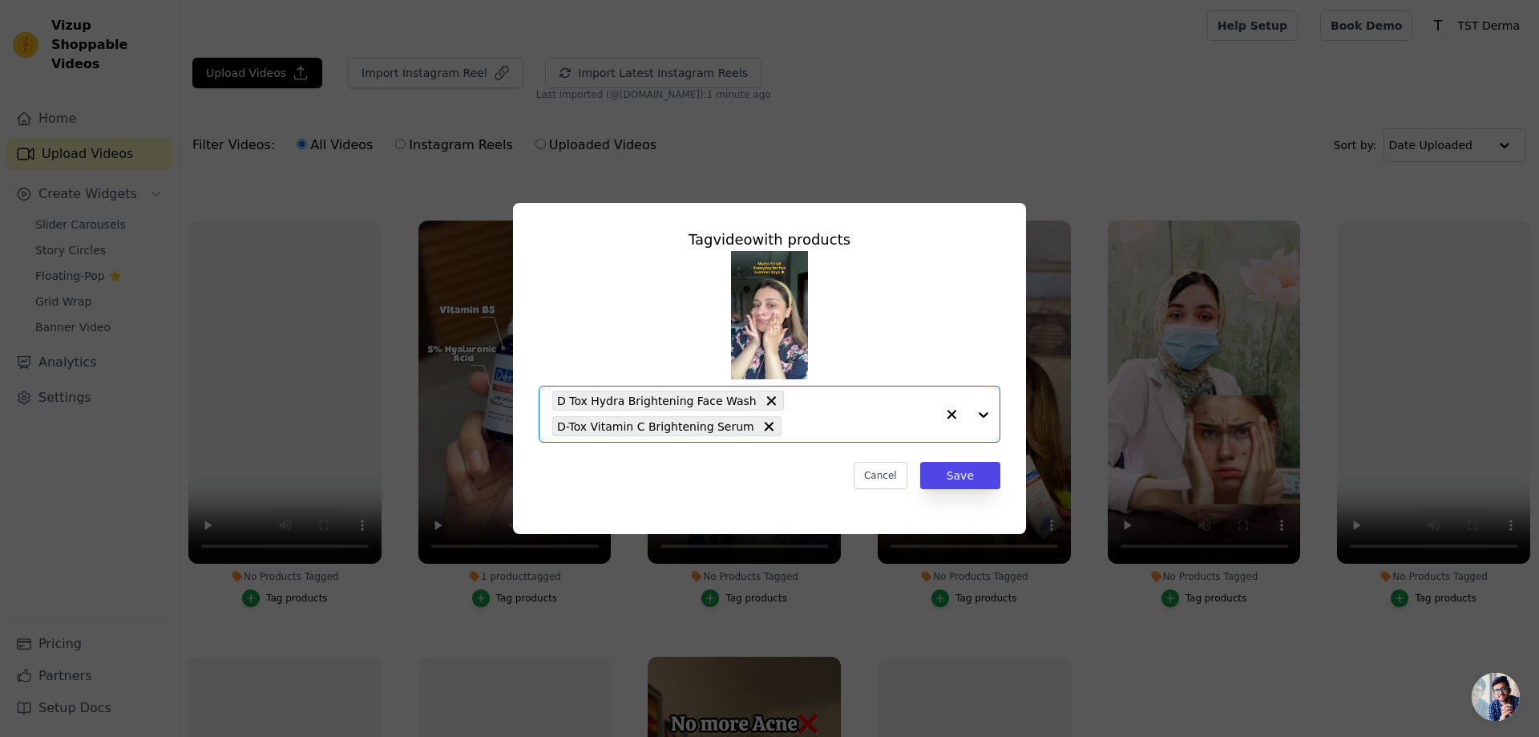
click at [844, 427] on input "No Products Tagged Tag video with products Option D Tox Hydra Brightening Face …" at bounding box center [863, 425] width 146 height 15
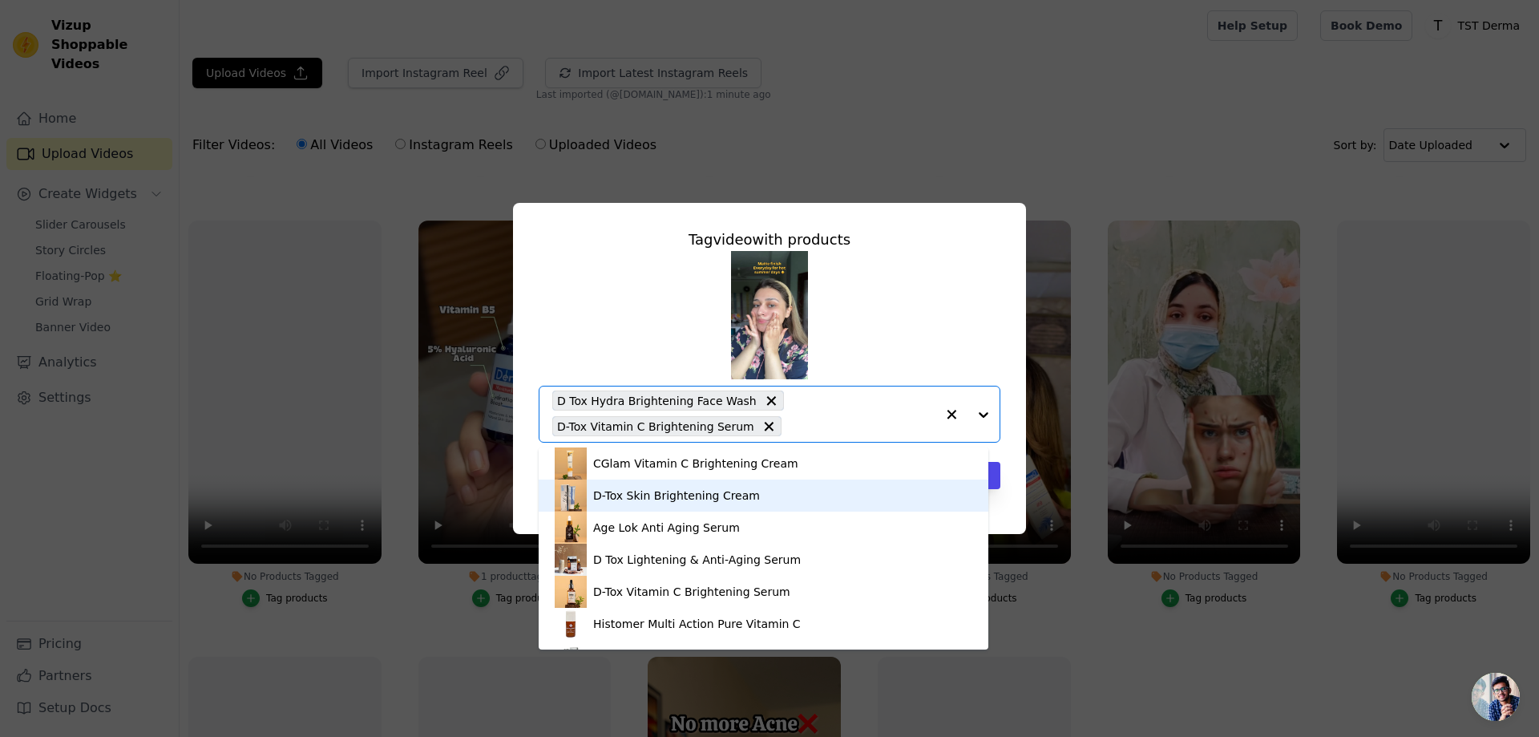
click at [701, 496] on div "D-Tox Skin Brightening Cream" at bounding box center [676, 495] width 167 height 16
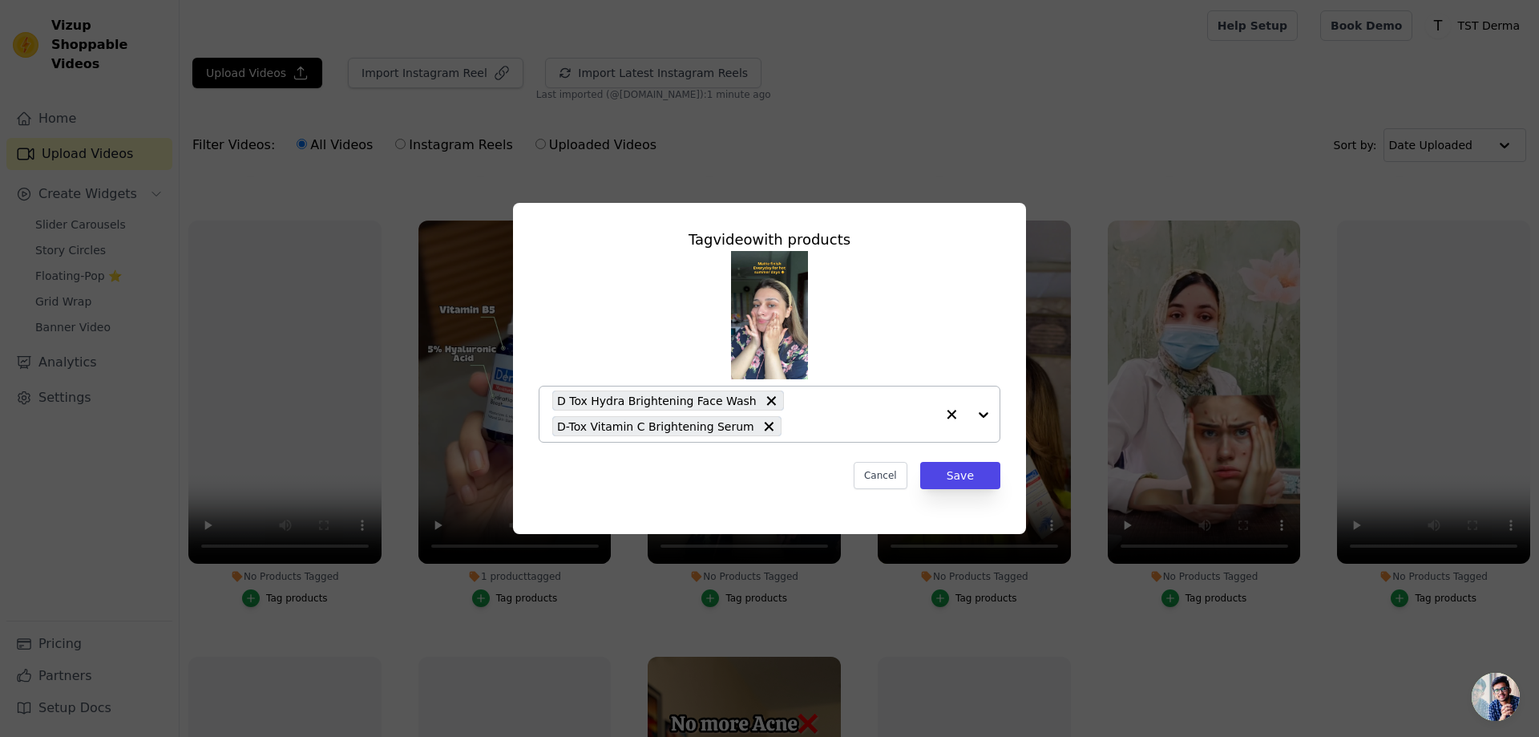
click at [863, 419] on input "No Products Tagged Tag video with products D Tox Hydra Brightening Face Wash D-…" at bounding box center [863, 425] width 146 height 15
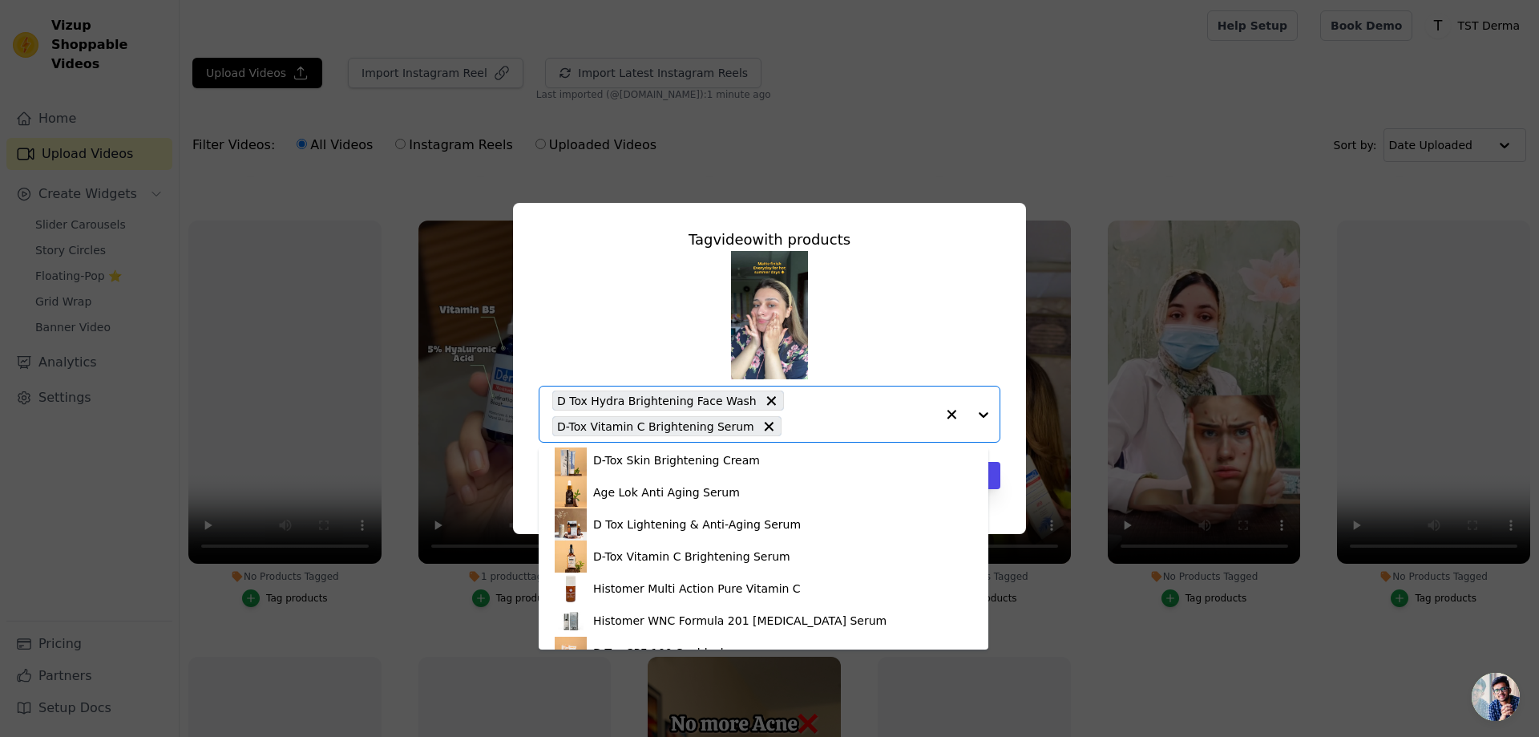
scroll to position [241, 0]
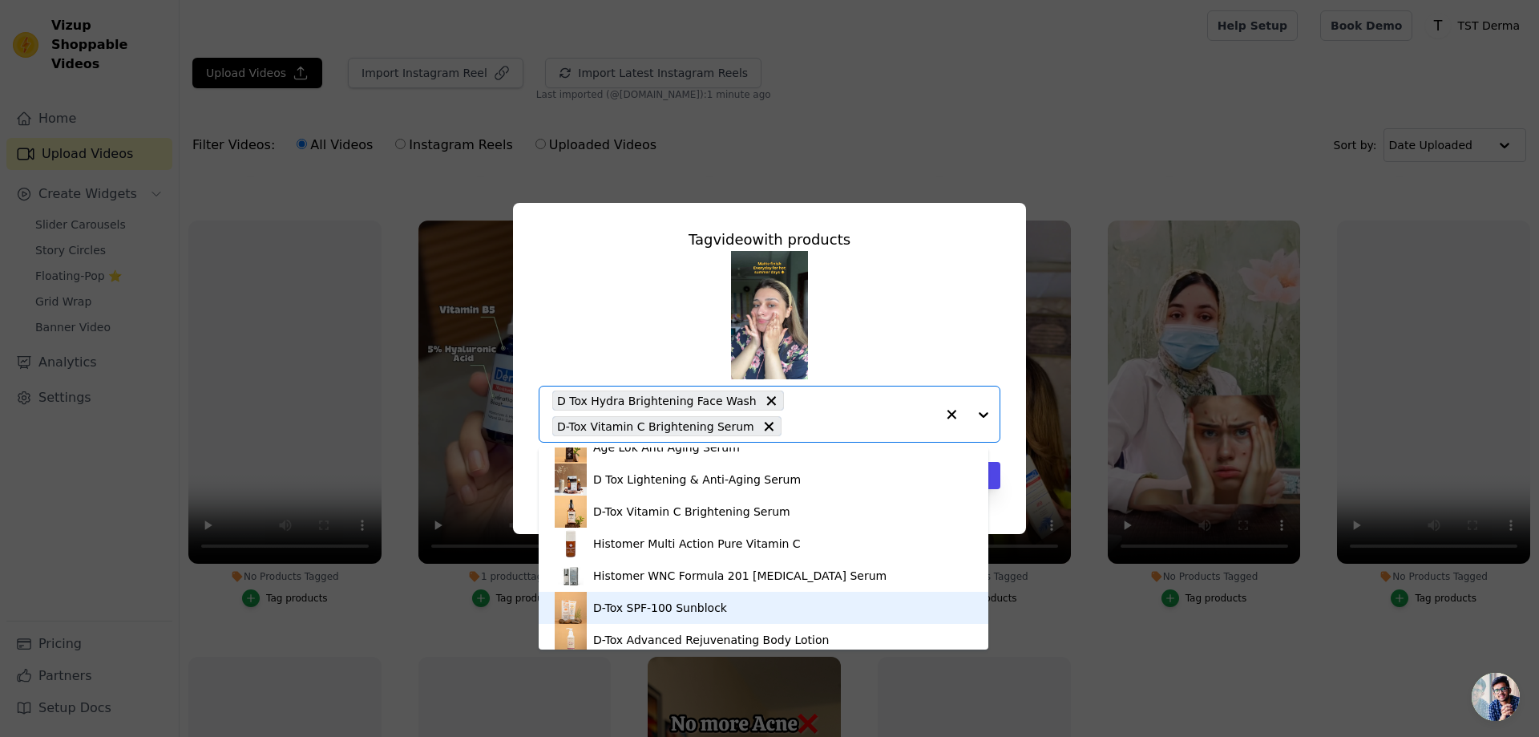
drag, startPoint x: 687, startPoint y: 506, endPoint x: 739, endPoint y: 604, distance: 111.5
click at [742, 604] on div "Hair Regrow & Restore Combo TST Derma Anti-Acne Bundle – Clear Skin, Naturally …" at bounding box center [764, 548] width 450 height 202
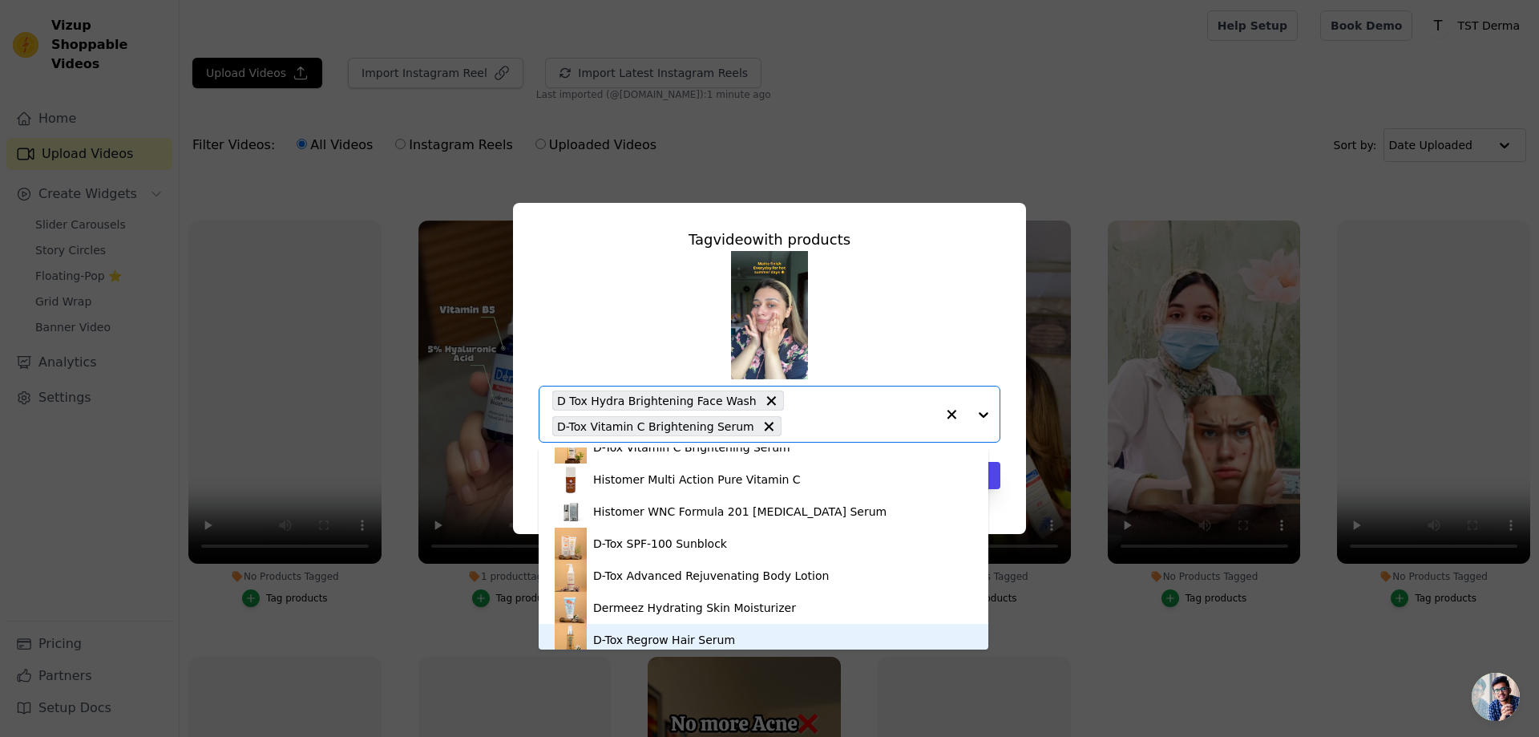
scroll to position [385, 0]
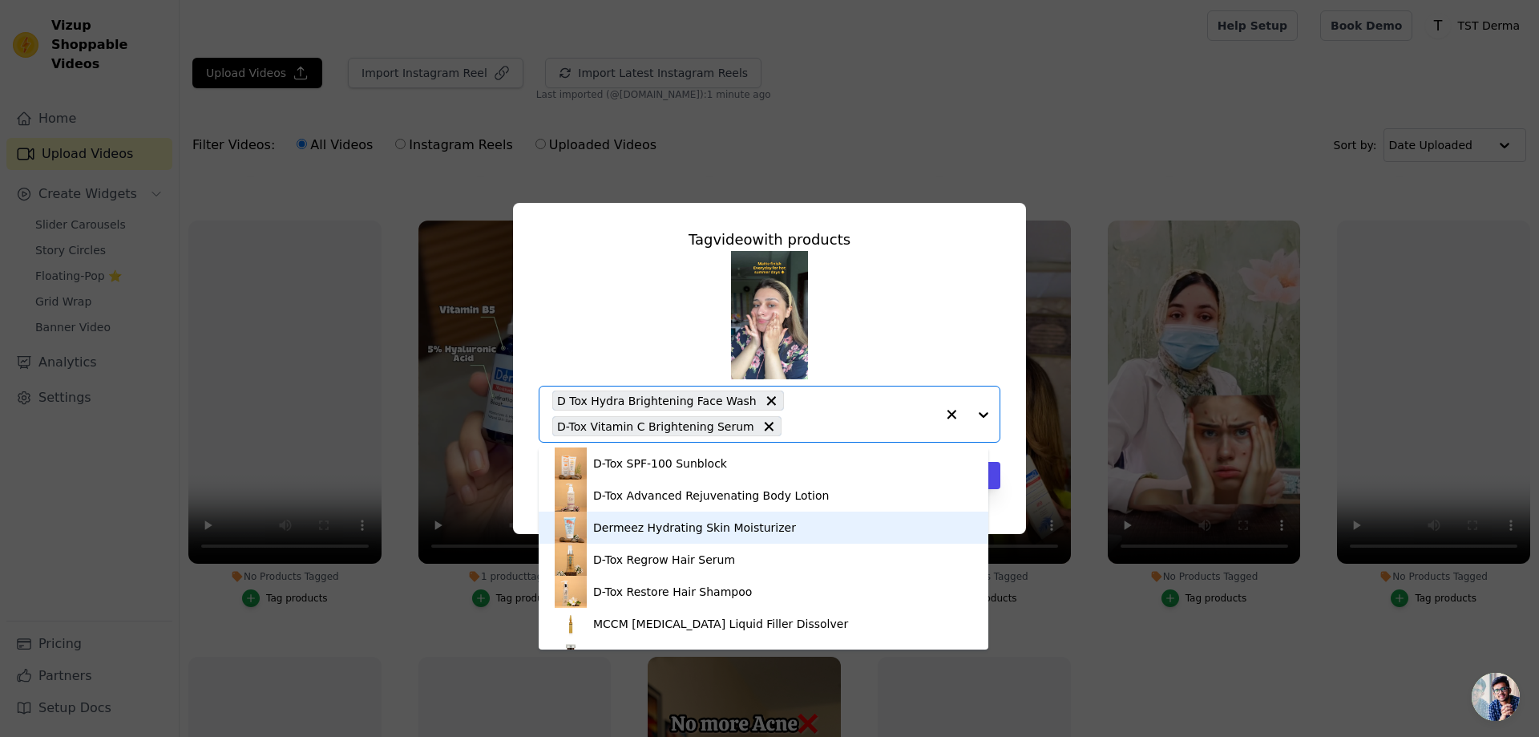
click at [692, 531] on div "Dermeez Hydrating Skin Moisturizer" at bounding box center [694, 527] width 203 height 16
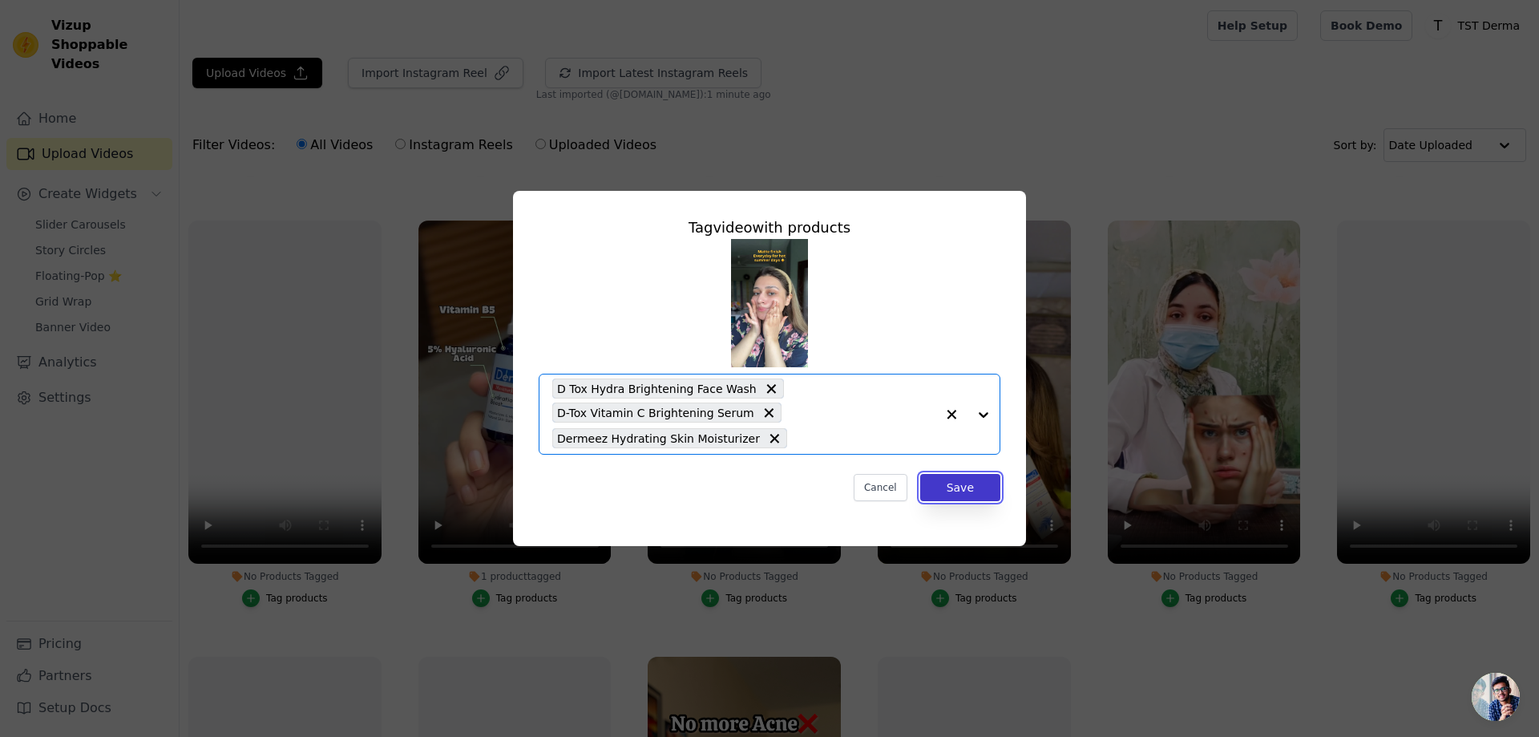
click at [984, 489] on button "Save" at bounding box center [960, 487] width 80 height 27
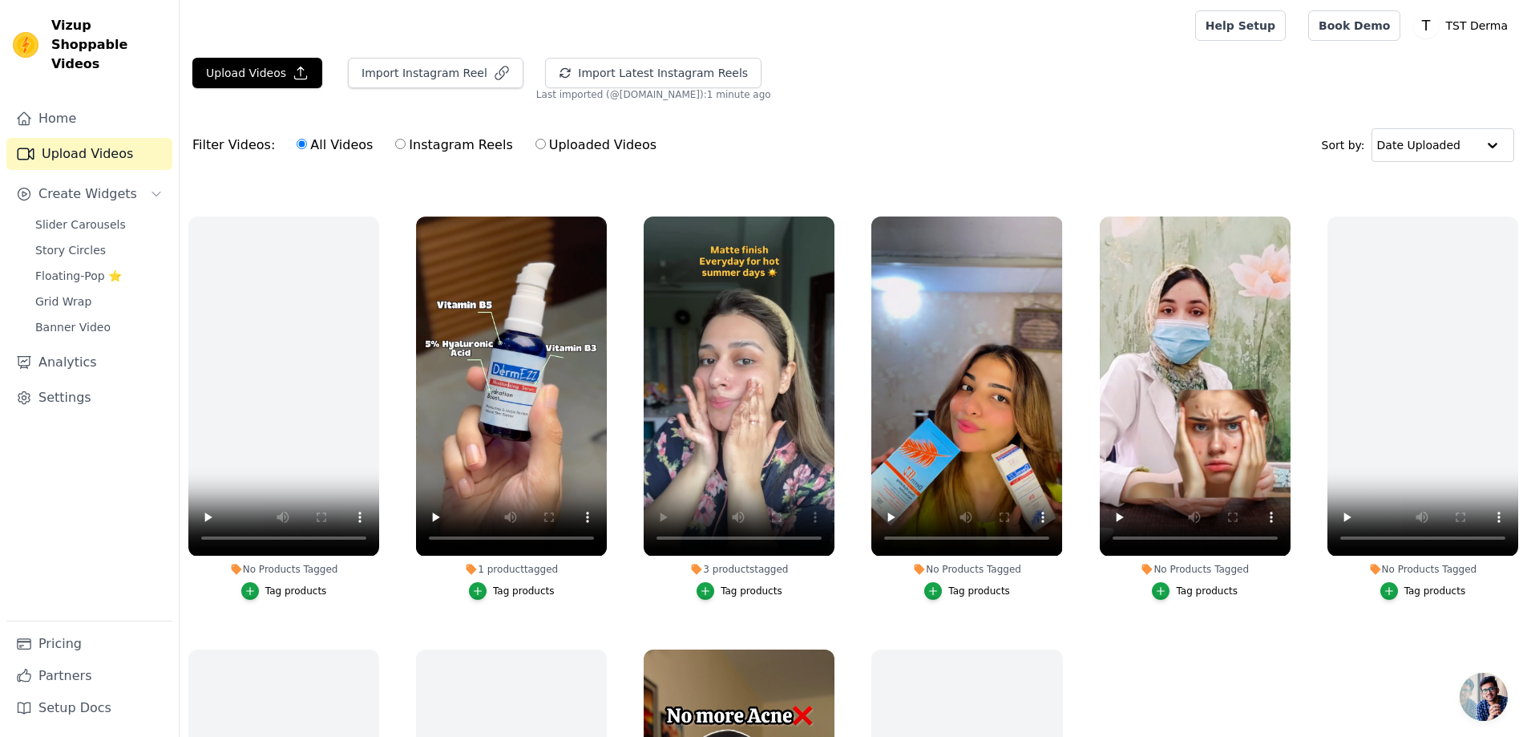
click at [733, 586] on div "Tag products" at bounding box center [752, 590] width 62 height 13
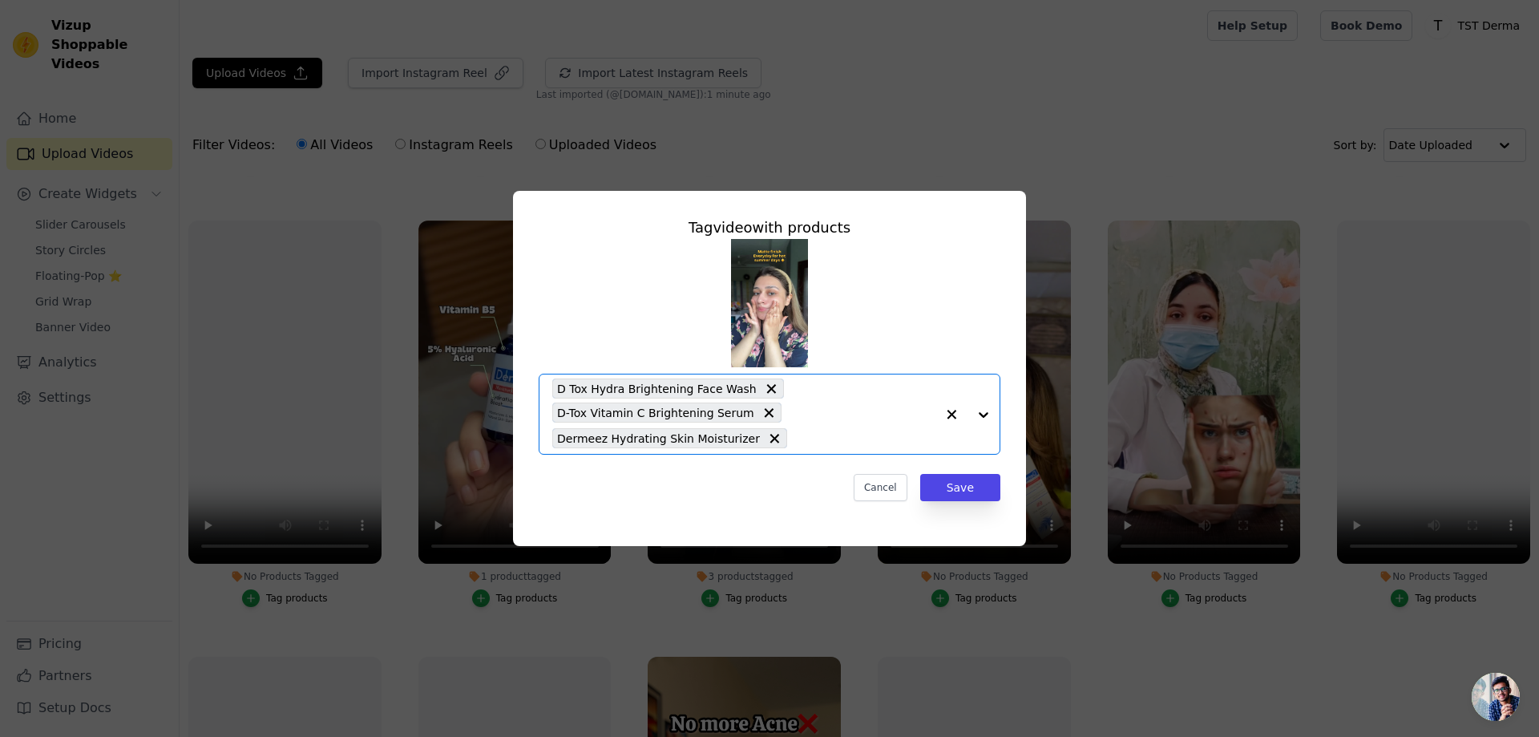
click at [872, 441] on input "3 products tagged Tag video with products Option D Tox Hydra Brightening Face W…" at bounding box center [865, 438] width 140 height 15
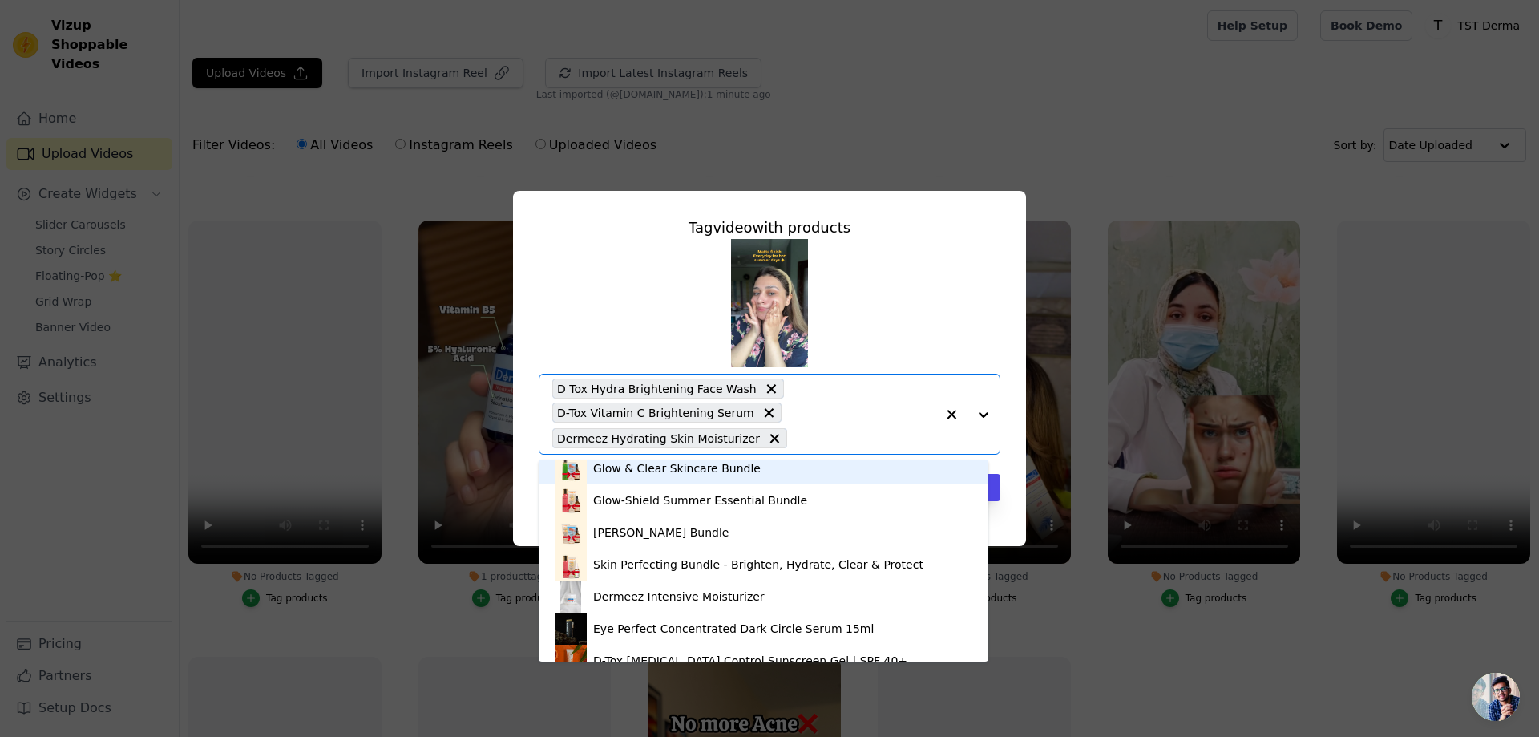
scroll to position [696, 0]
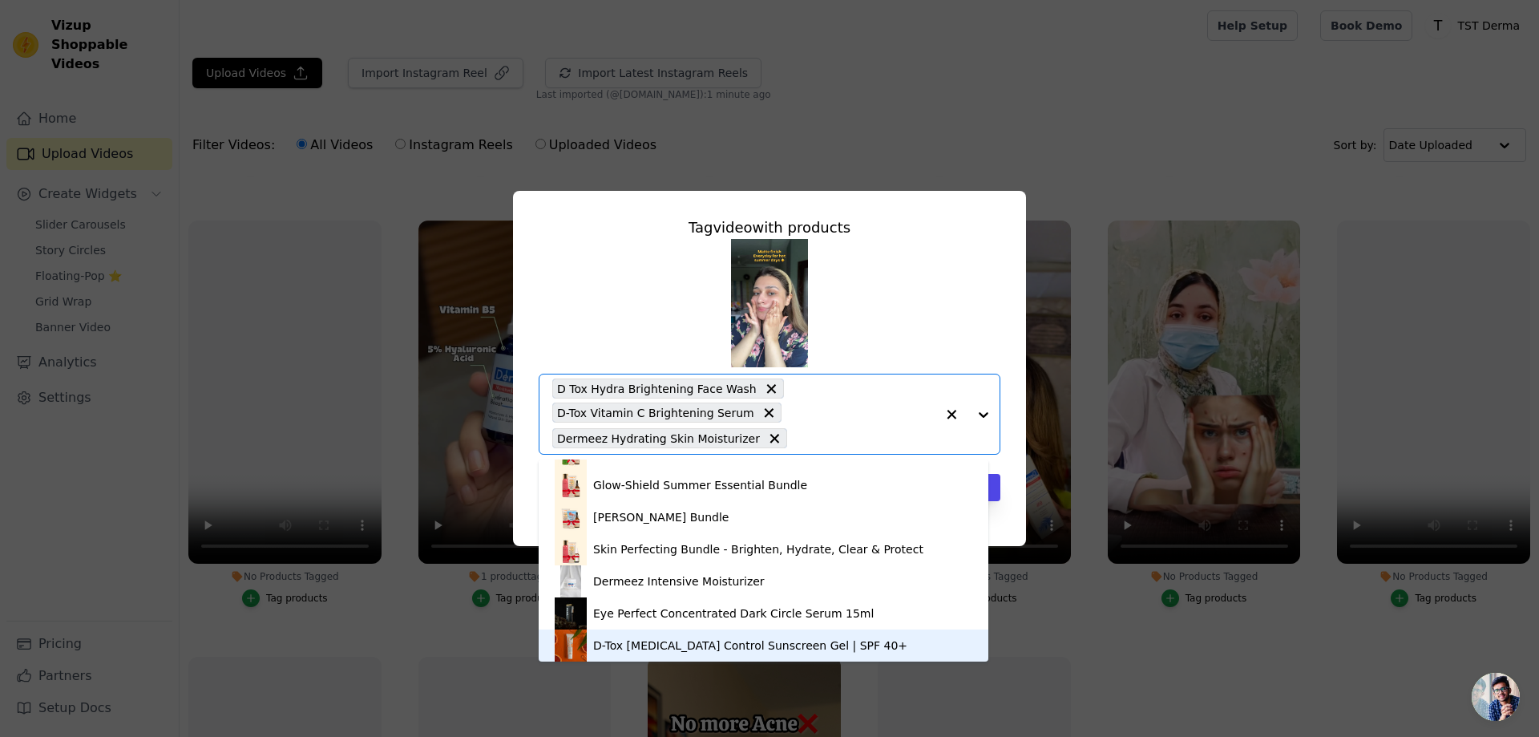
click at [693, 640] on div "D-Tox Sebum Control Sunscreen Gel | SPF 40+" at bounding box center [750, 645] width 314 height 16
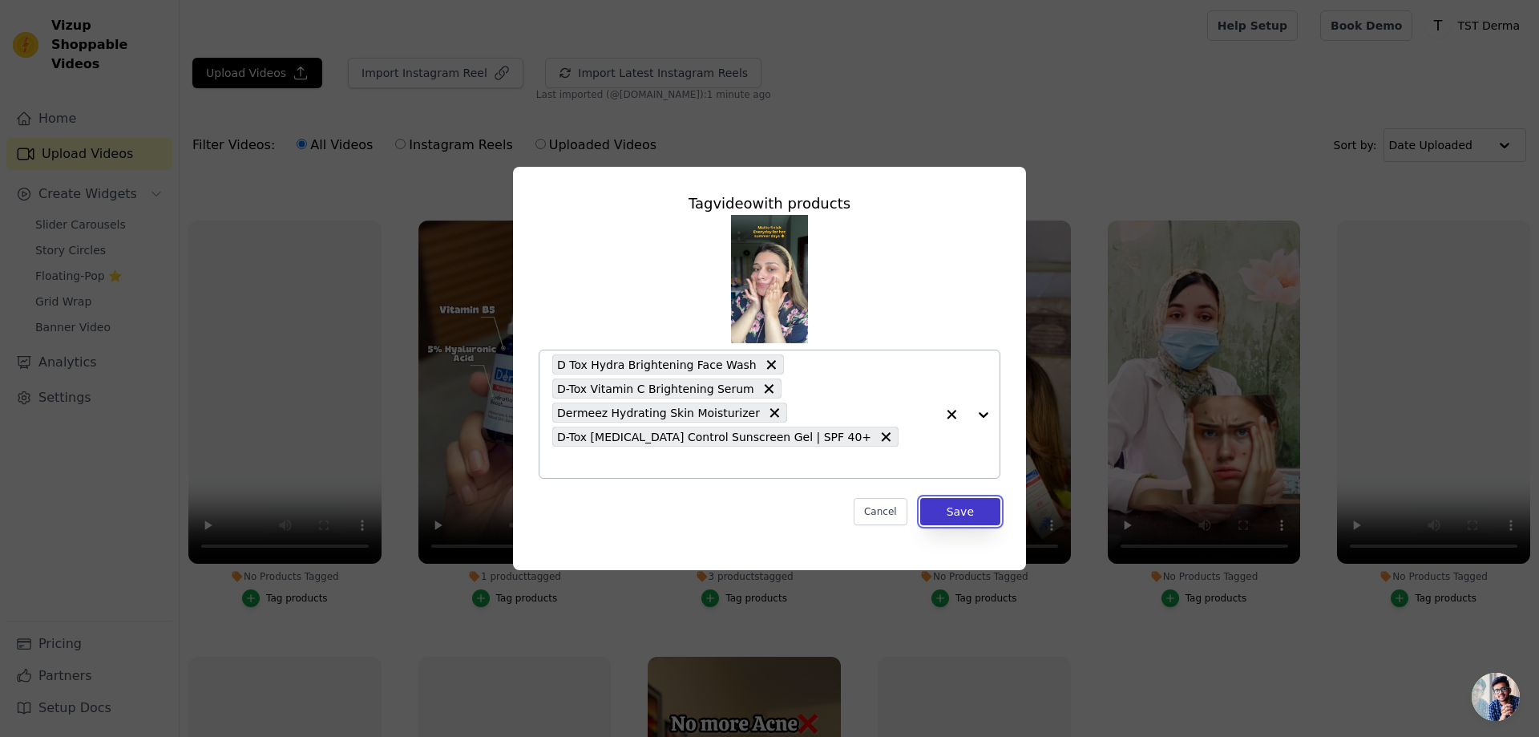
click at [950, 501] on button "Save" at bounding box center [960, 511] width 80 height 27
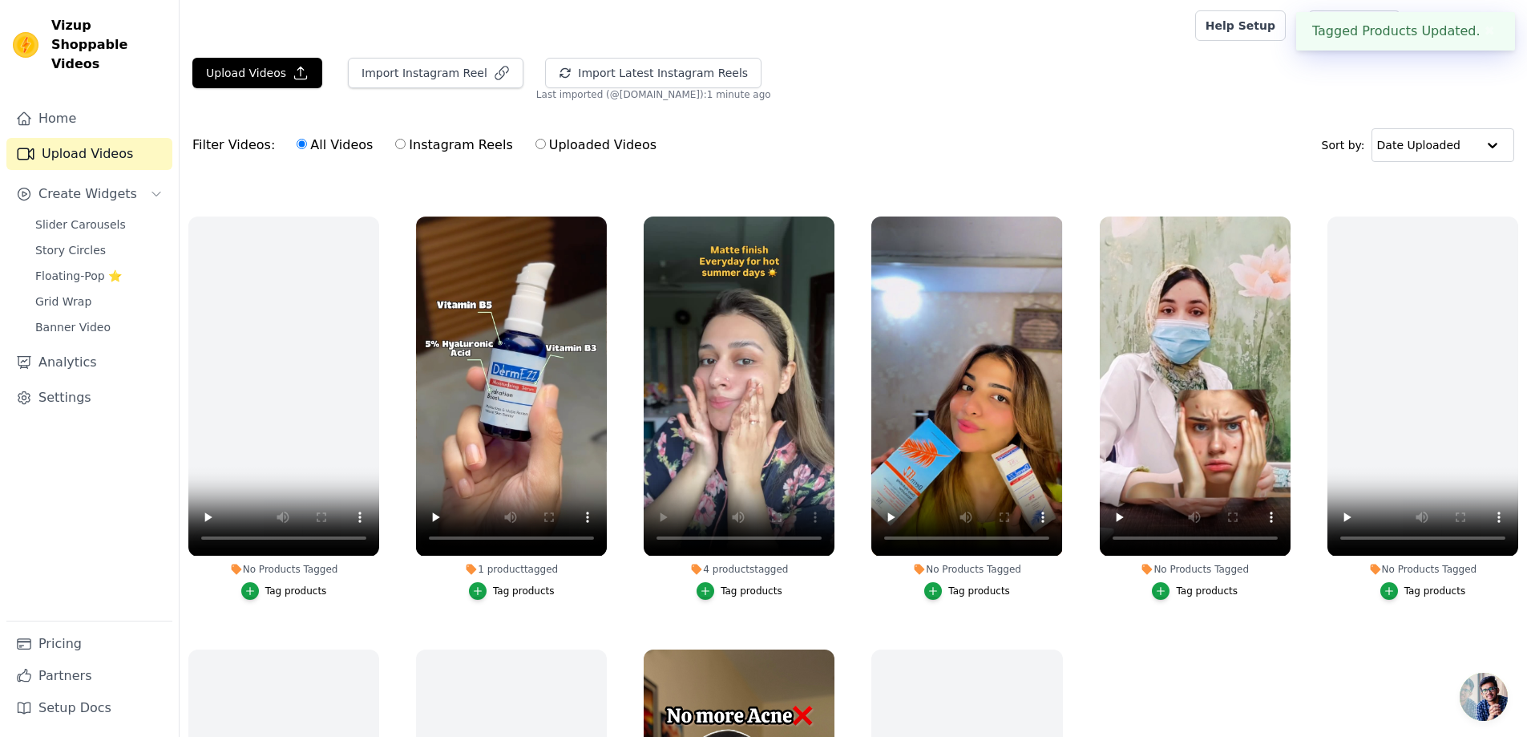
click at [940, 582] on button "Tag products" at bounding box center [967, 591] width 86 height 18
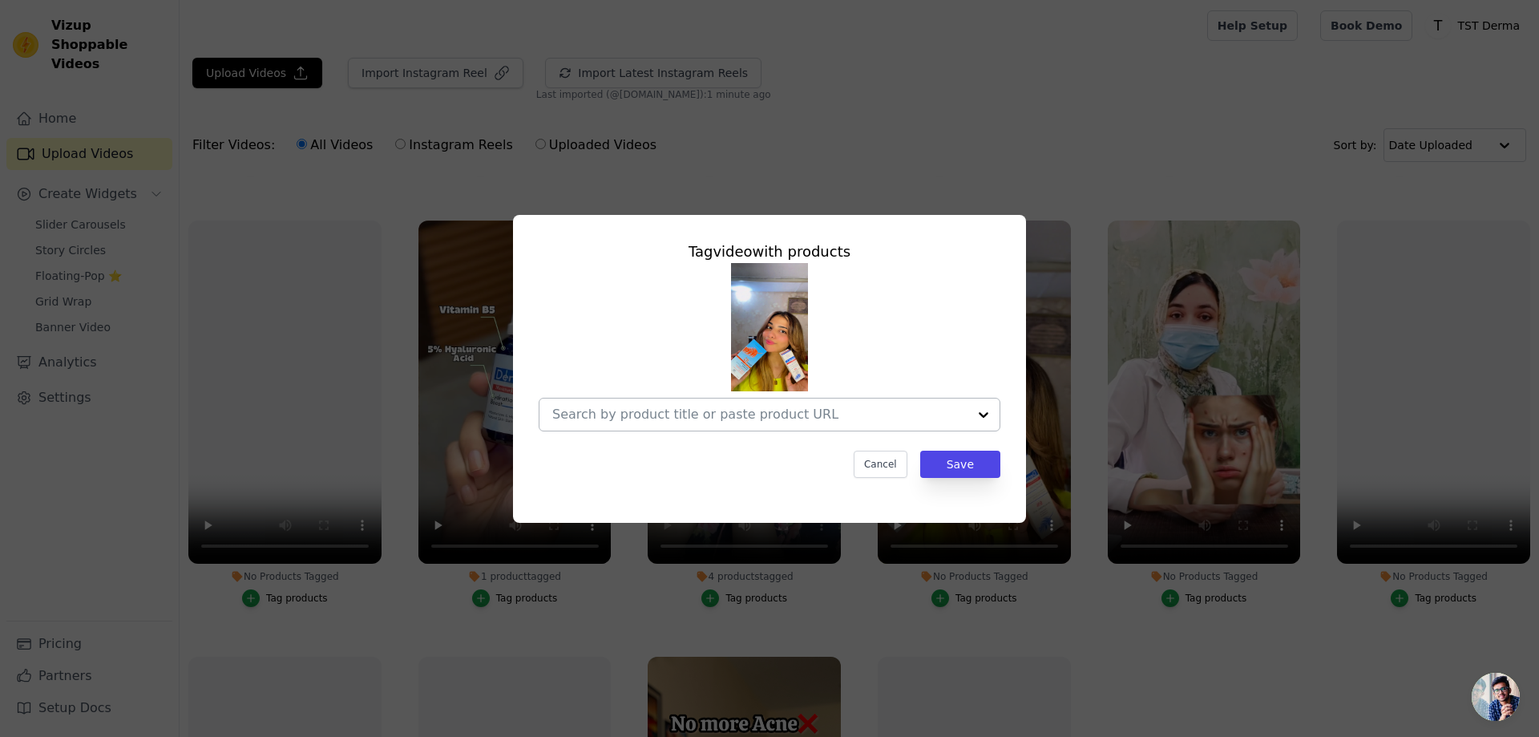
click at [829, 417] on input "No Products Tagged Tag video with products Cancel Save Tag products" at bounding box center [759, 413] width 415 height 15
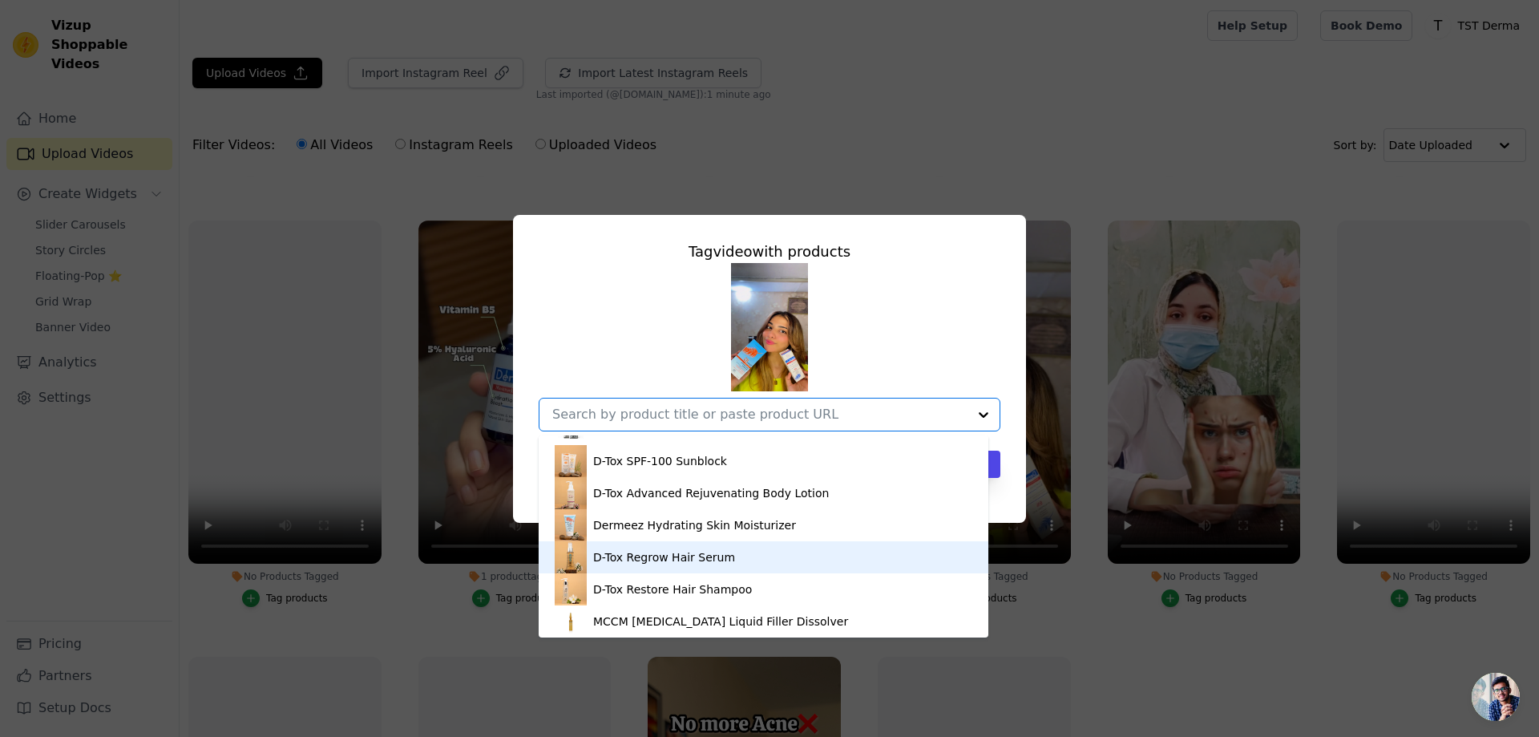
scroll to position [401, 0]
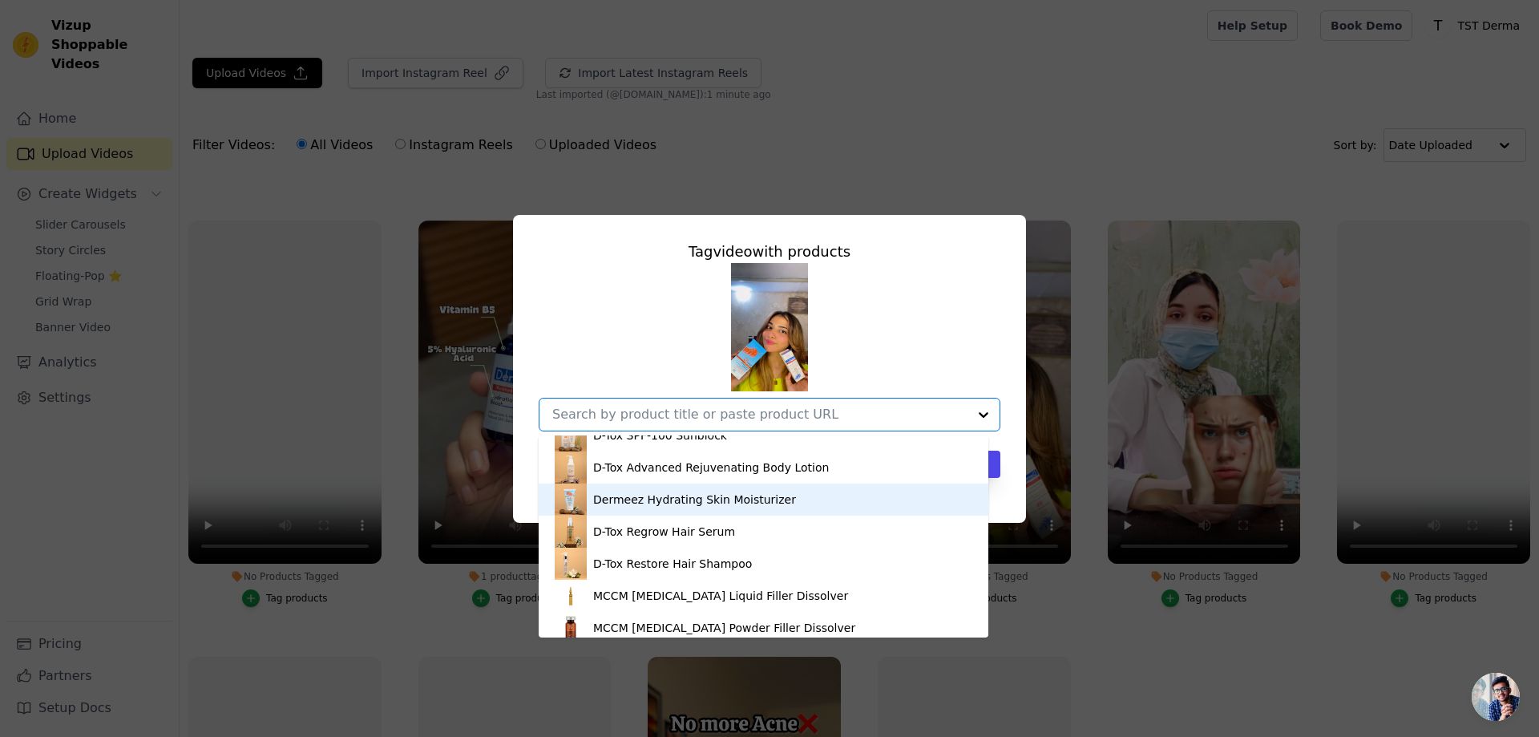
click at [649, 502] on div "Dermeez Hydrating Skin Moisturizer" at bounding box center [694, 499] width 203 height 16
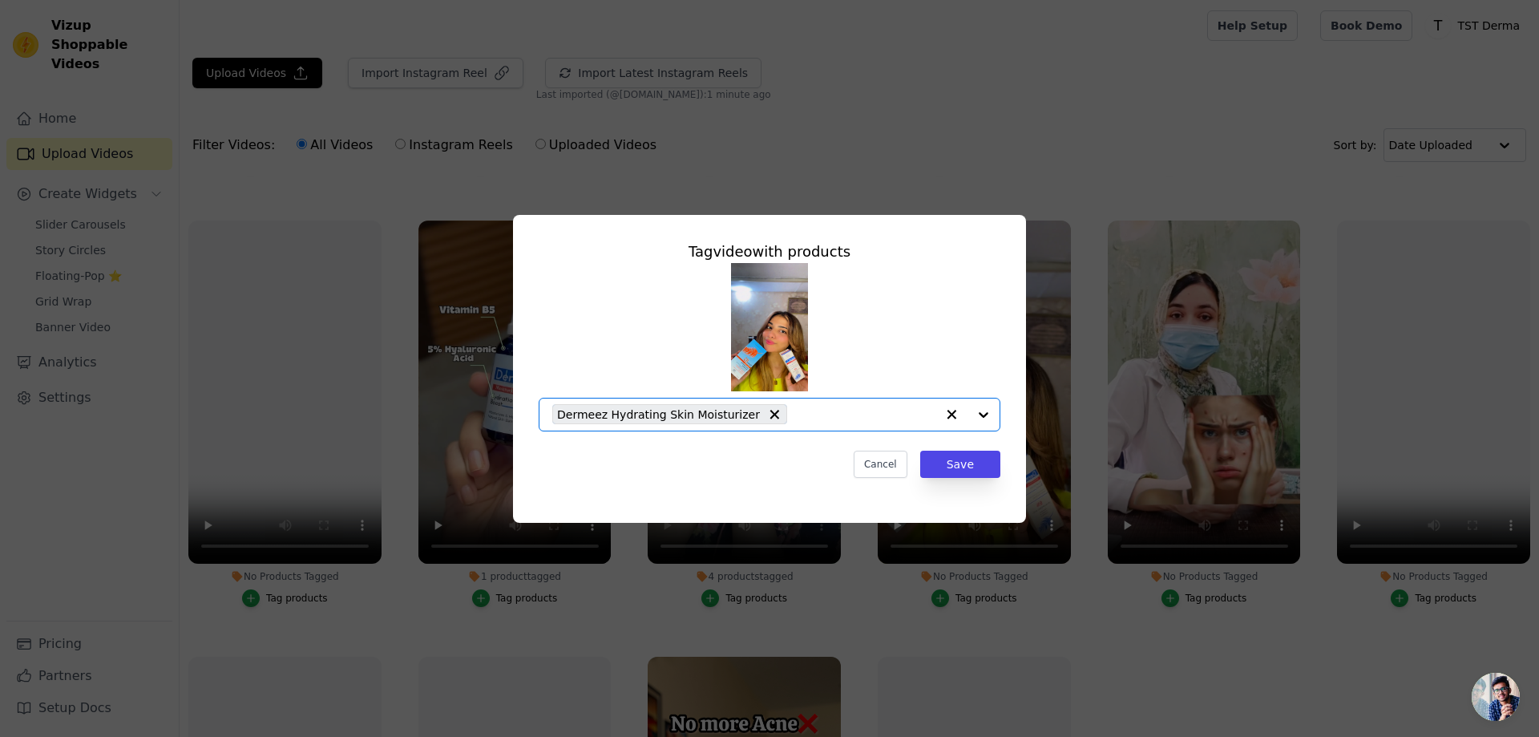
click at [834, 413] on input "No Products Tagged Tag video with products Option Dermeez Hydrating Skin Moistu…" at bounding box center [865, 413] width 140 height 15
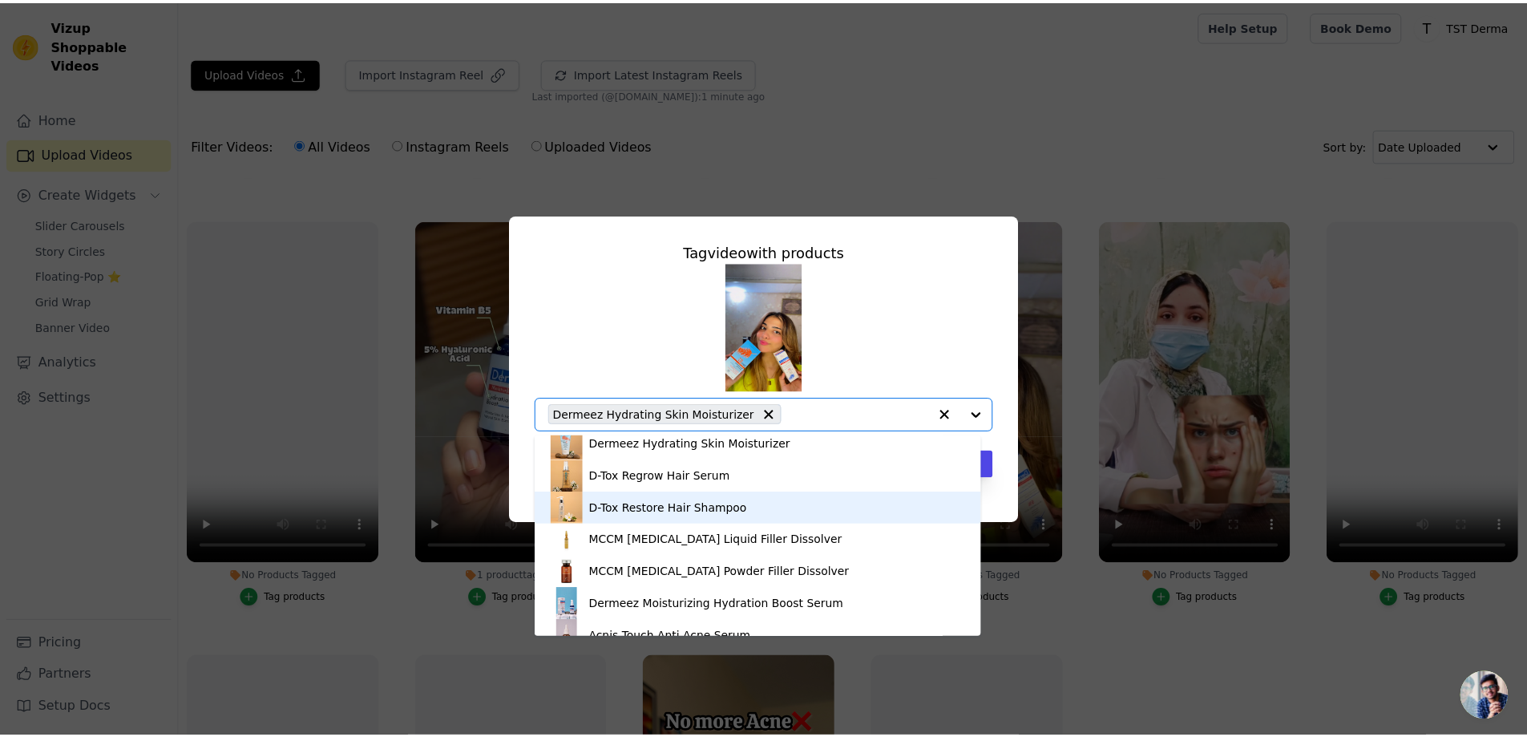
scroll to position [481, 0]
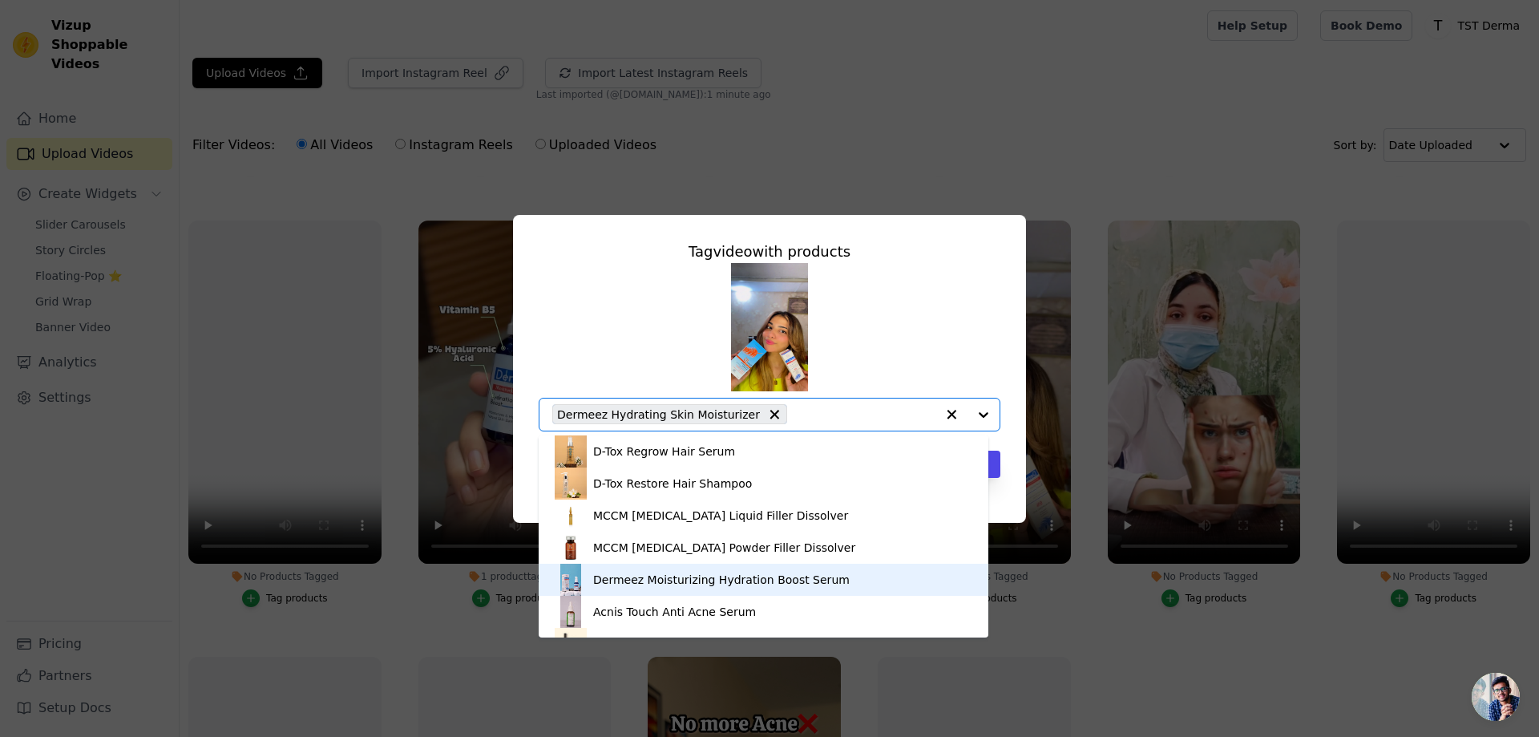
click at [638, 577] on div "Dermeez Moisturizing Hydration Boost Serum" at bounding box center [721, 580] width 257 height 16
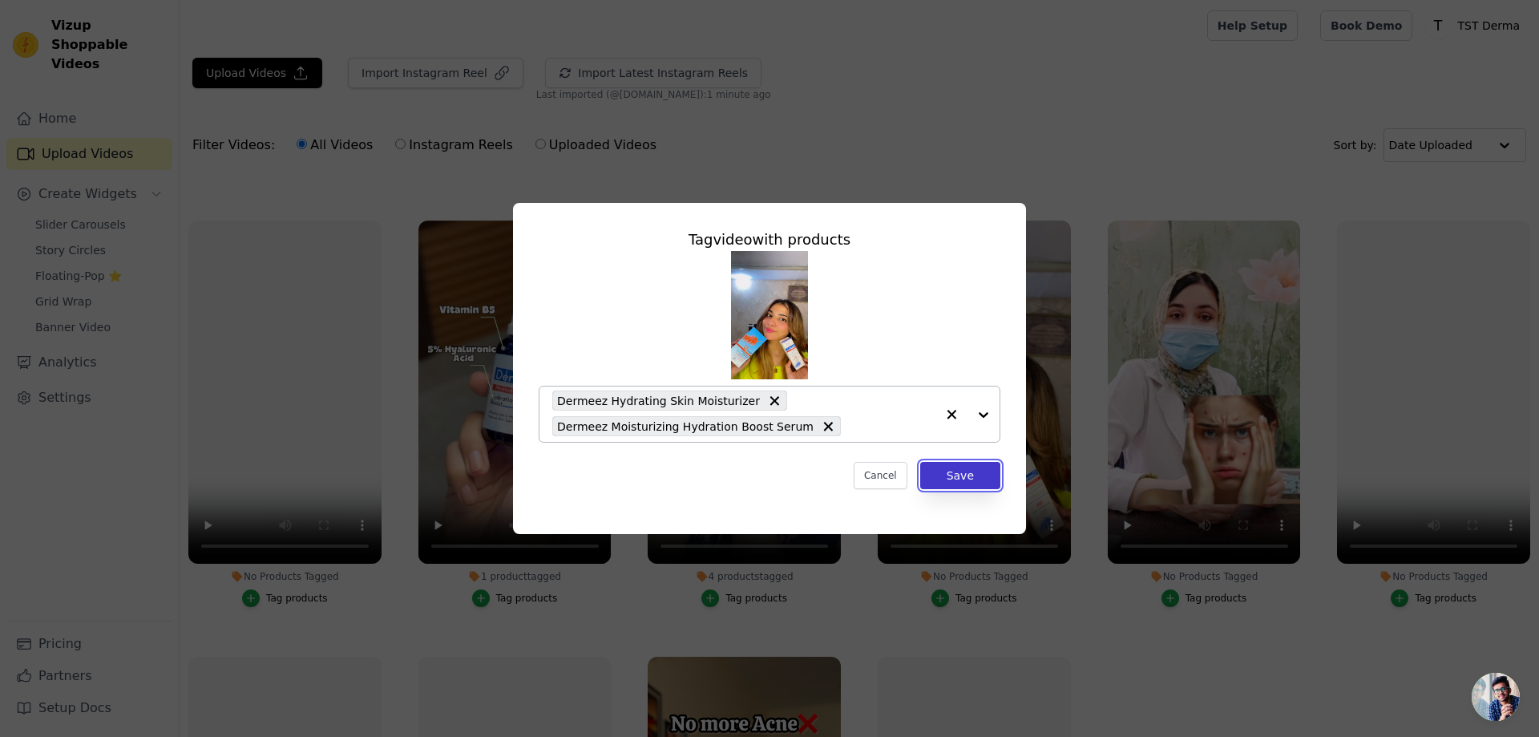
click at [971, 476] on button "Save" at bounding box center [960, 475] width 80 height 27
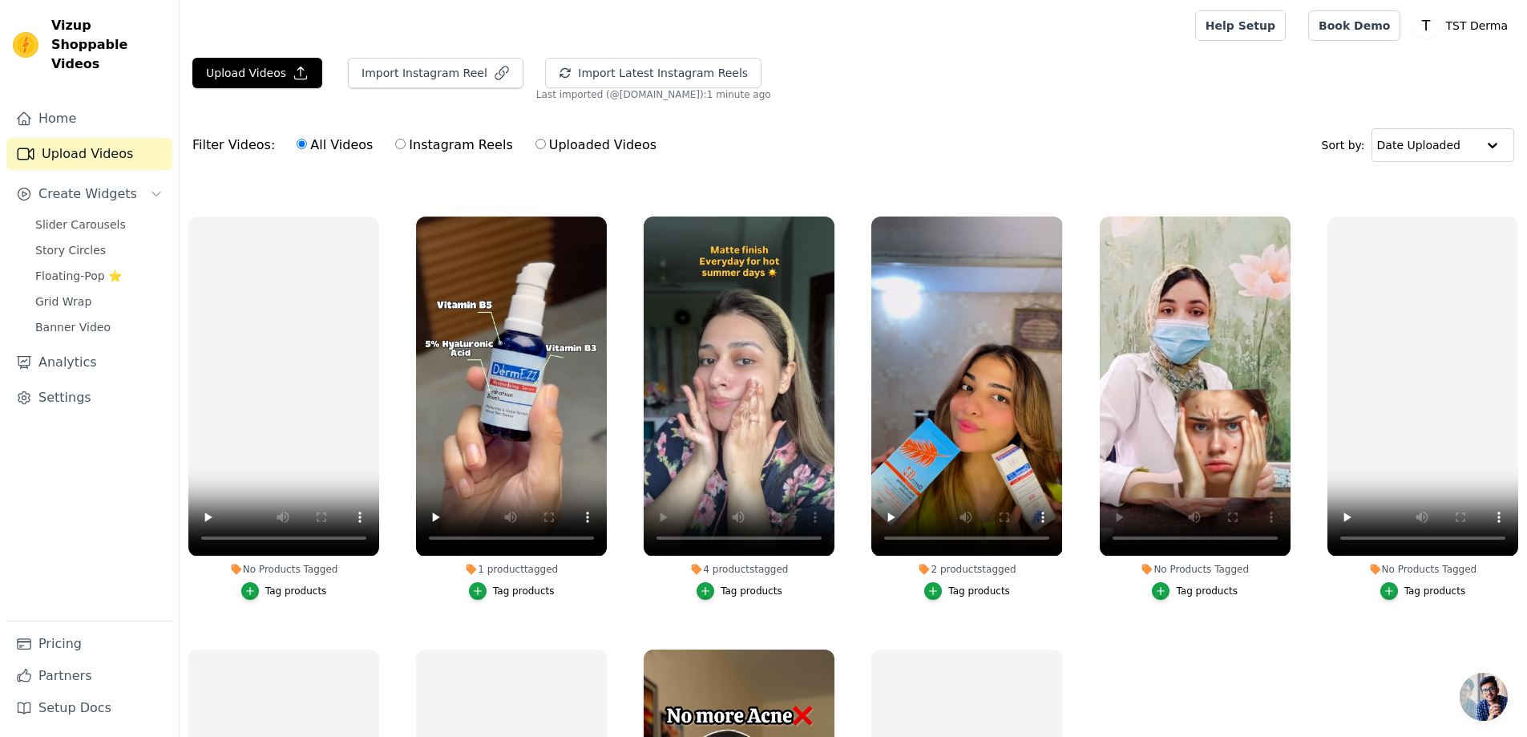
click at [1176, 584] on div "Tag products" at bounding box center [1207, 590] width 62 height 13
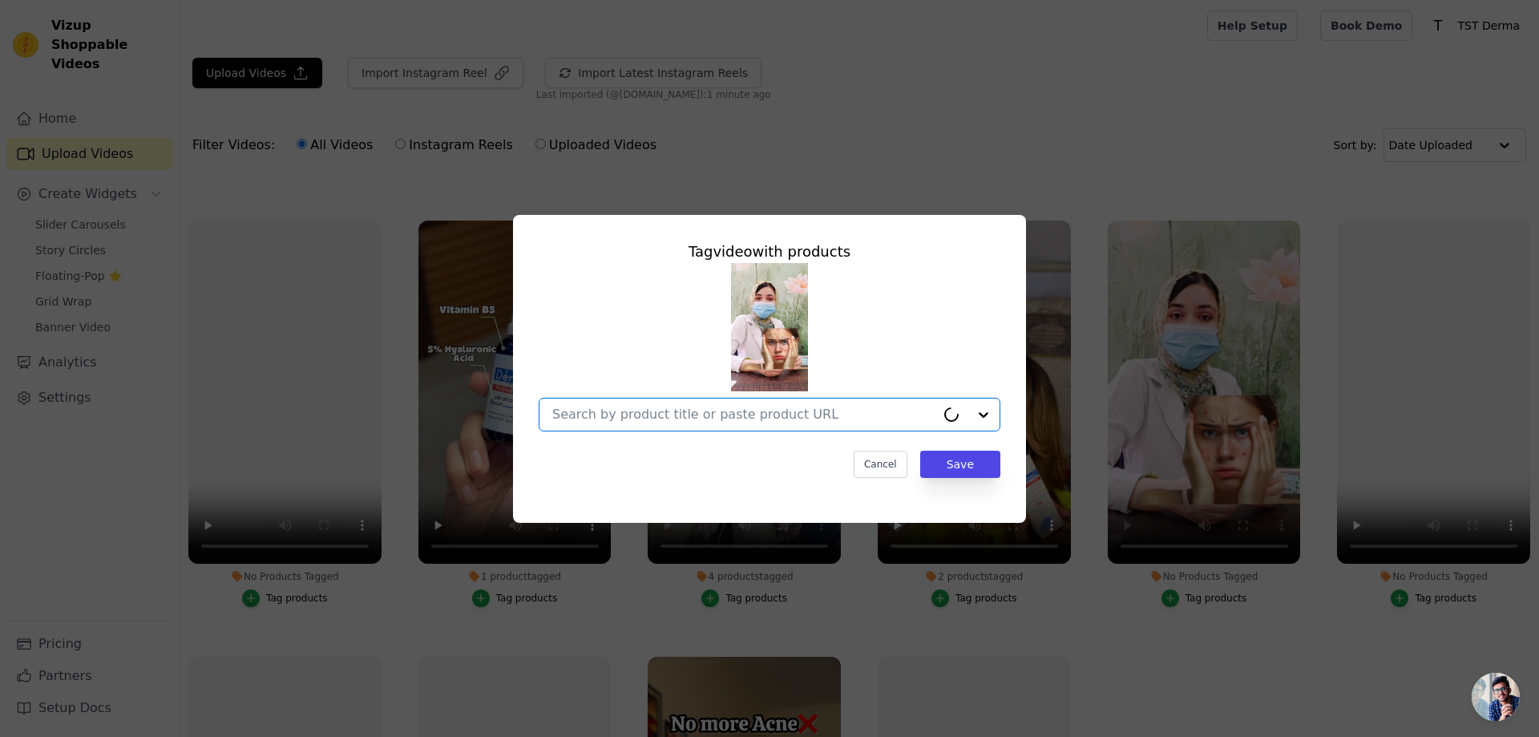
click at [878, 414] on input "No Products Tagged Tag video with products Option undefined, selected. Select i…" at bounding box center [743, 413] width 383 height 15
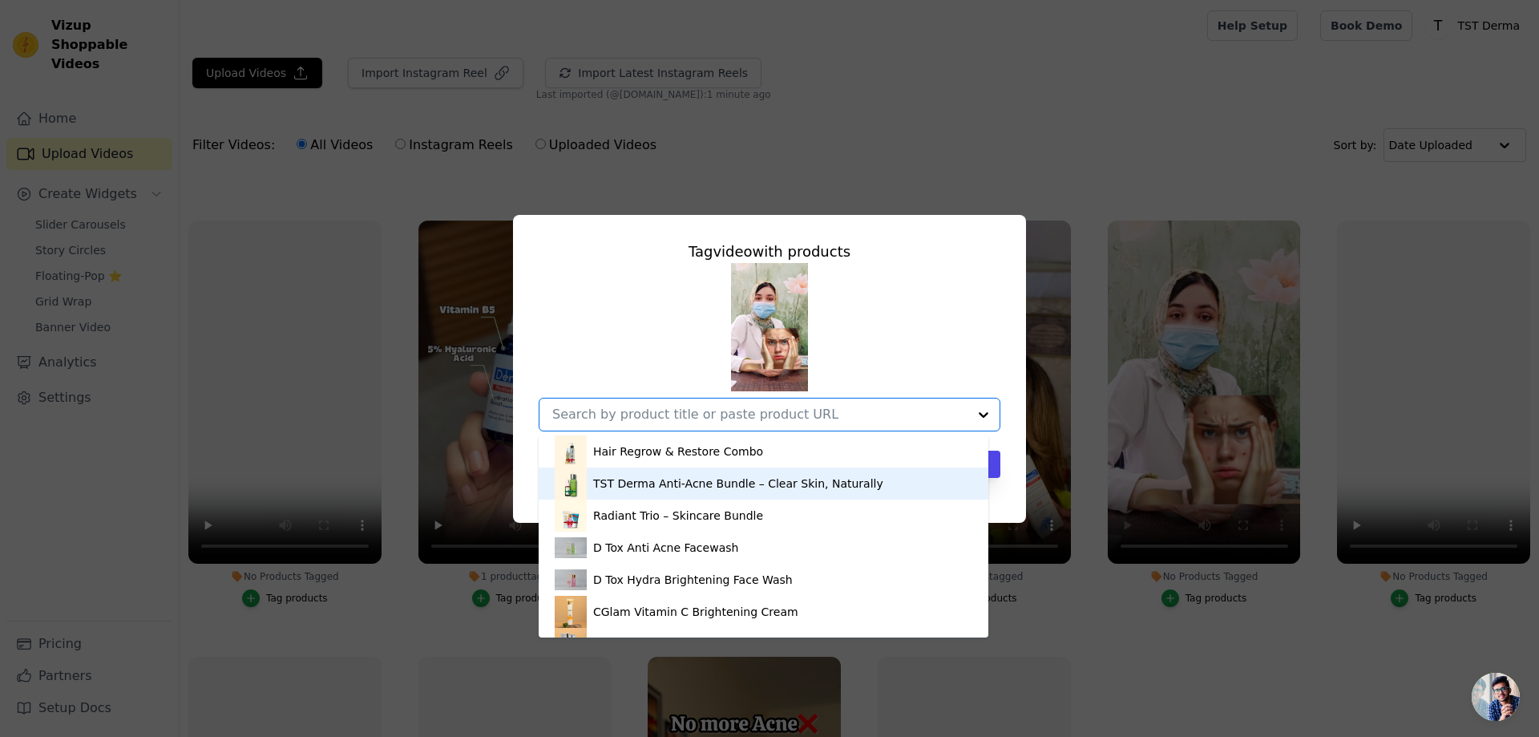
click at [721, 488] on div "TST Derma Anti-Acne Bundle – Clear Skin, Naturally" at bounding box center [738, 483] width 290 height 16
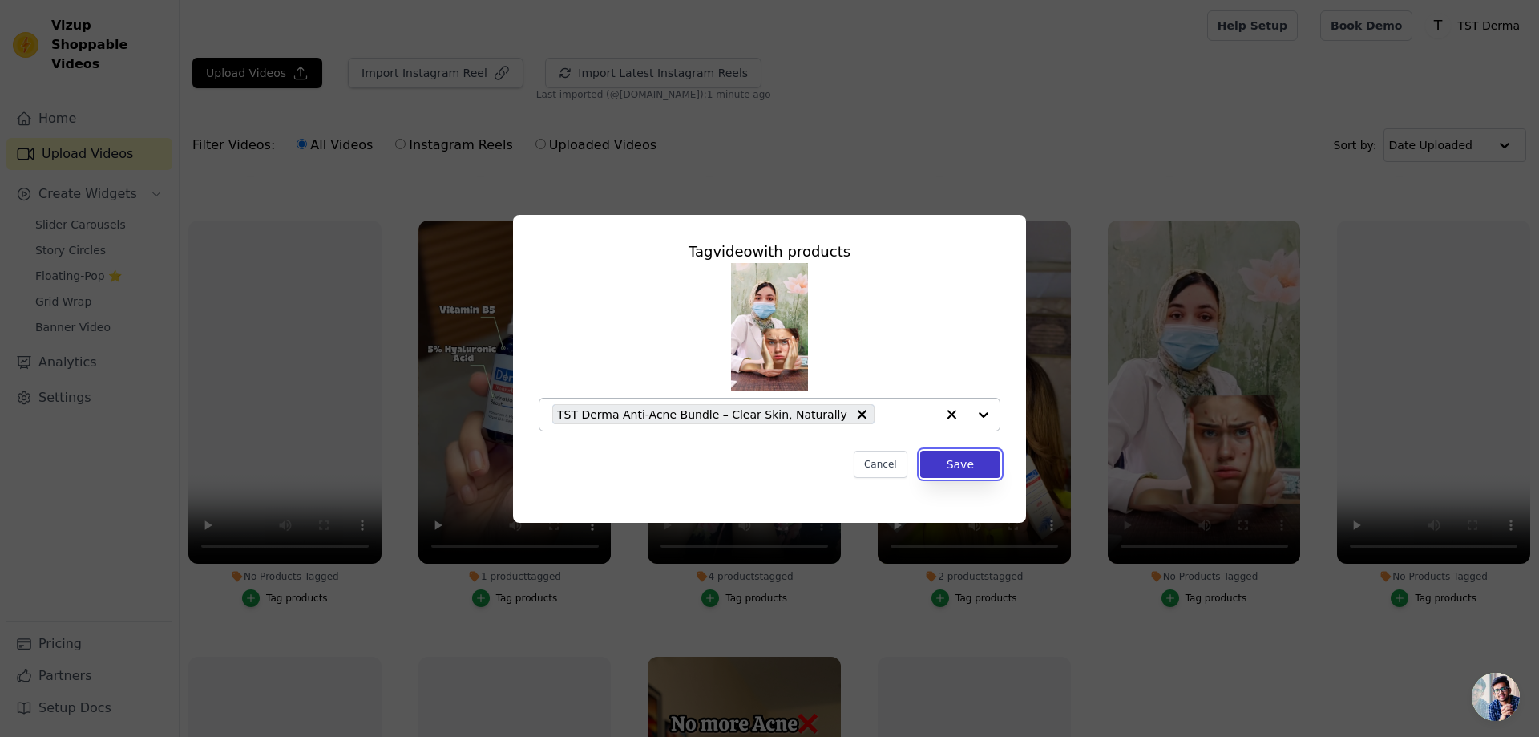
click at [975, 462] on button "Save" at bounding box center [960, 464] width 80 height 27
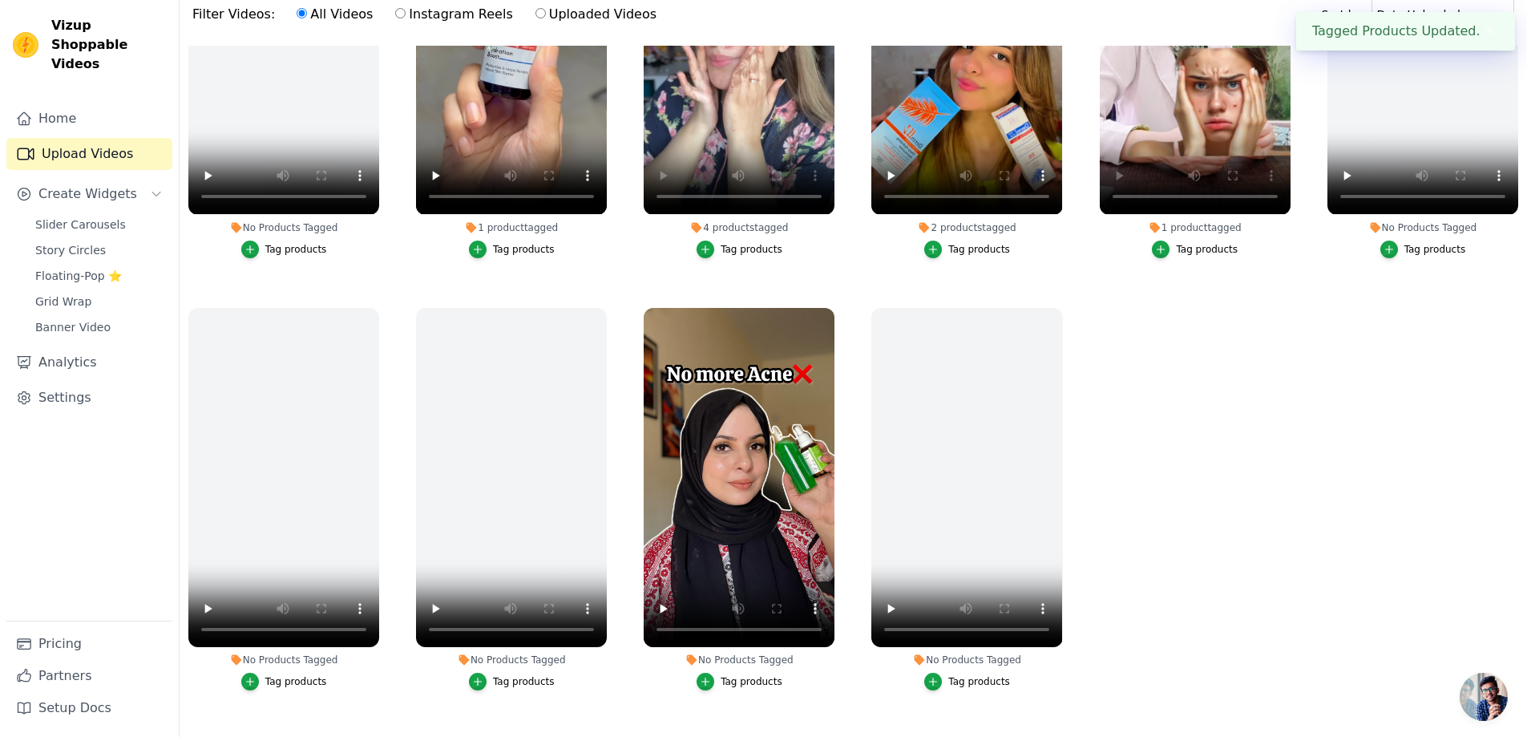
scroll to position [164, 0]
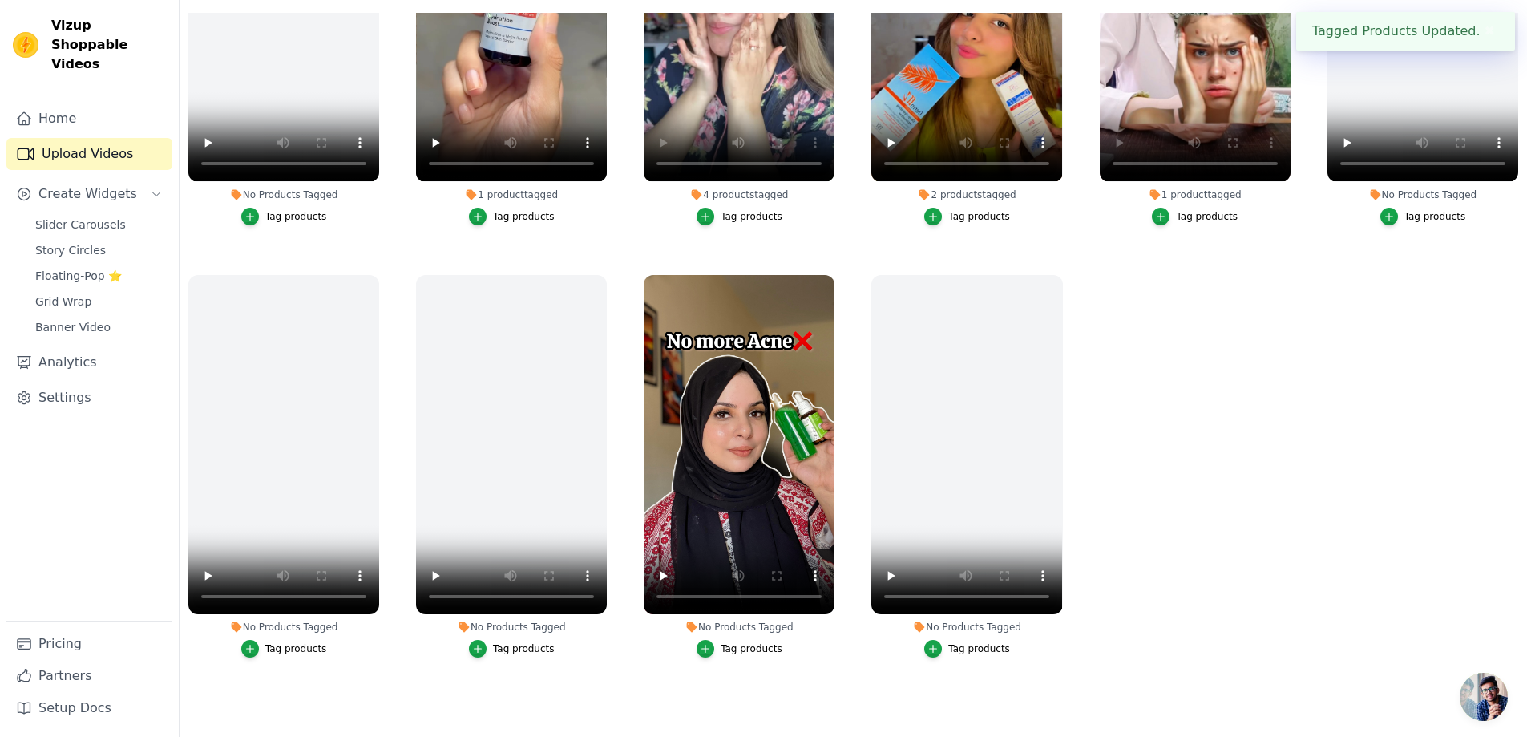
click at [746, 648] on button "Tag products" at bounding box center [740, 649] width 86 height 18
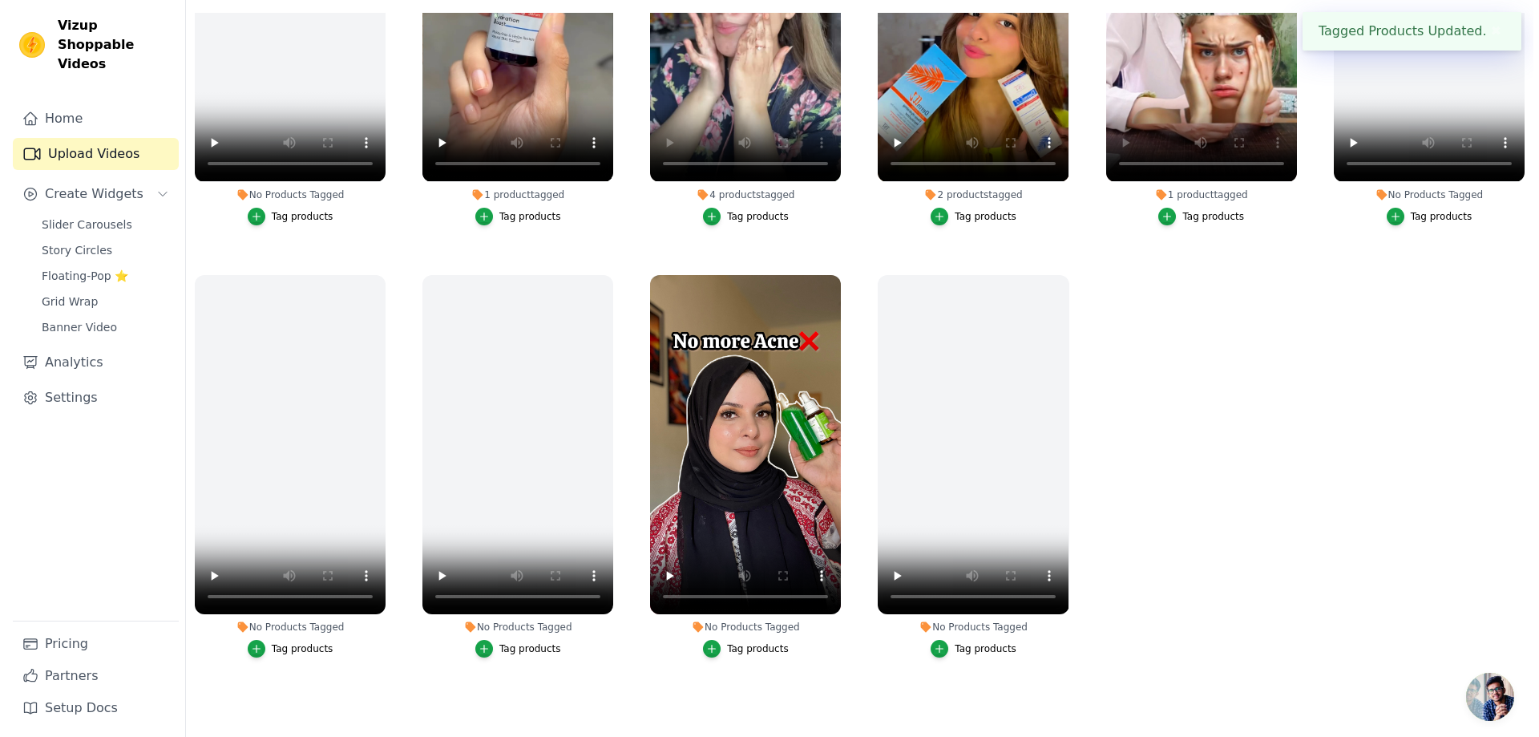
scroll to position [616, 0]
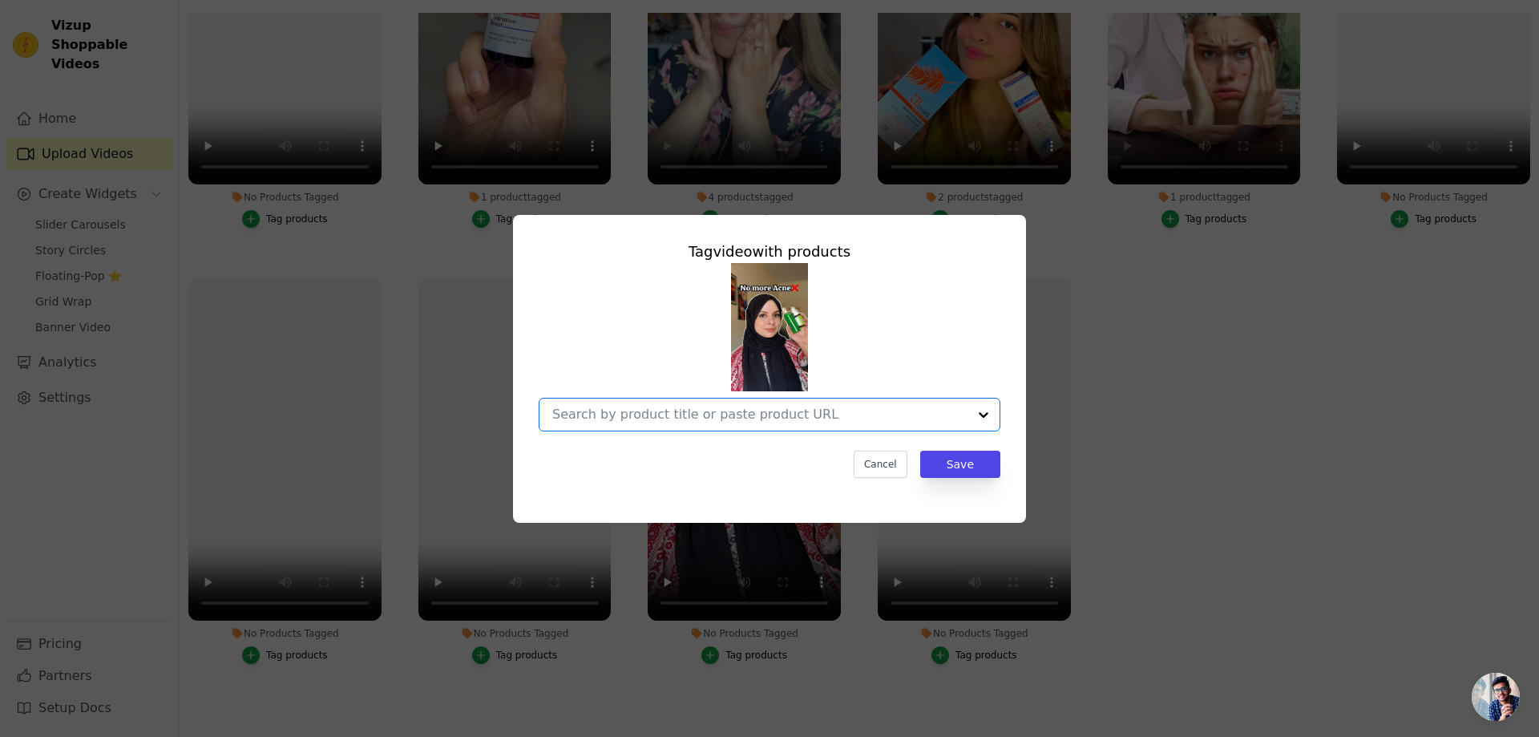
click at [790, 418] on input "No Products Tagged Tag video with products Option undefined, selected. Select i…" at bounding box center [759, 413] width 415 height 15
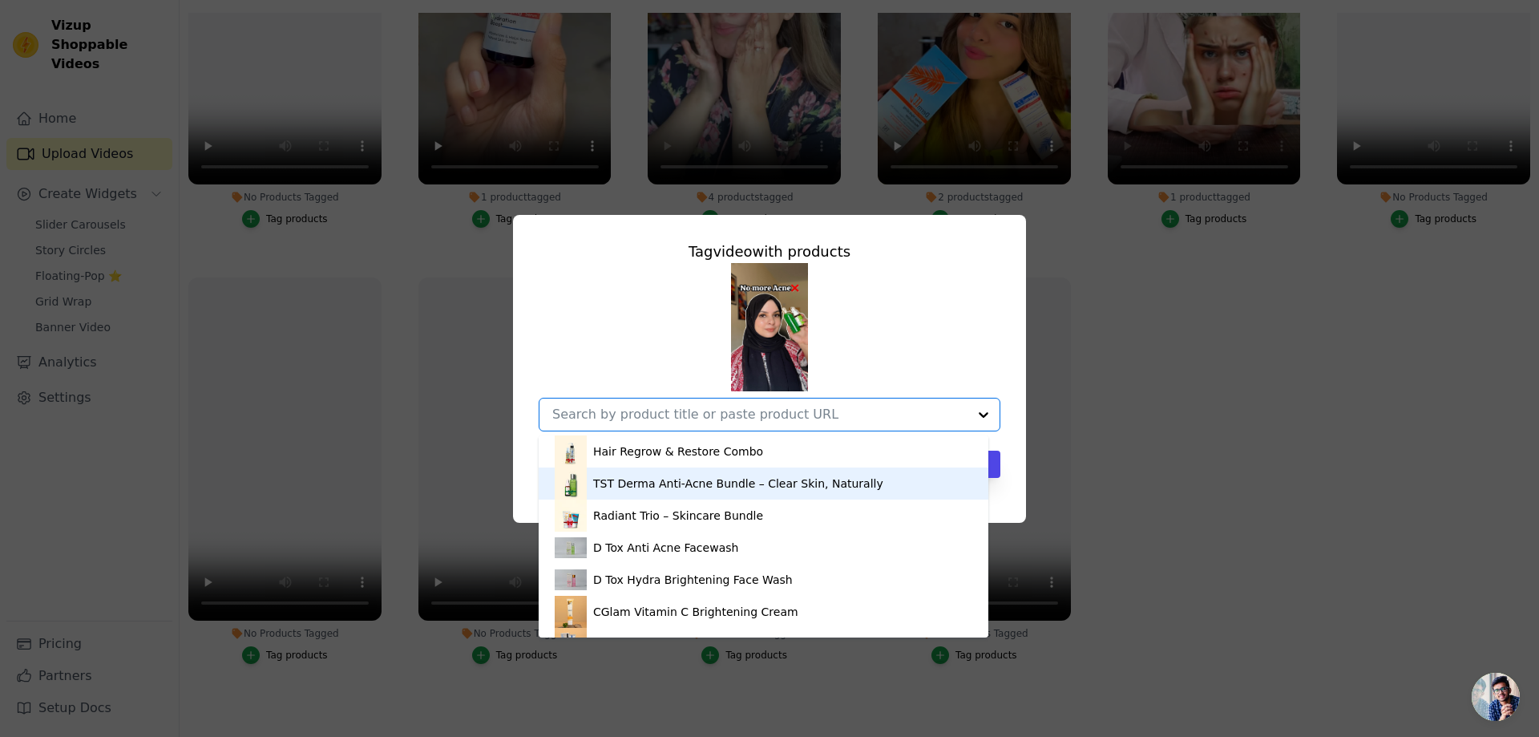
click at [681, 483] on div "TST Derma Anti-Acne Bundle – Clear Skin, Naturally" at bounding box center [738, 483] width 290 height 16
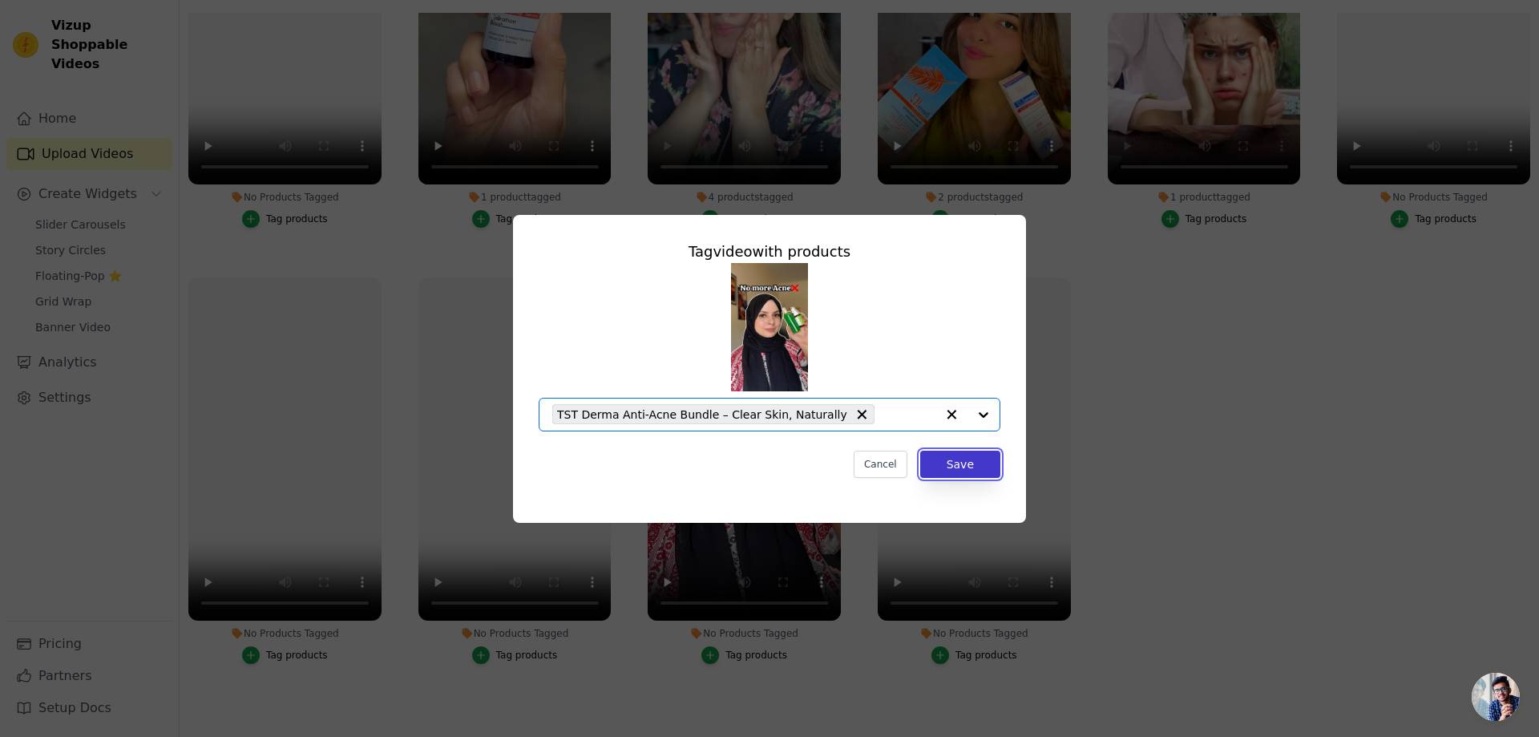
click at [971, 466] on button "Save" at bounding box center [960, 464] width 80 height 27
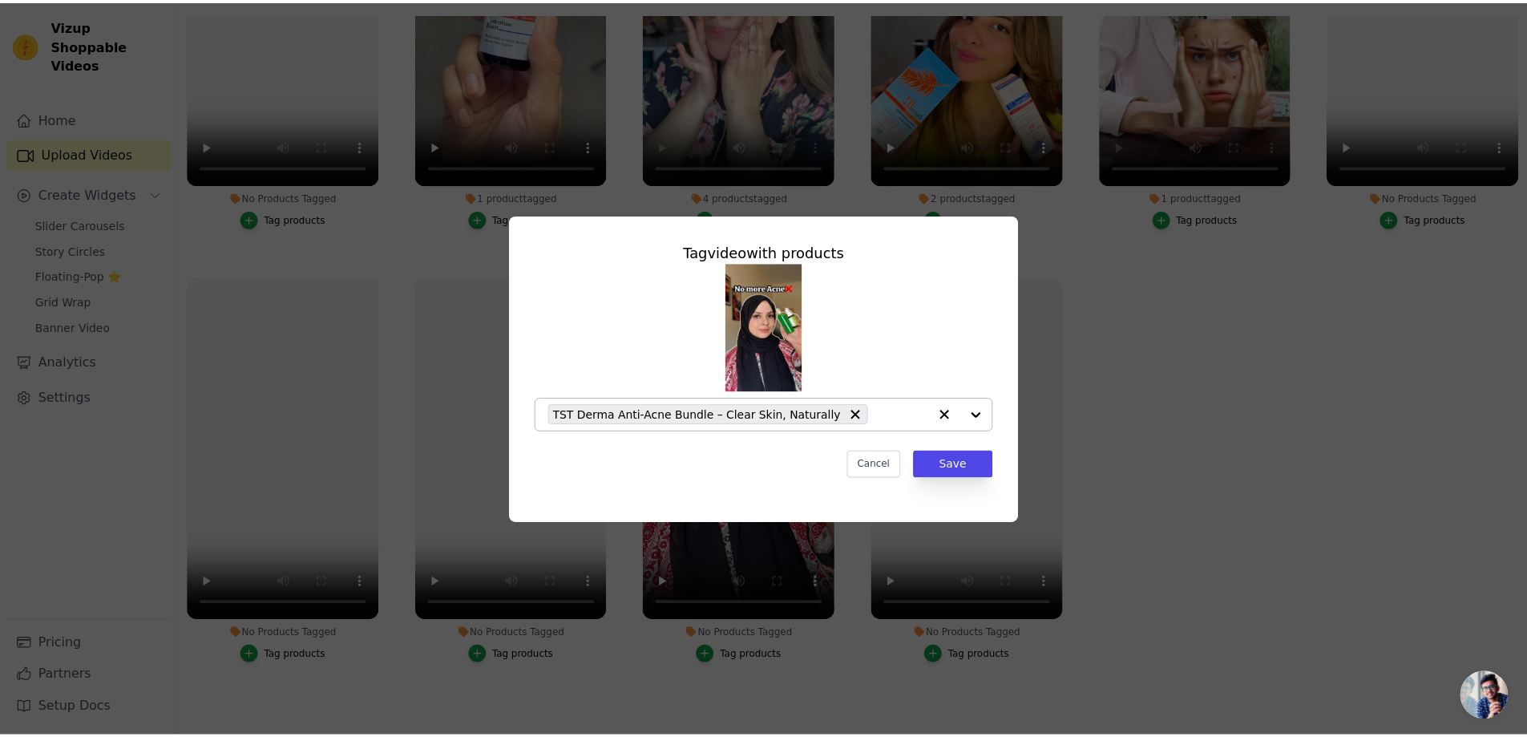
scroll to position [612, 0]
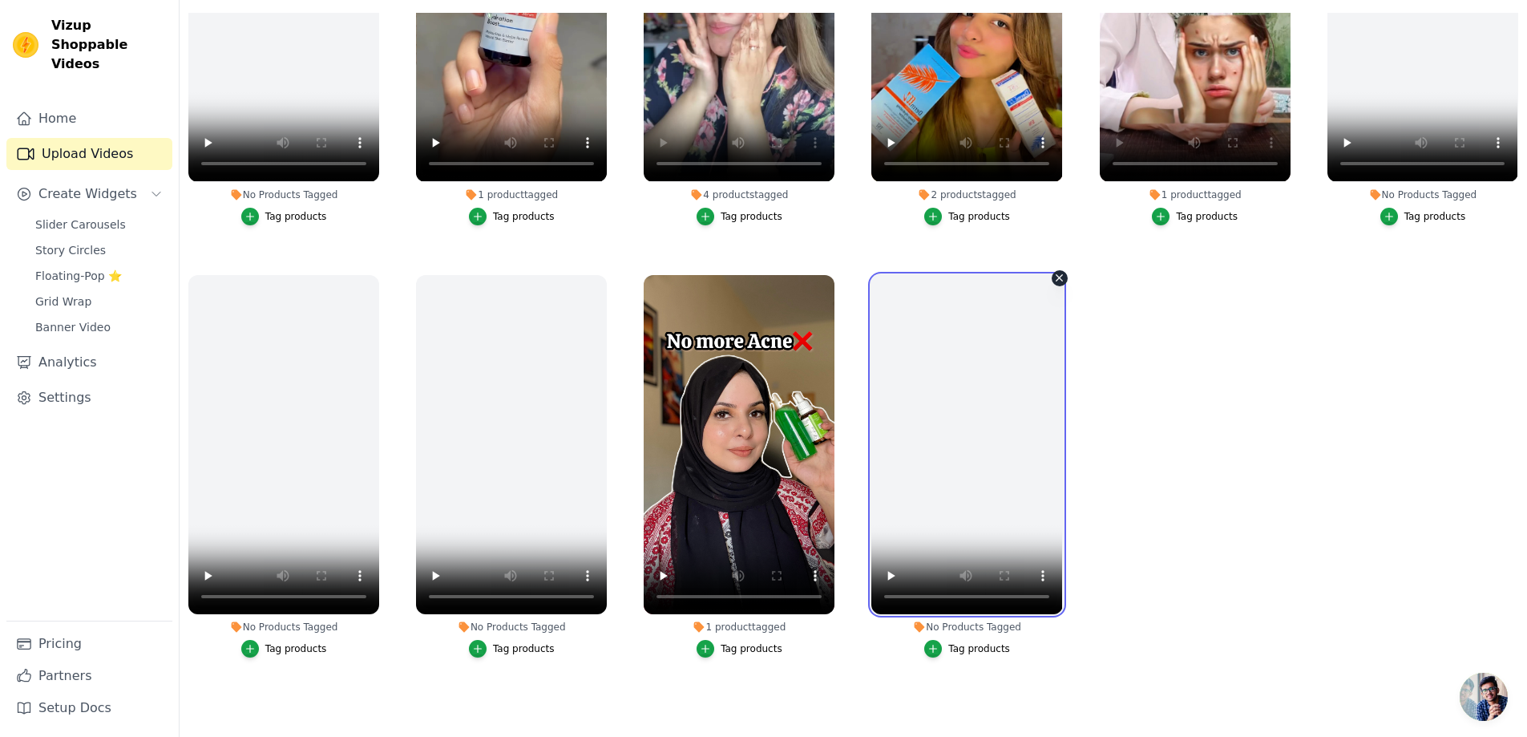
click at [946, 499] on video at bounding box center [966, 444] width 191 height 339
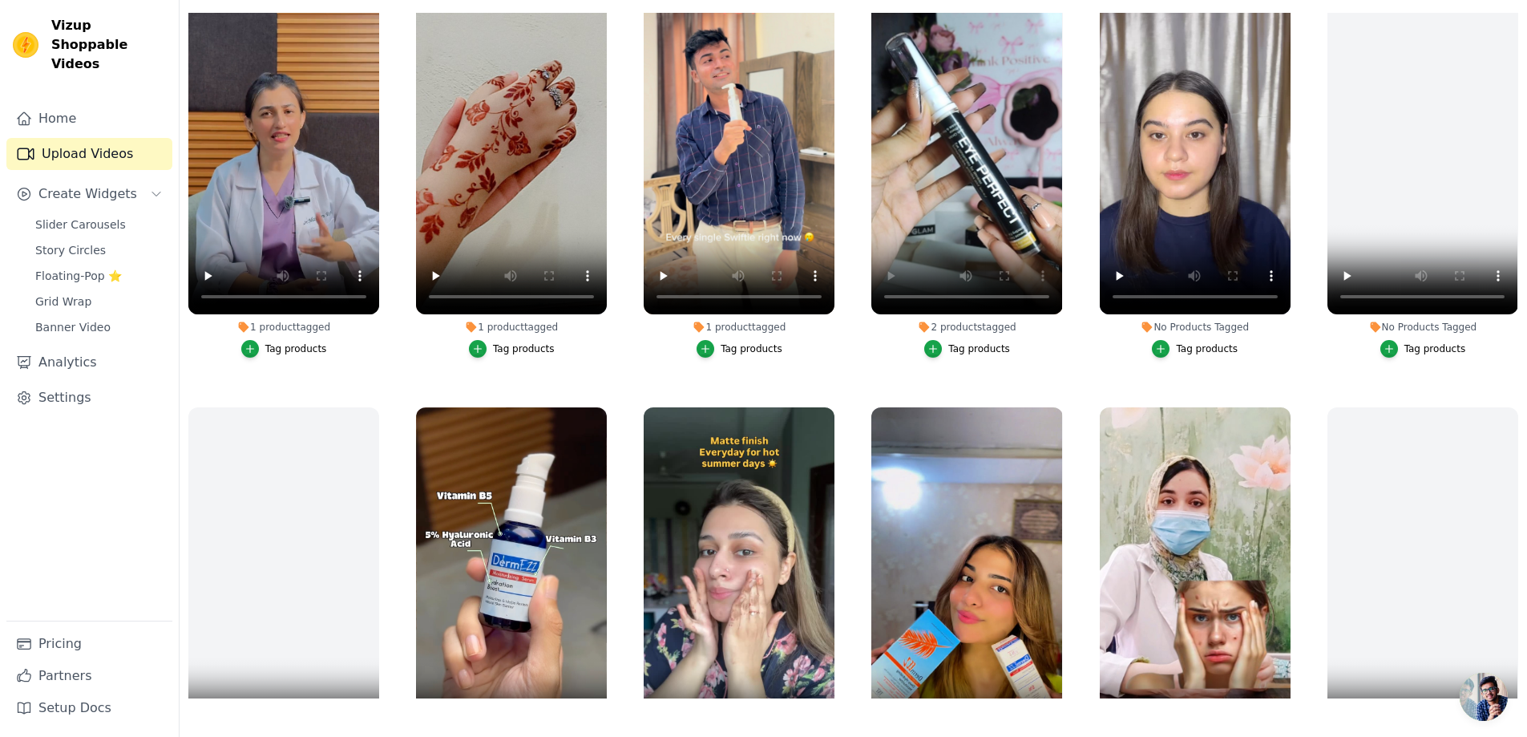
scroll to position [0, 0]
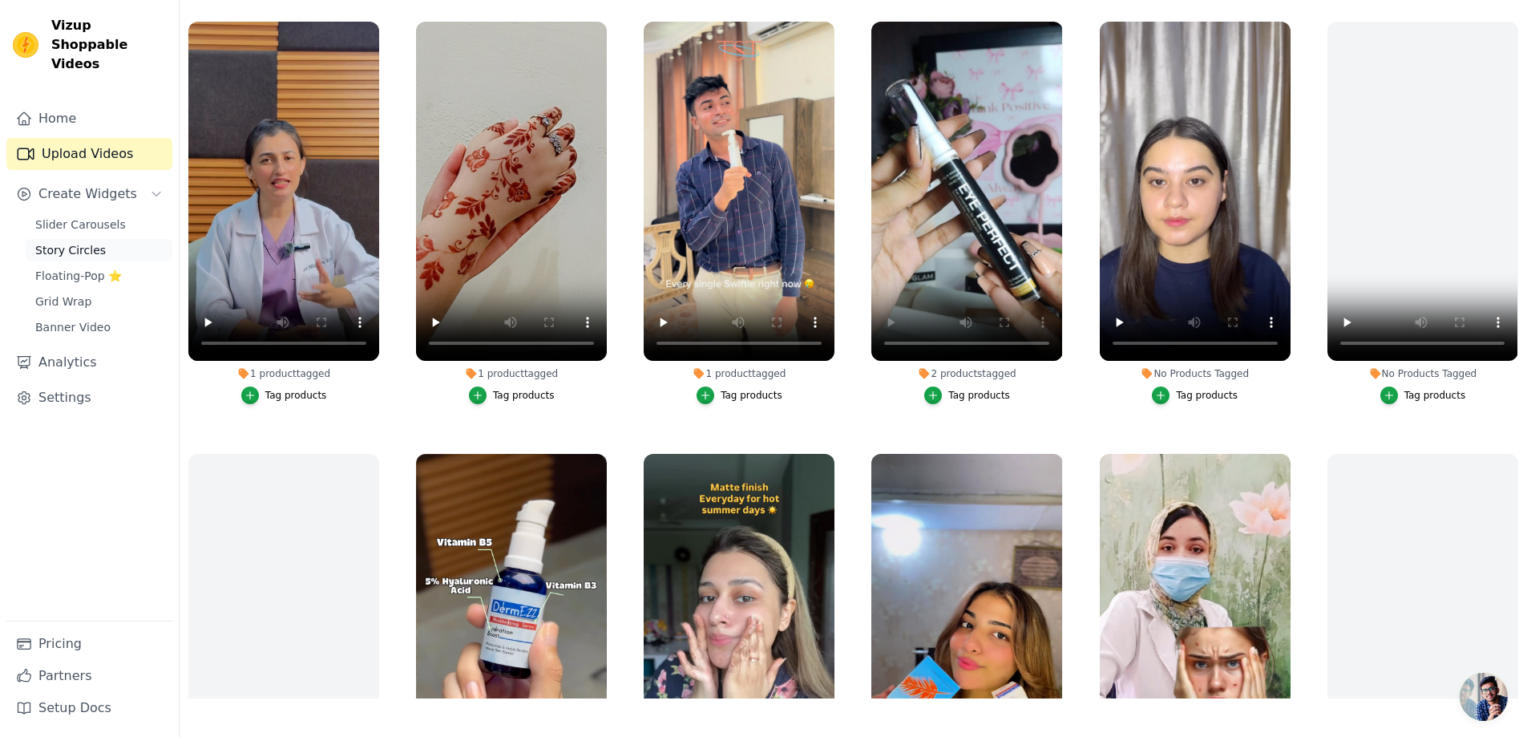
click at [68, 242] on span "Story Circles" at bounding box center [70, 250] width 71 height 16
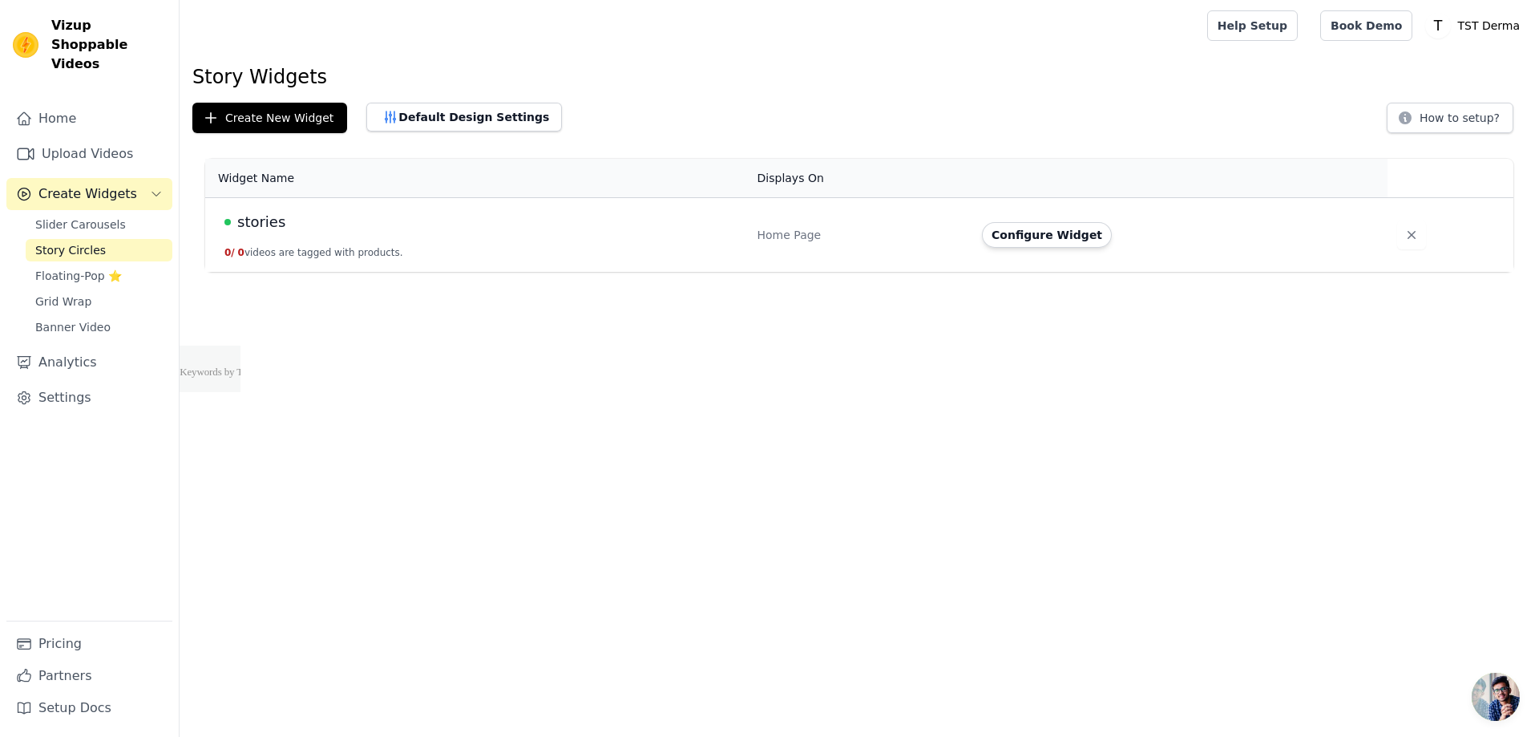
click at [317, 234] on td "stories 0 / 0 videos are tagged with products." at bounding box center [476, 235] width 543 height 75
click at [1055, 248] on td "Configure Widget" at bounding box center [1179, 235] width 415 height 75
click at [1050, 241] on button "Configure Widget" at bounding box center [1047, 235] width 130 height 26
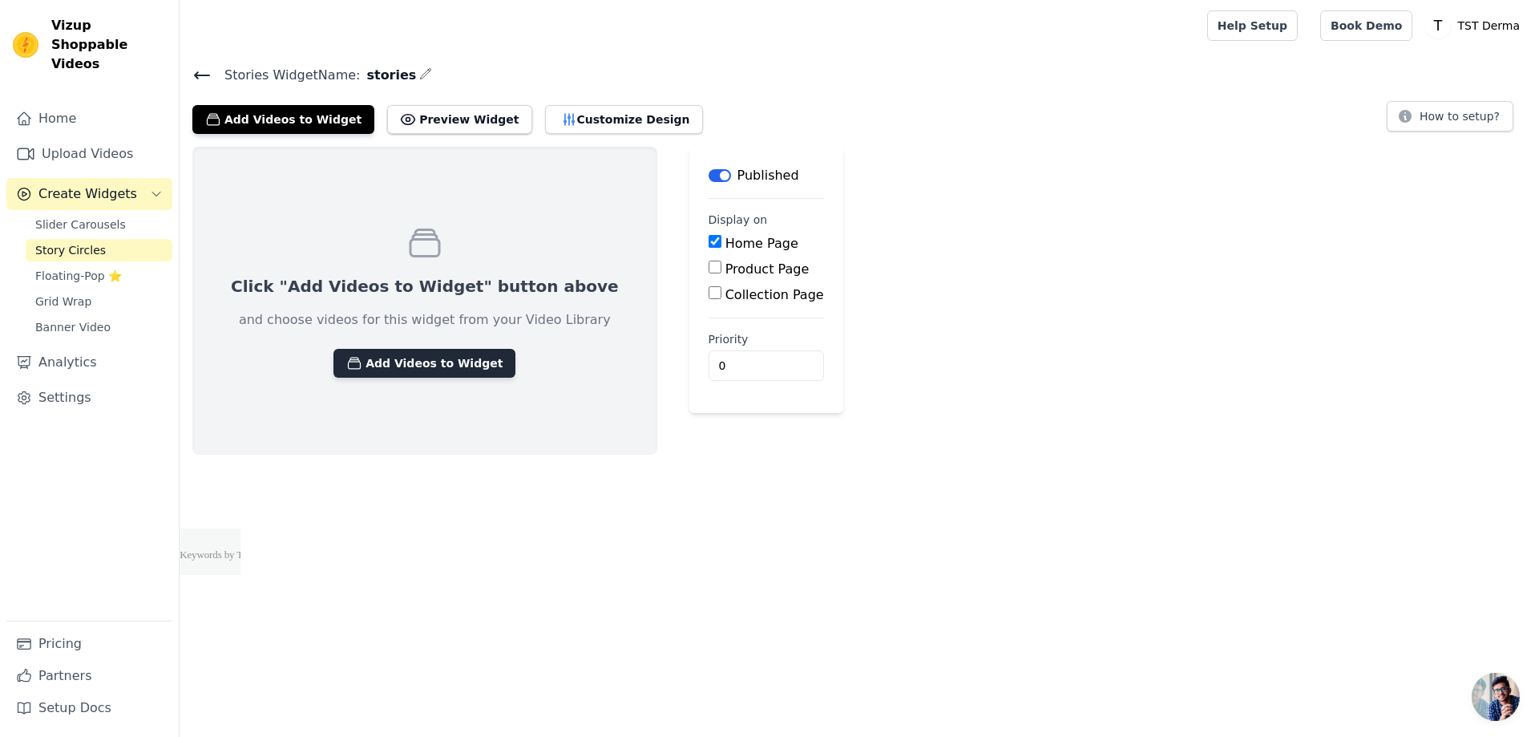
click at [419, 371] on button "Add Videos to Widget" at bounding box center [425, 363] width 182 height 29
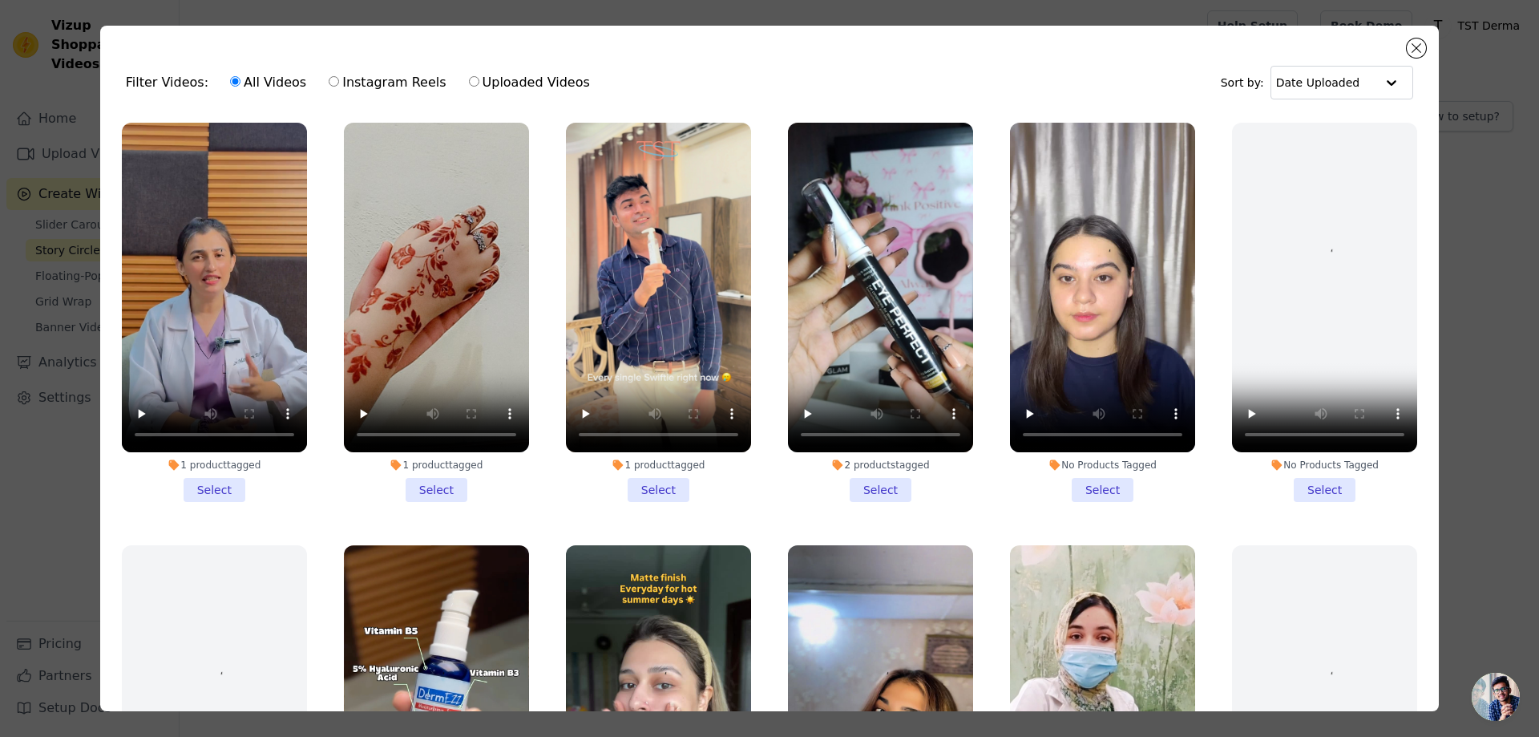
click at [211, 485] on li "1 product tagged Select" at bounding box center [214, 312] width 185 height 379
click at [0, 0] on input "1 product tagged Select" at bounding box center [0, 0] width 0 height 0
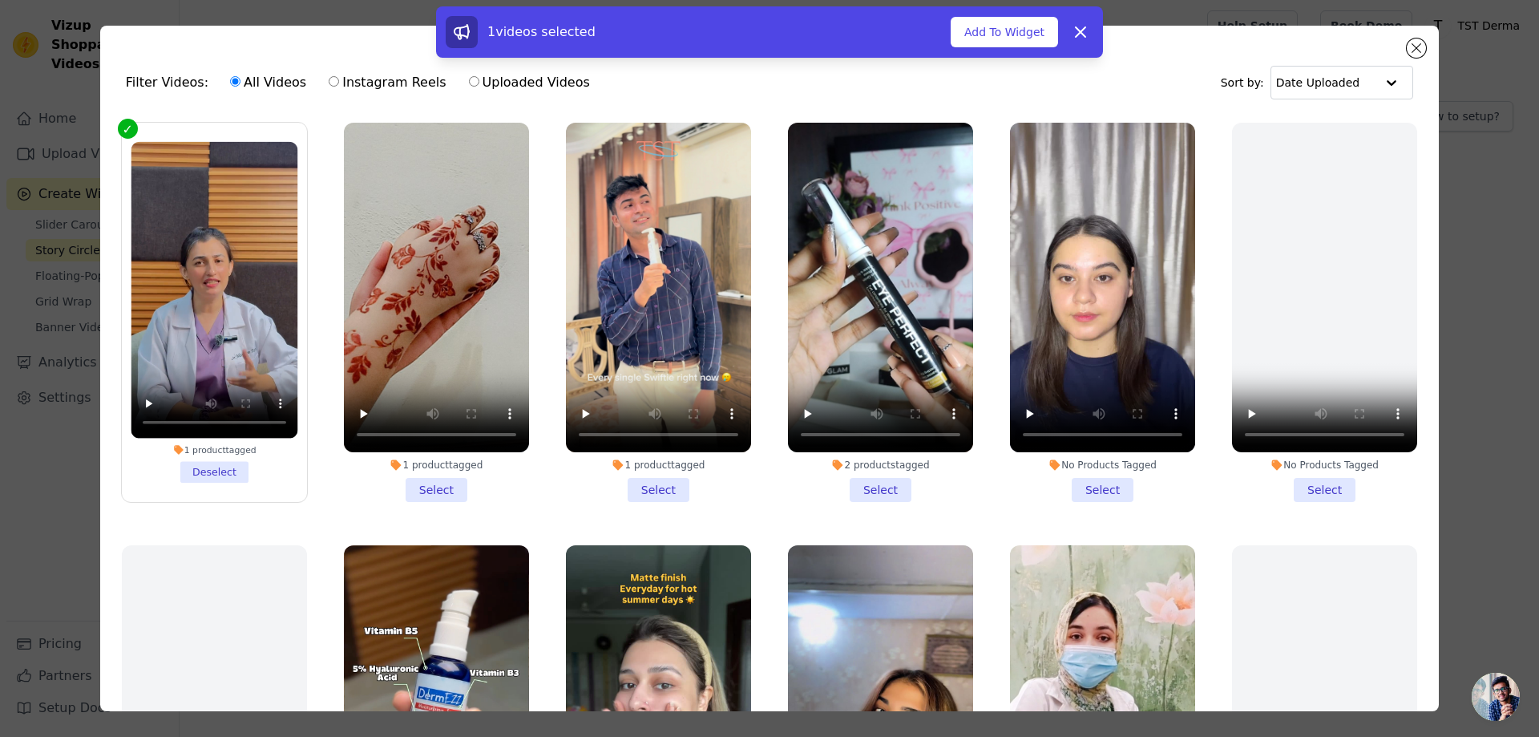
click at [424, 480] on li "1 product tagged Select" at bounding box center [436, 312] width 185 height 379
click at [0, 0] on input "1 product tagged Select" at bounding box center [0, 0] width 0 height 0
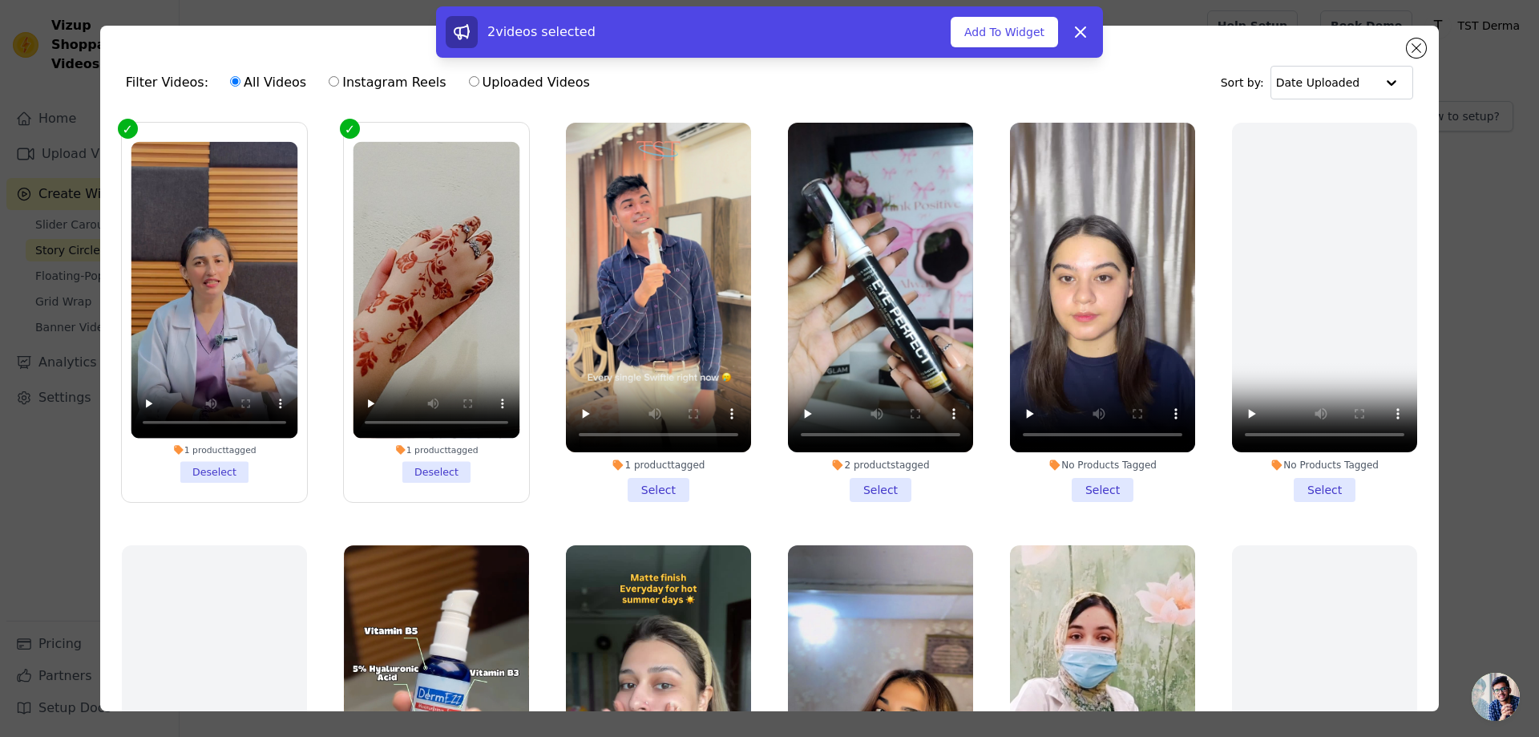
click at [908, 490] on li "2 products tagged Select" at bounding box center [880, 312] width 185 height 379
click at [0, 0] on input "2 products tagged Select" at bounding box center [0, 0] width 0 height 0
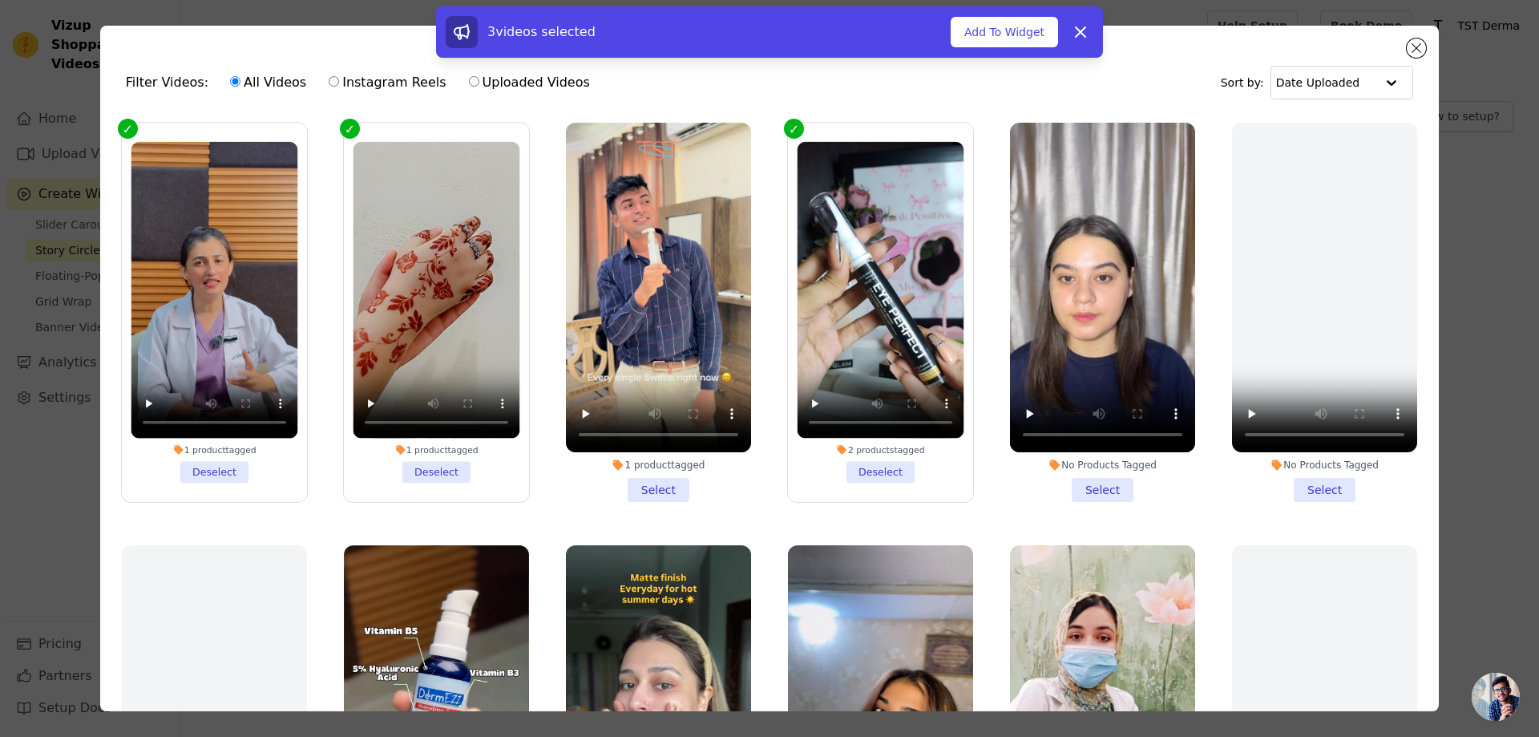
click at [1083, 475] on li "No Products Tagged Select" at bounding box center [1102, 312] width 185 height 379
click at [0, 0] on input "No Products Tagged Select" at bounding box center [0, 0] width 0 height 0
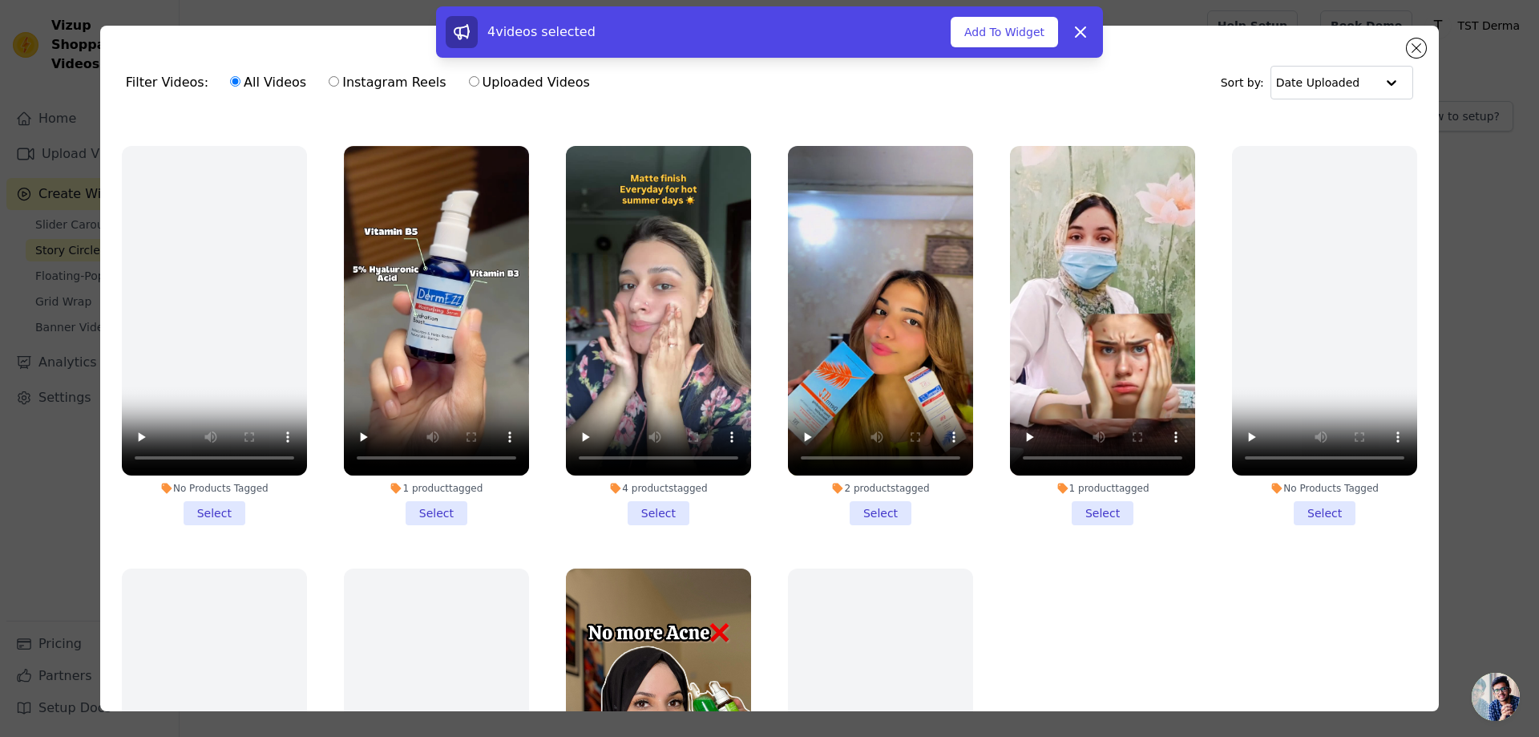
scroll to position [401, 0]
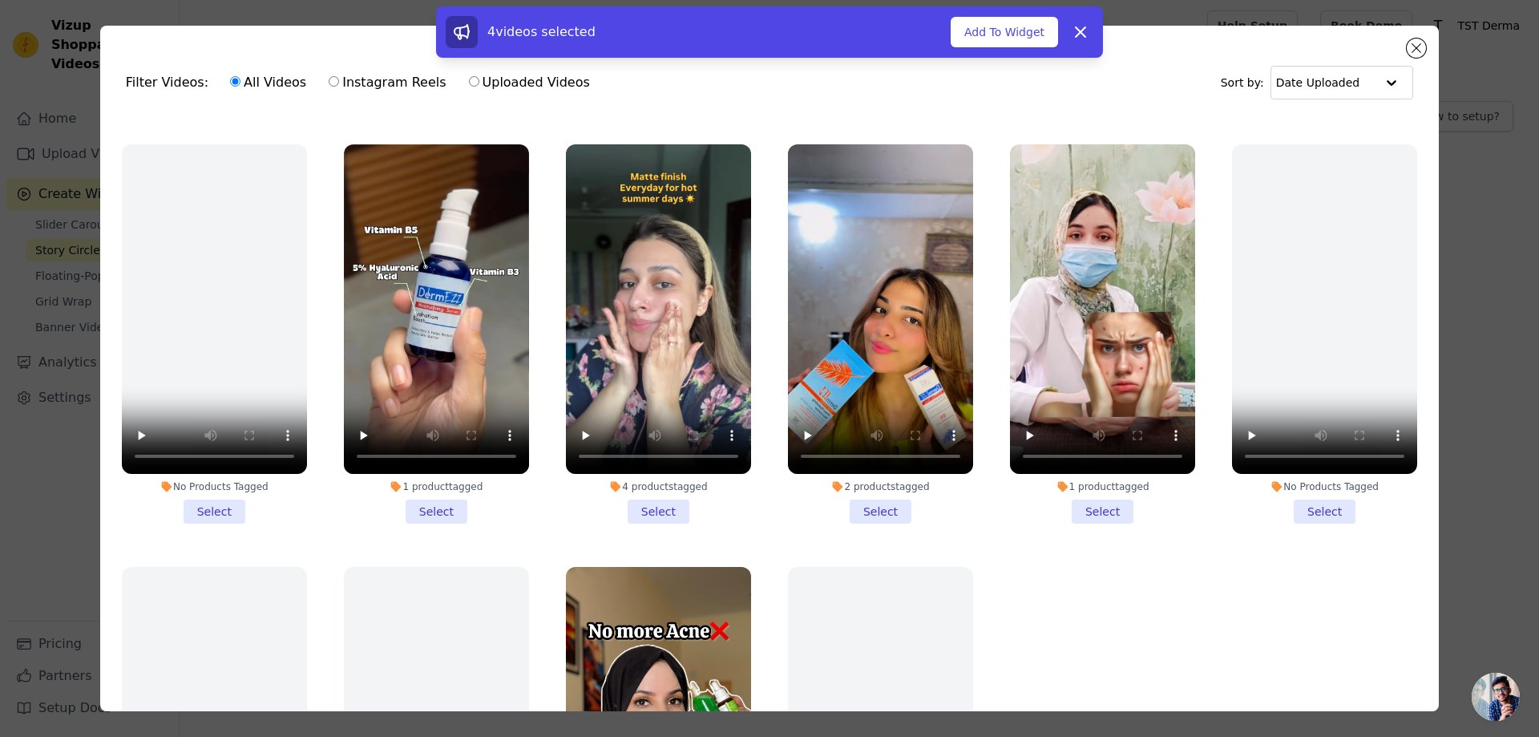
click at [434, 500] on li "1 product tagged Select" at bounding box center [436, 333] width 185 height 379
click at [0, 0] on input "1 product tagged Select" at bounding box center [0, 0] width 0 height 0
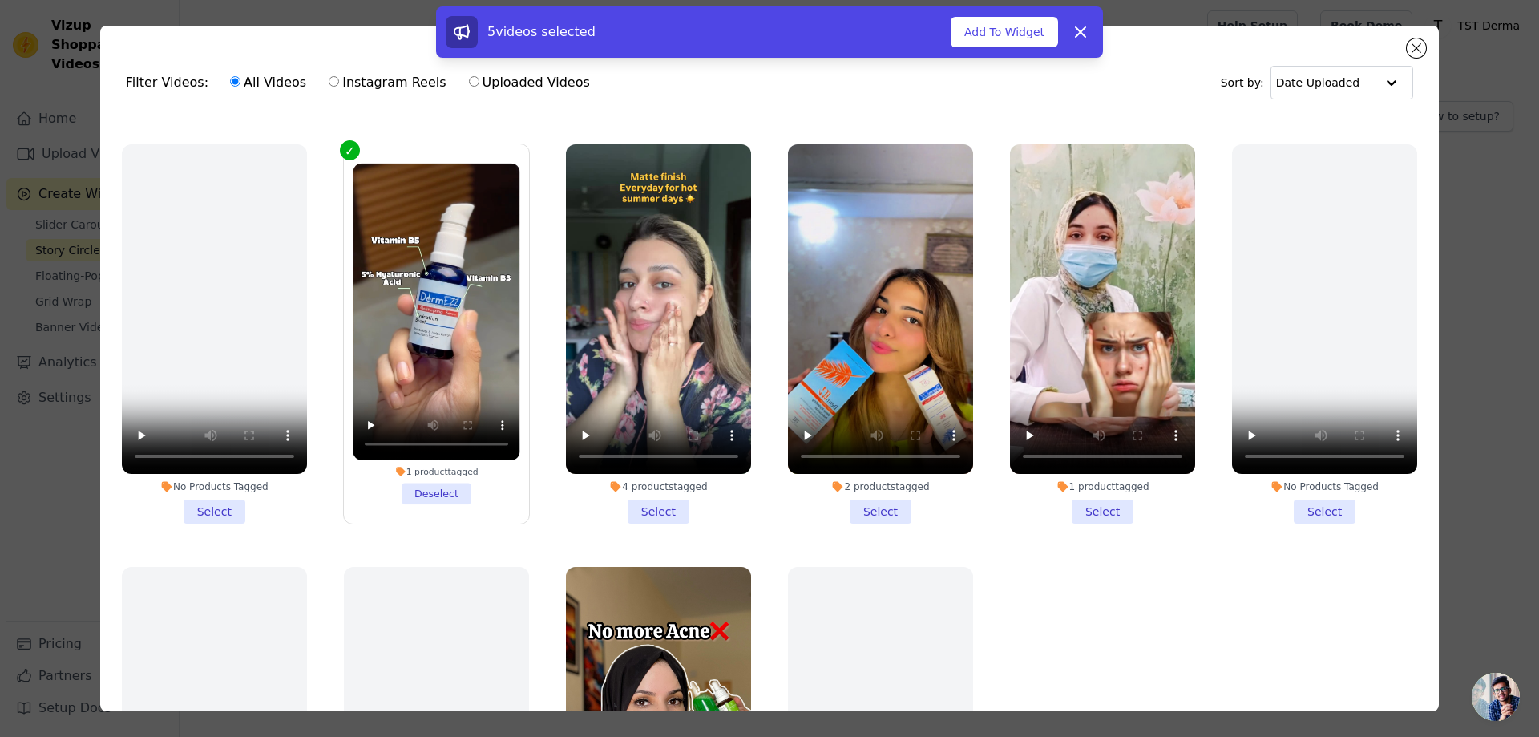
click at [632, 505] on li "4 products tagged Select" at bounding box center [658, 333] width 185 height 379
click at [0, 0] on input "4 products tagged Select" at bounding box center [0, 0] width 0 height 0
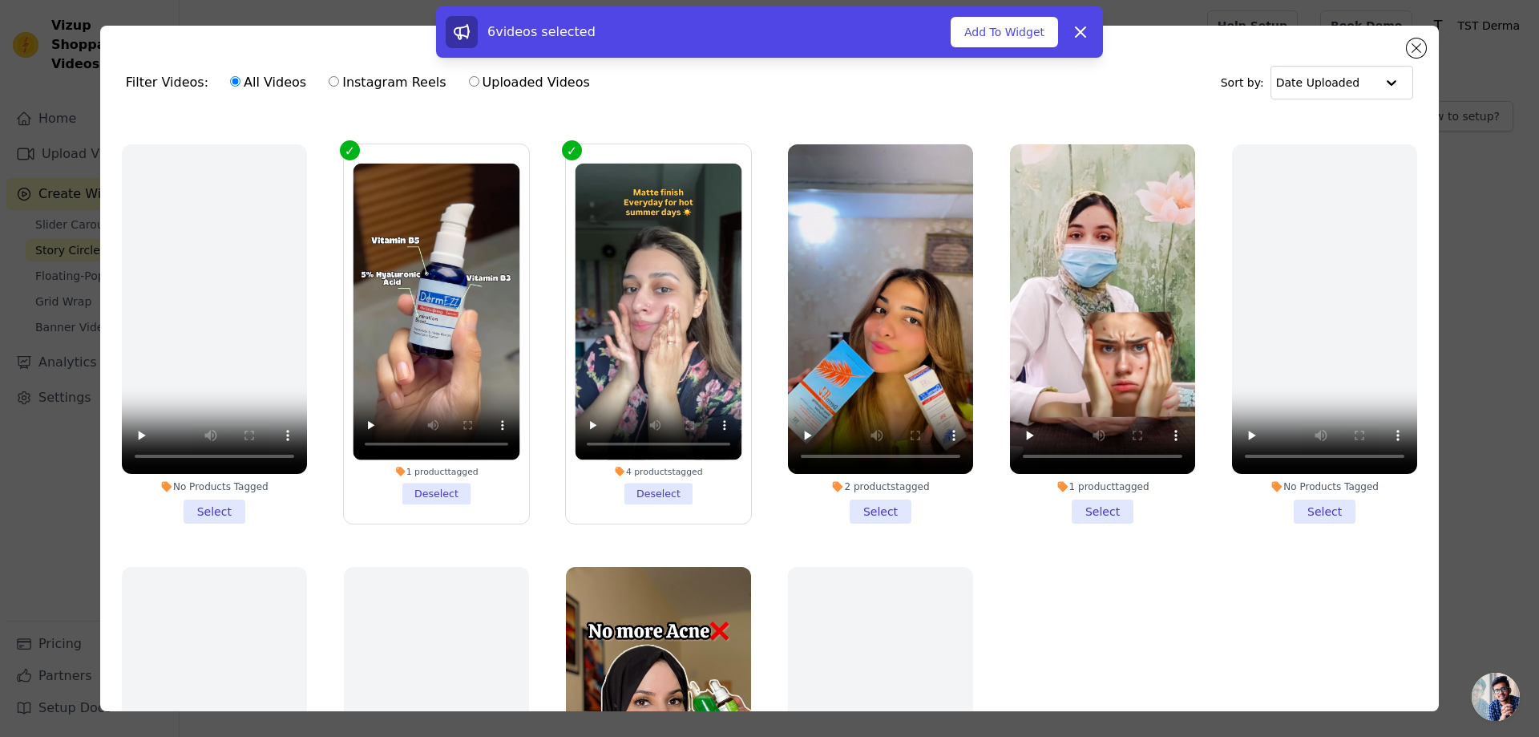
click at [859, 487] on li "2 products tagged Select" at bounding box center [880, 333] width 185 height 379
click at [0, 0] on input "2 products tagged Select" at bounding box center [0, 0] width 0 height 0
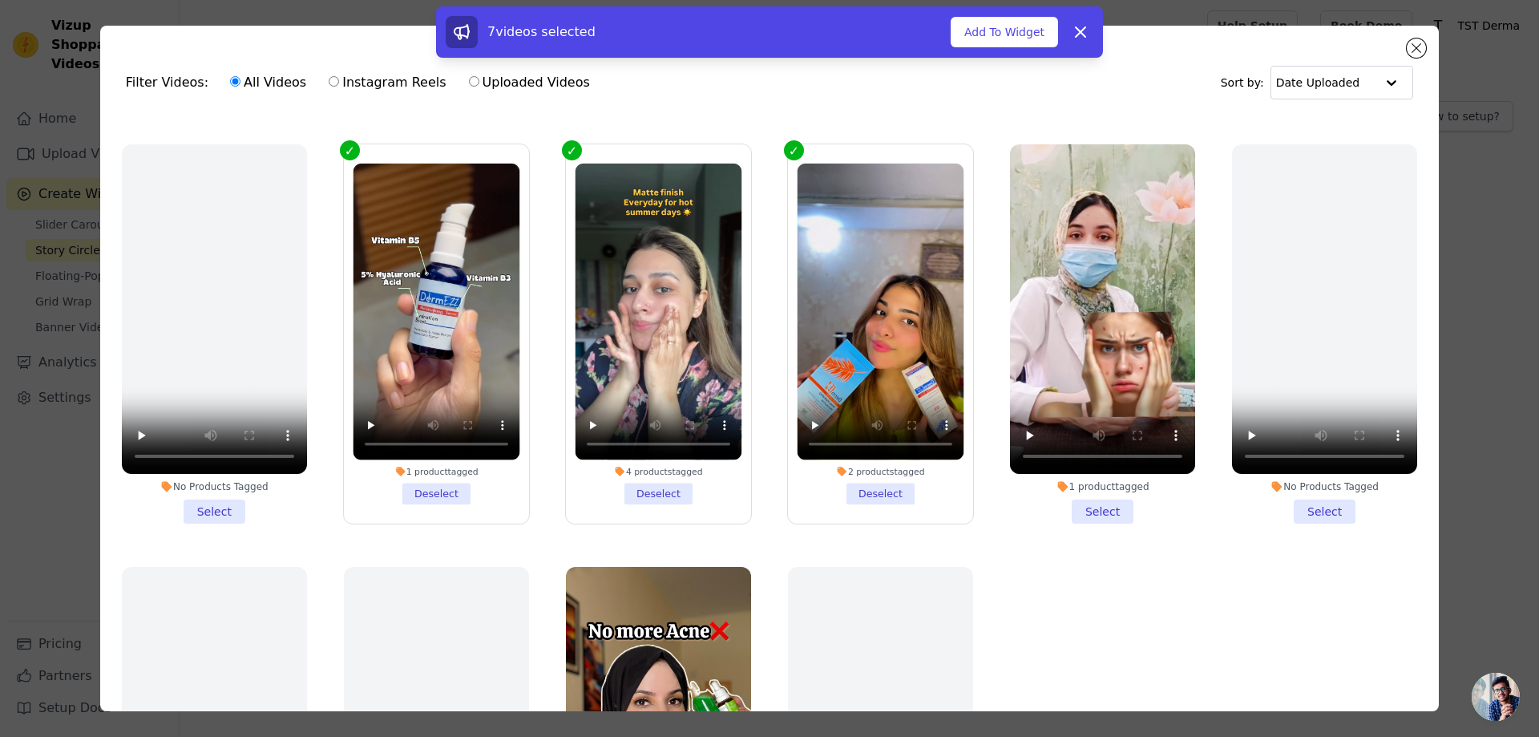
click at [1099, 497] on li "1 product tagged Select" at bounding box center [1102, 333] width 185 height 379
click at [0, 0] on input "1 product tagged Select" at bounding box center [0, 0] width 0 height 0
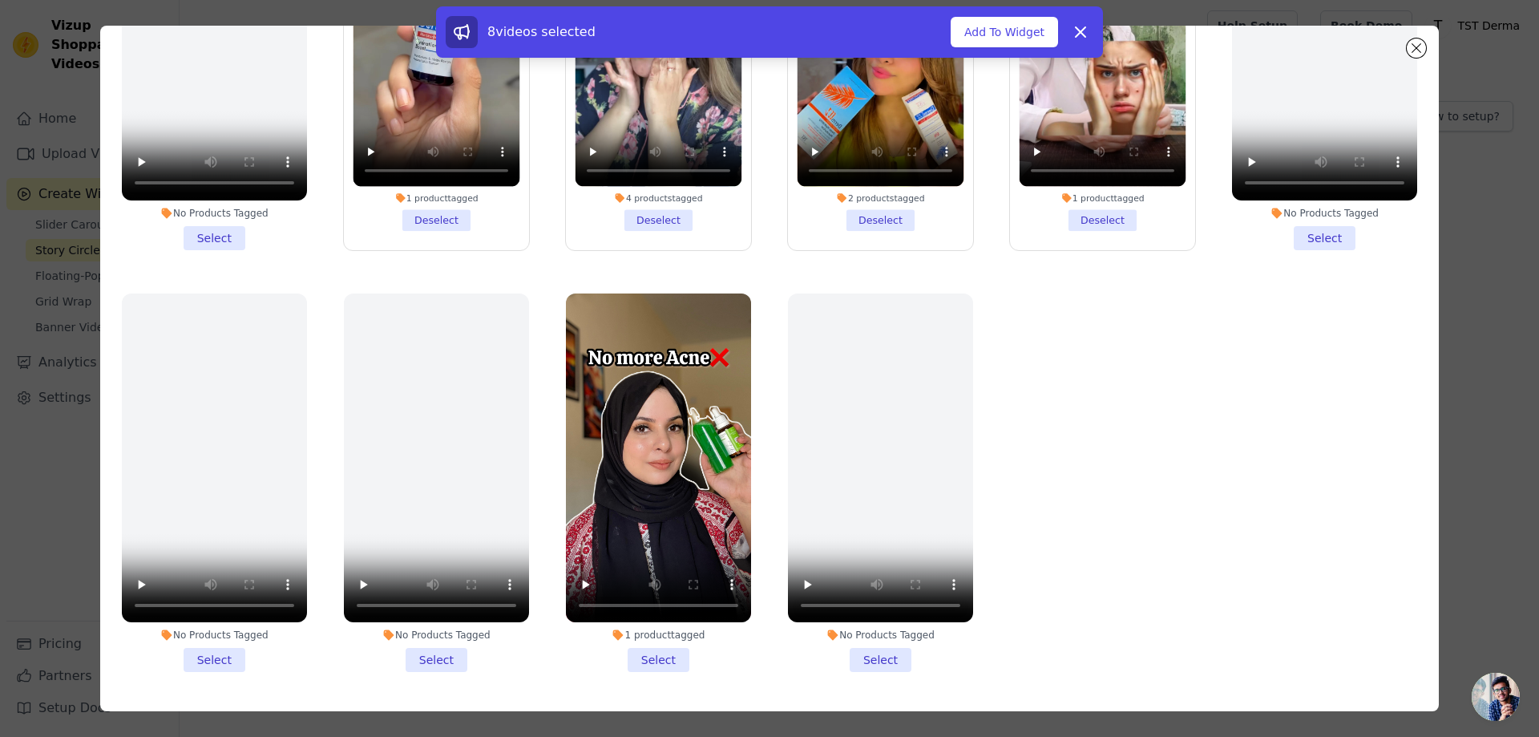
scroll to position [139, 0]
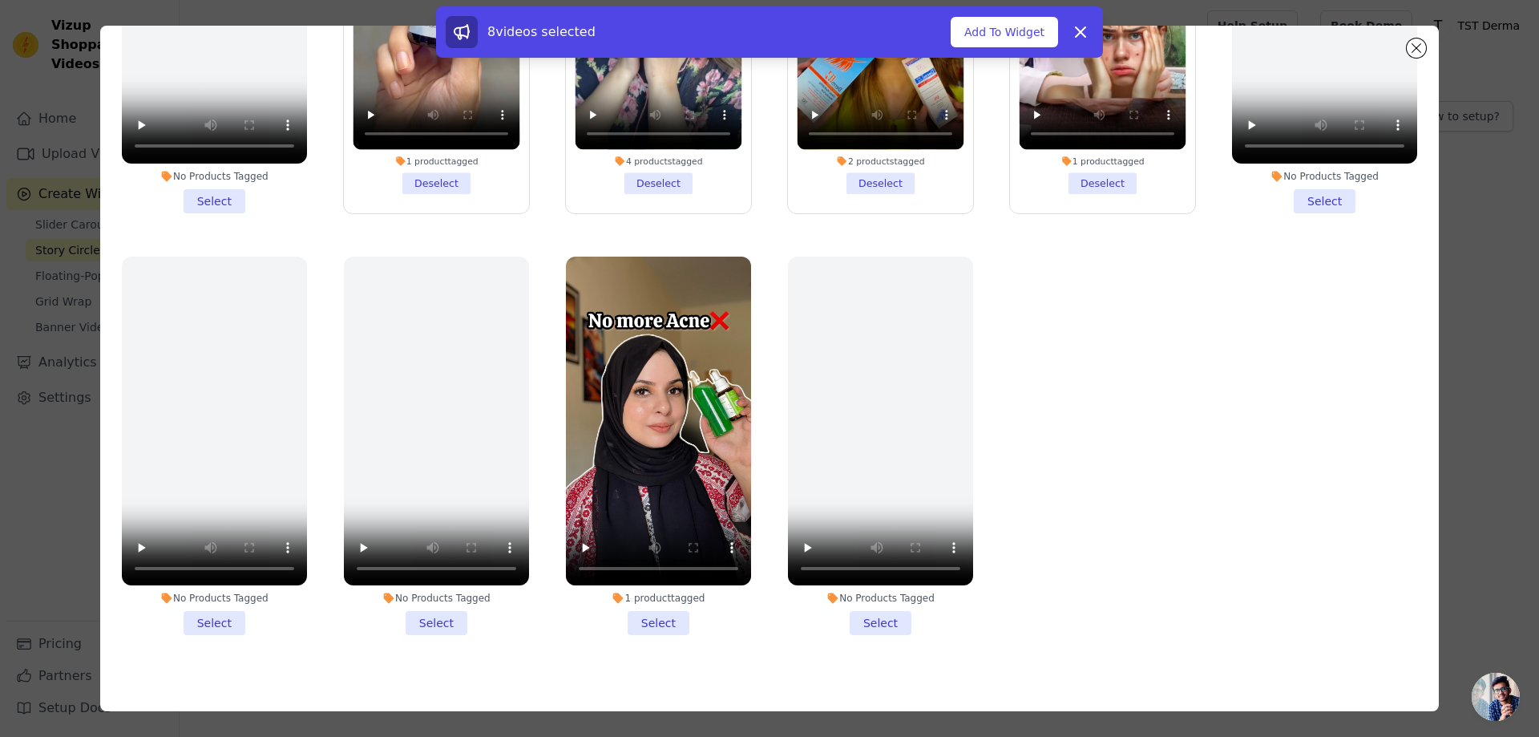
click at [669, 609] on li "1 product tagged Select" at bounding box center [658, 446] width 185 height 379
click at [0, 0] on input "1 product tagged Select" at bounding box center [0, 0] width 0 height 0
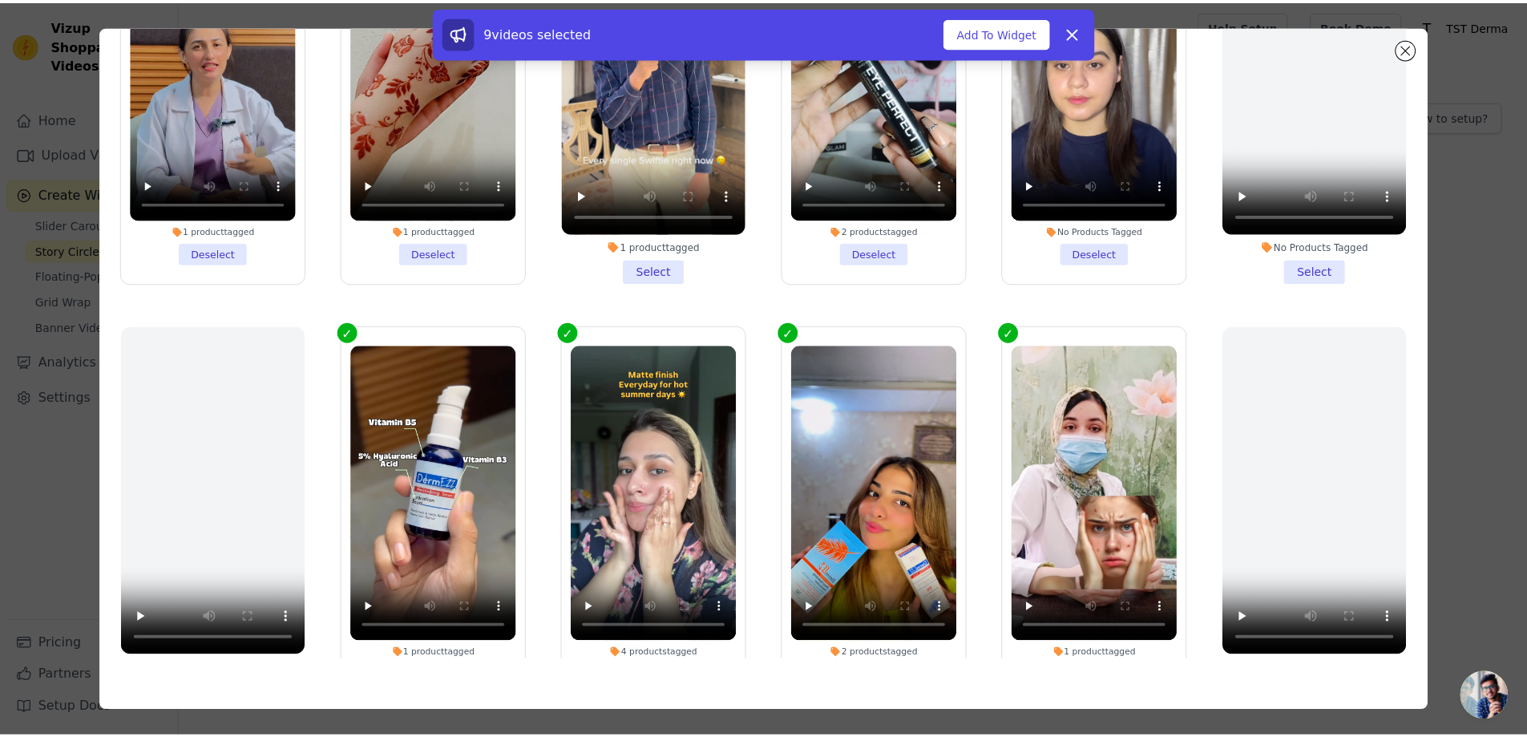
scroll to position [0, 0]
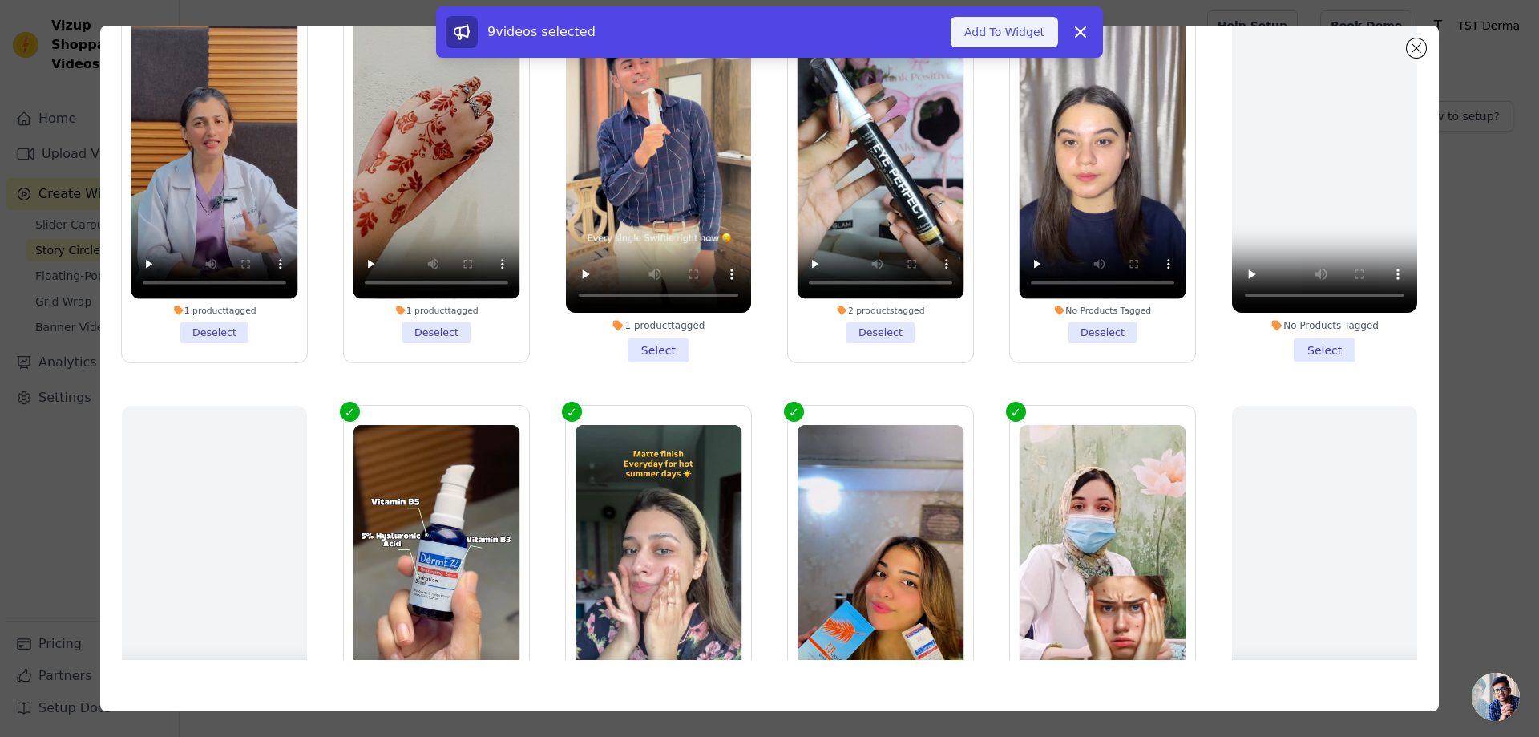
click at [1002, 26] on button "Add To Widget" at bounding box center [1004, 32] width 107 height 30
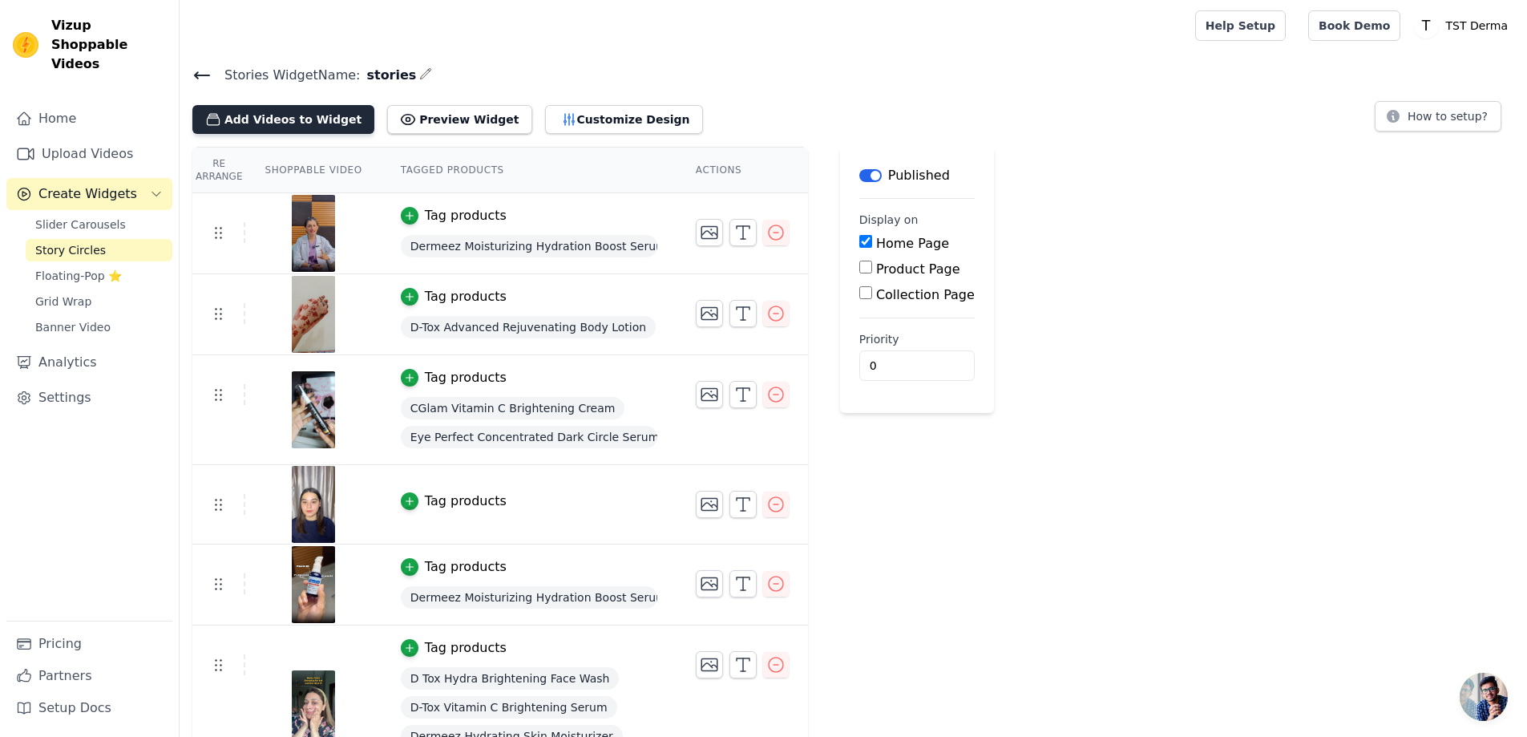
click at [304, 123] on button "Add Videos to Widget" at bounding box center [283, 119] width 182 height 29
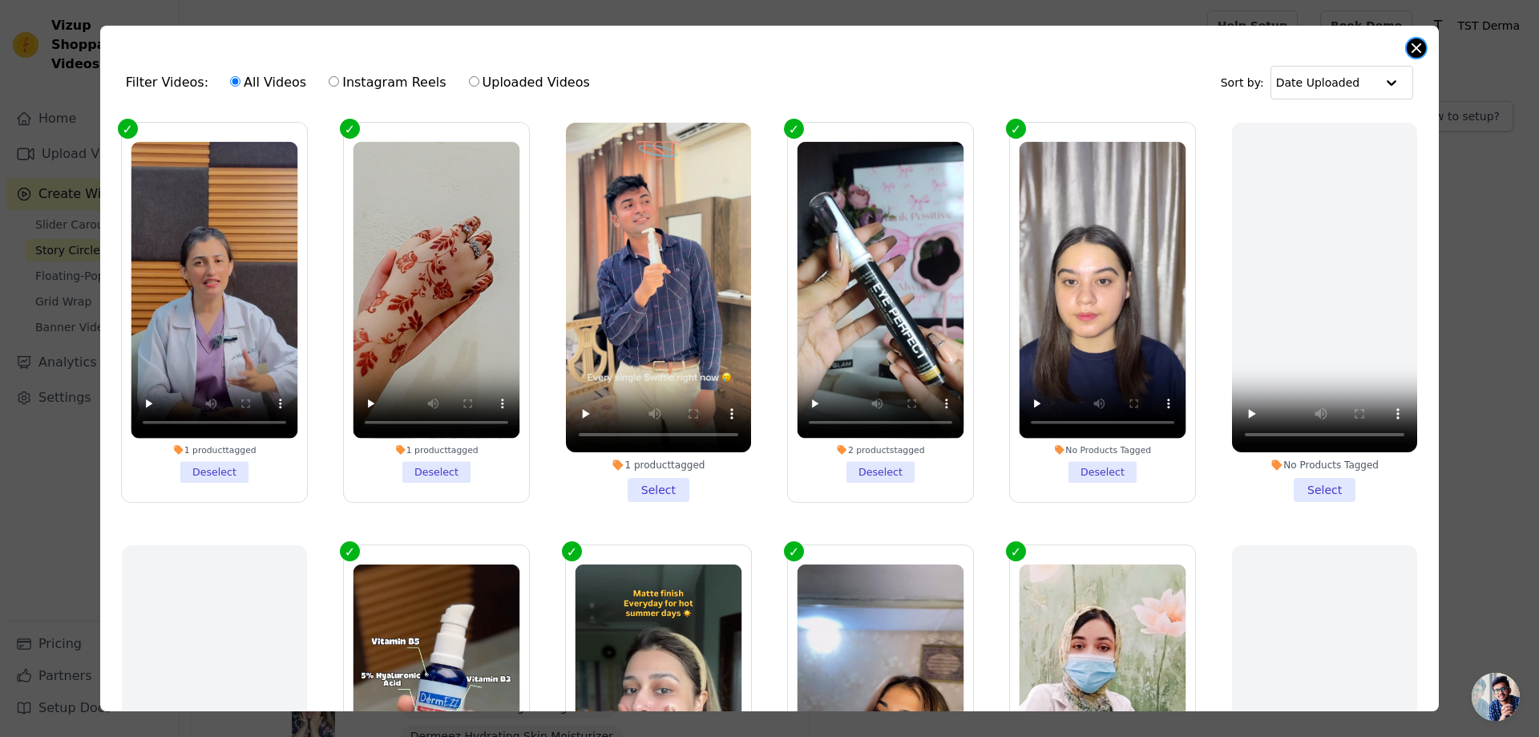
click at [1417, 46] on button "Close modal" at bounding box center [1416, 47] width 19 height 19
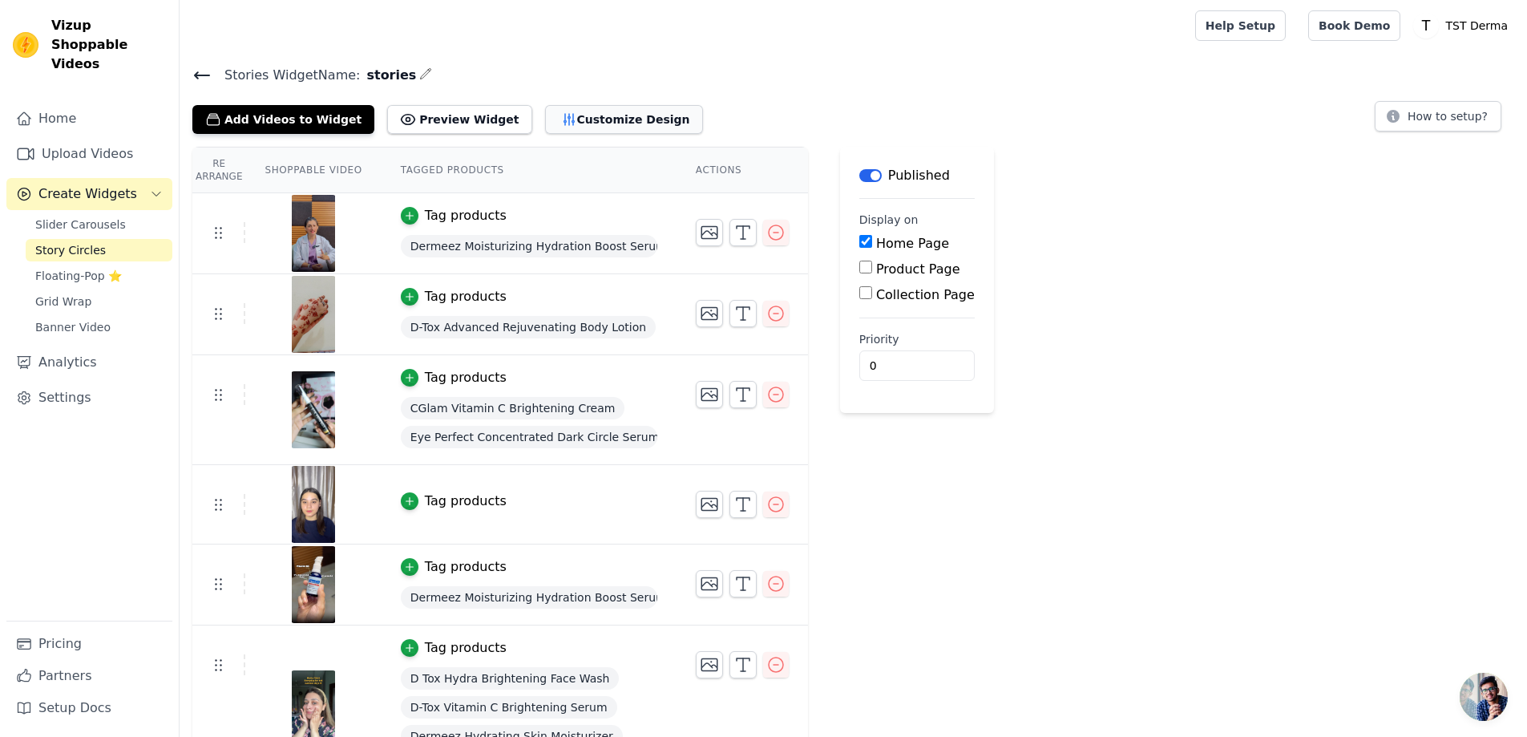
click at [606, 120] on button "Customize Design" at bounding box center [624, 119] width 158 height 29
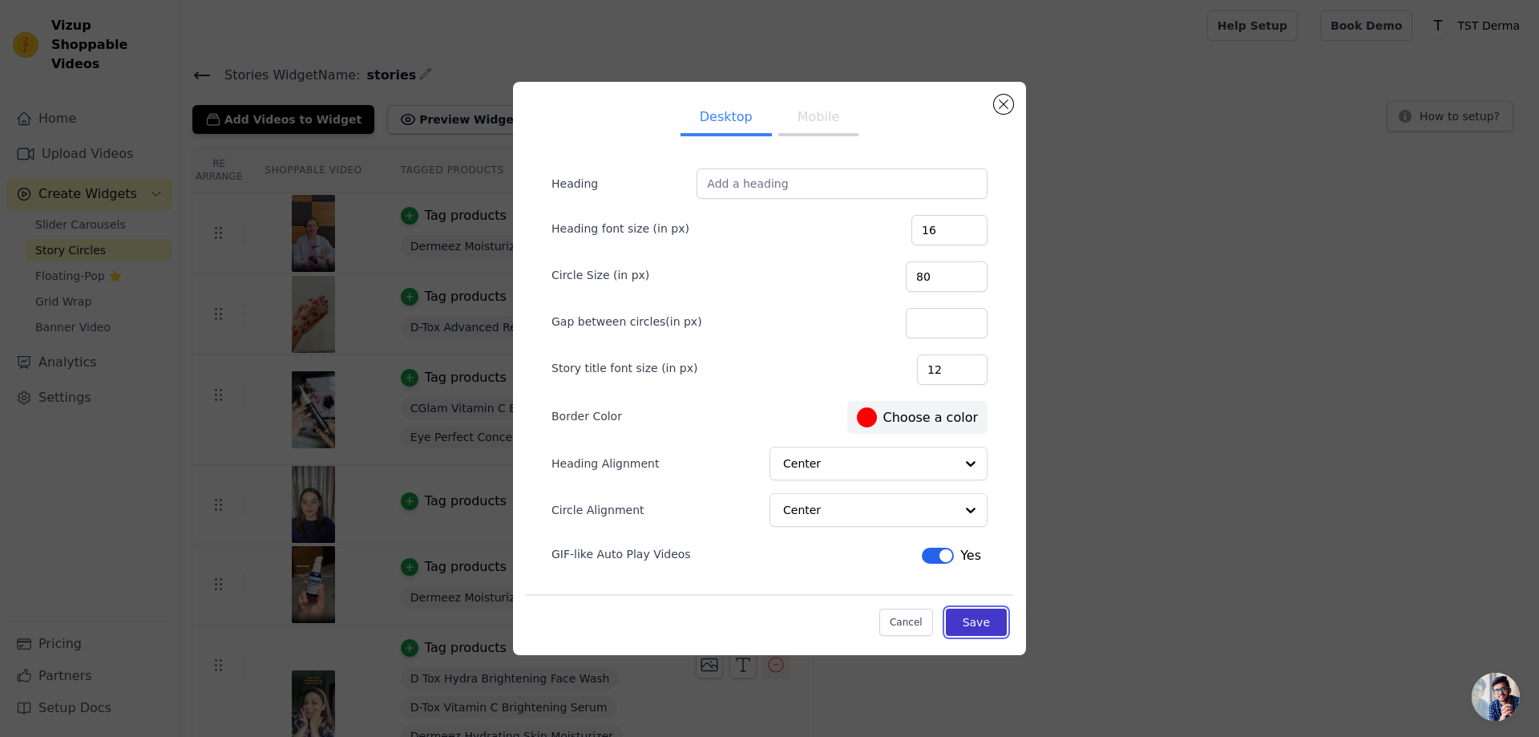
click at [978, 619] on button "Save" at bounding box center [976, 621] width 61 height 27
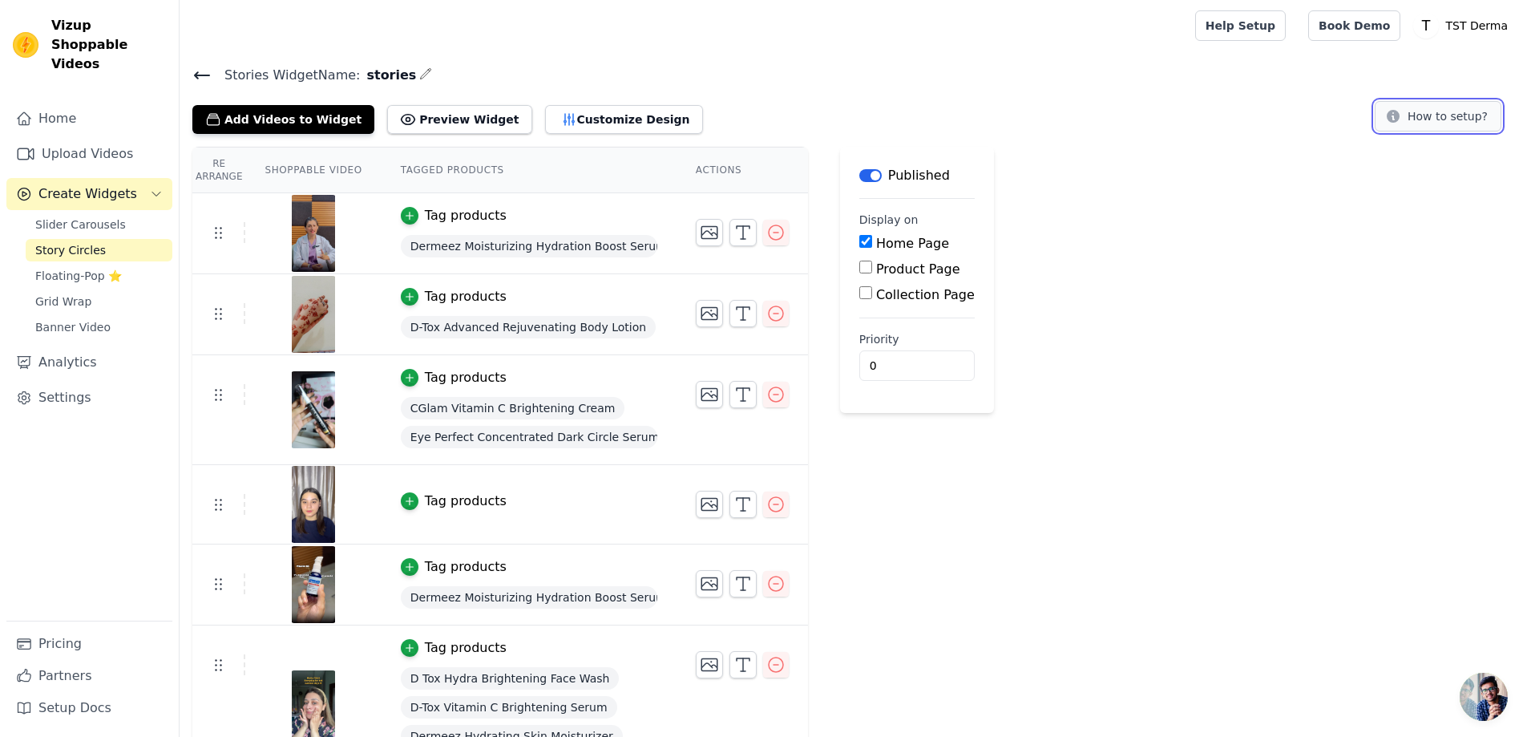
click at [1421, 120] on button "How to setup?" at bounding box center [1438, 116] width 127 height 30
click at [881, 368] on input "0" at bounding box center [916, 365] width 115 height 30
click at [915, 363] on input "1" at bounding box center [916, 365] width 115 height 30
type input "0"
click at [919, 367] on input "0" at bounding box center [916, 365] width 115 height 30
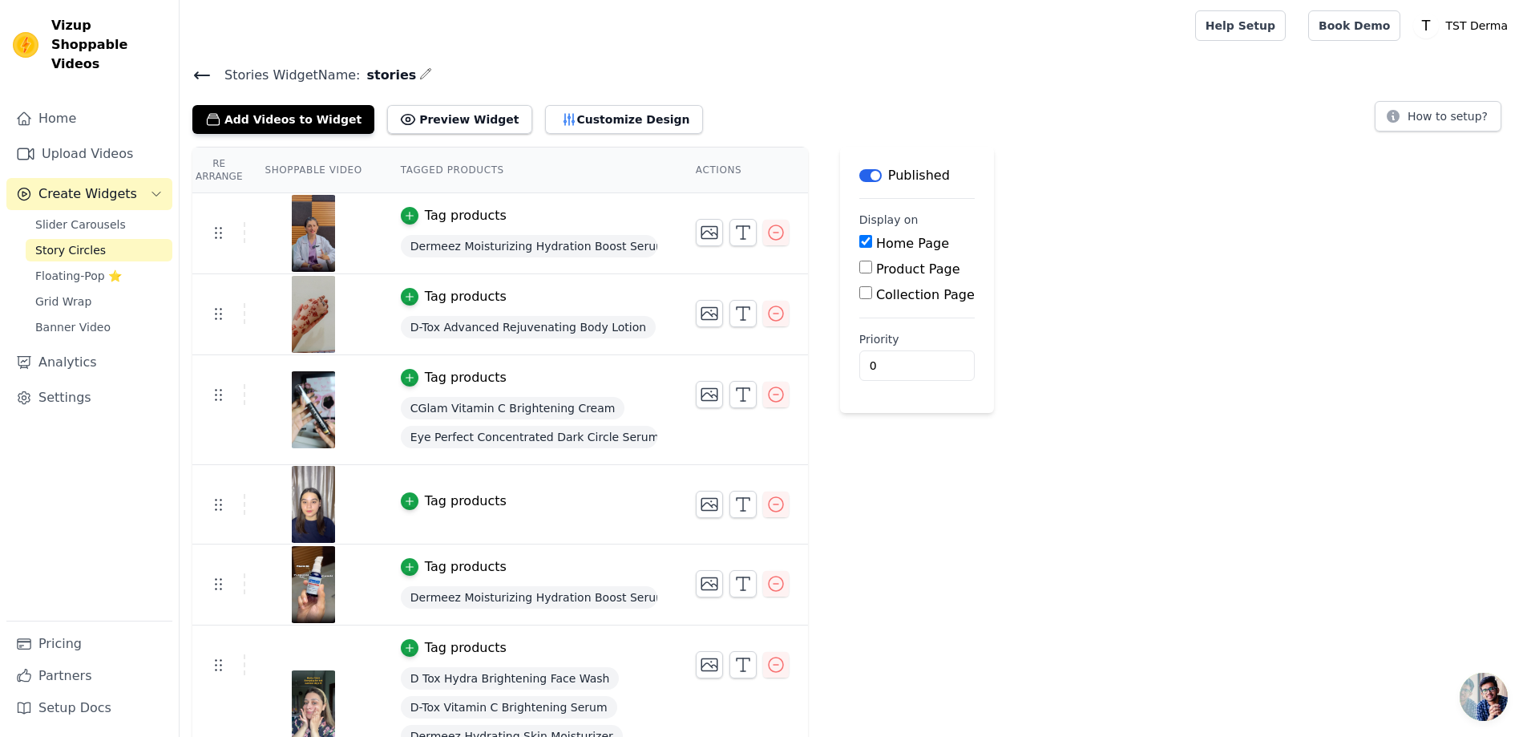
click at [1008, 396] on div "Re Arrange Shoppable Video Tagged Products Actions Tag products Dermeez Moistur…" at bounding box center [854, 606] width 1348 height 918
click at [419, 68] on icon "button" at bounding box center [425, 73] width 13 height 13
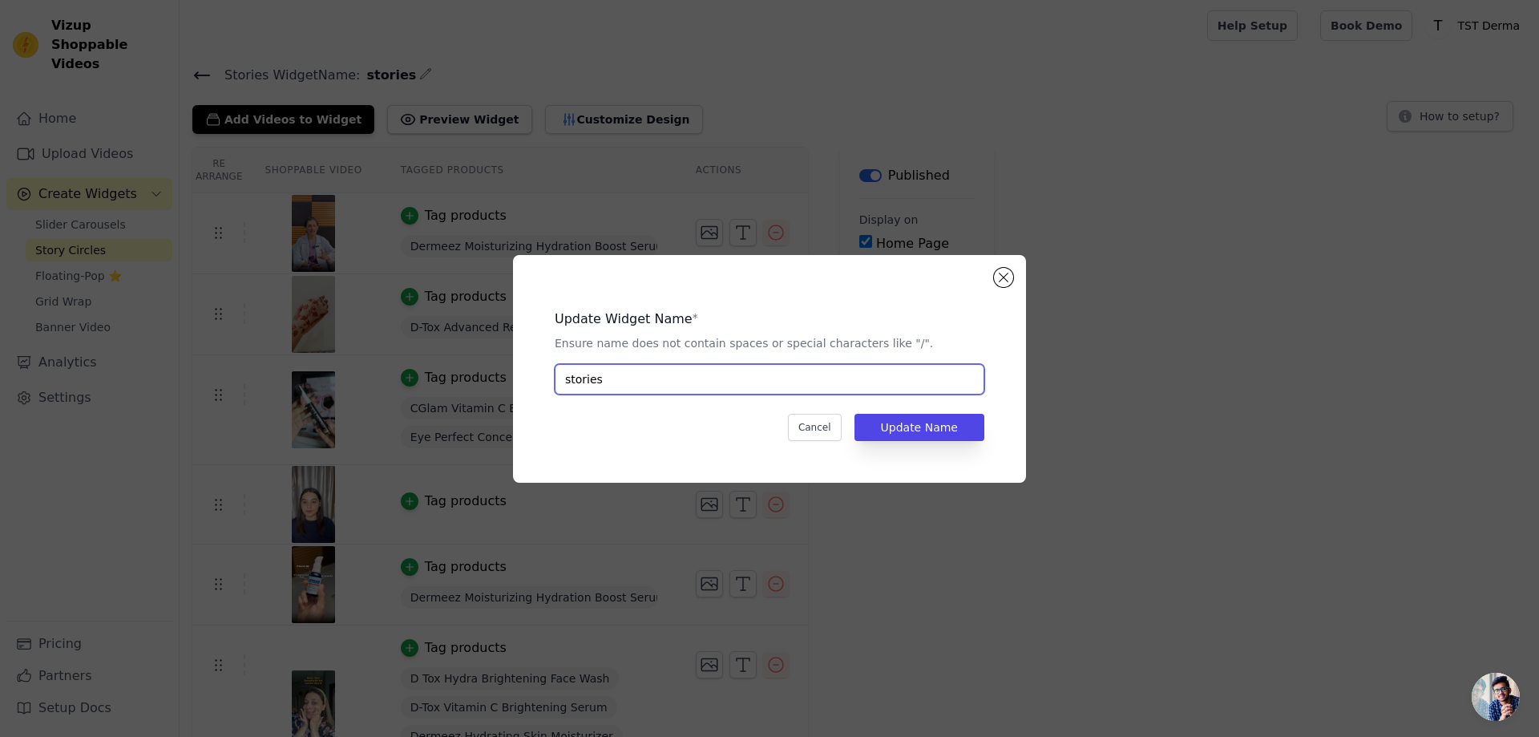
click at [608, 384] on input "stories" at bounding box center [770, 379] width 430 height 30
click at [608, 382] on input "stories" at bounding box center [770, 379] width 430 height 30
type input "Stories"
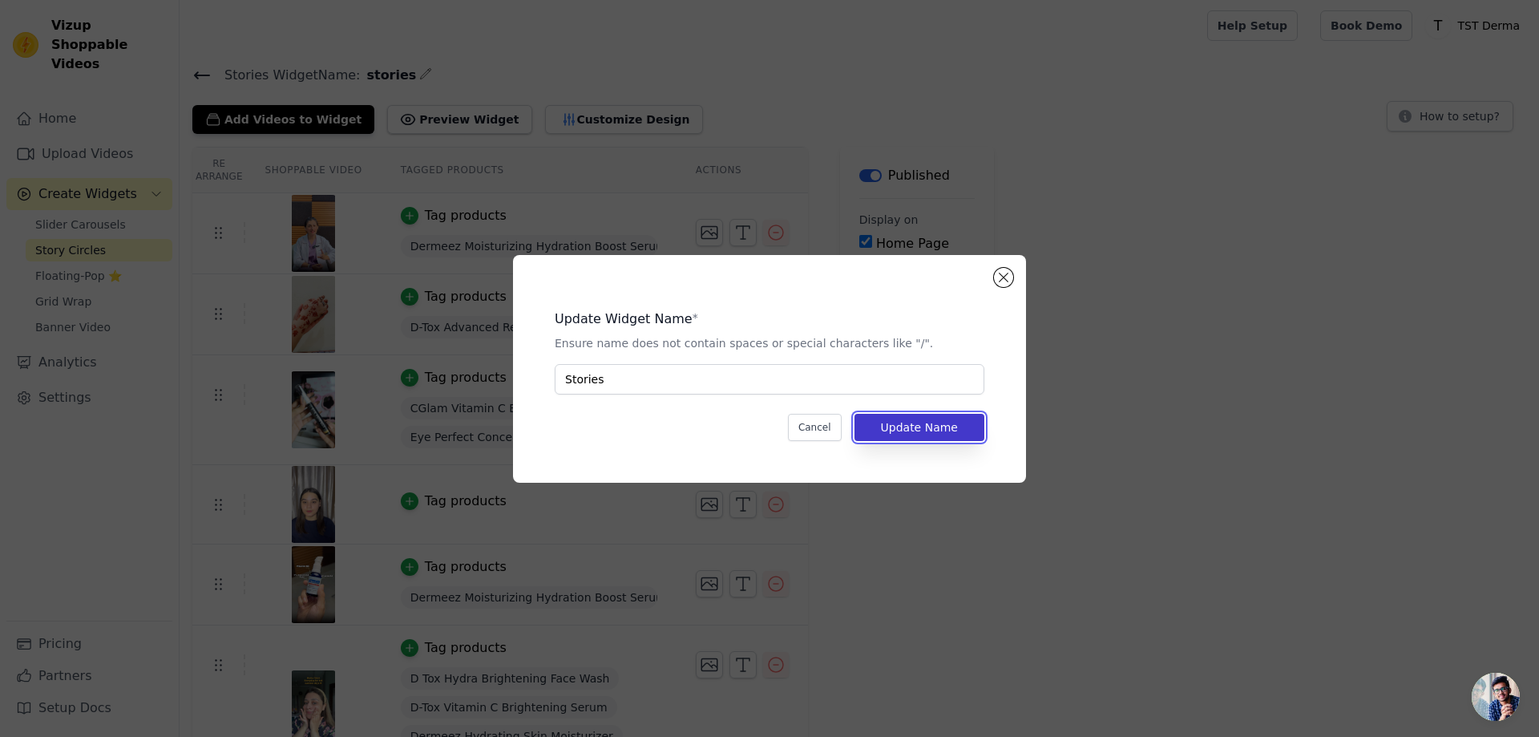
click at [942, 423] on button "Update Name" at bounding box center [920, 427] width 130 height 27
